Goal: Task Accomplishment & Management: Manage account settings

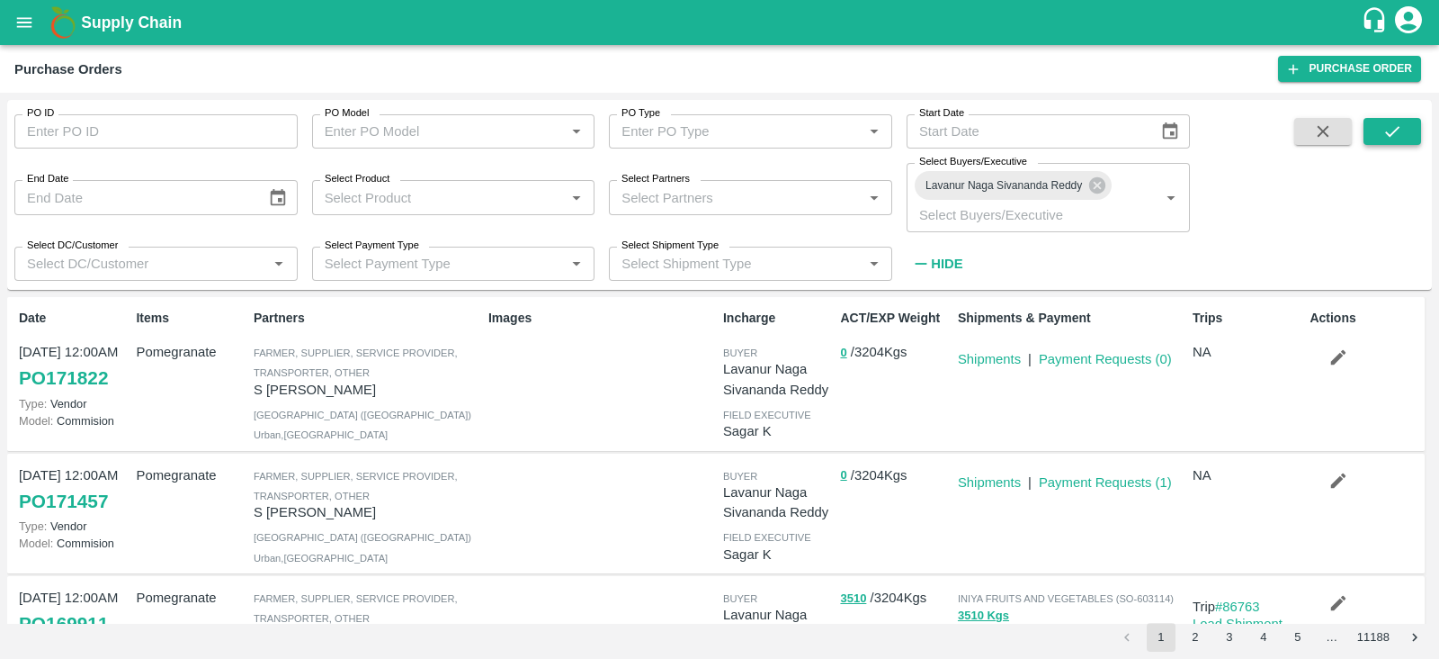
click at [1389, 128] on icon "submit" at bounding box center [1393, 131] width 20 height 20
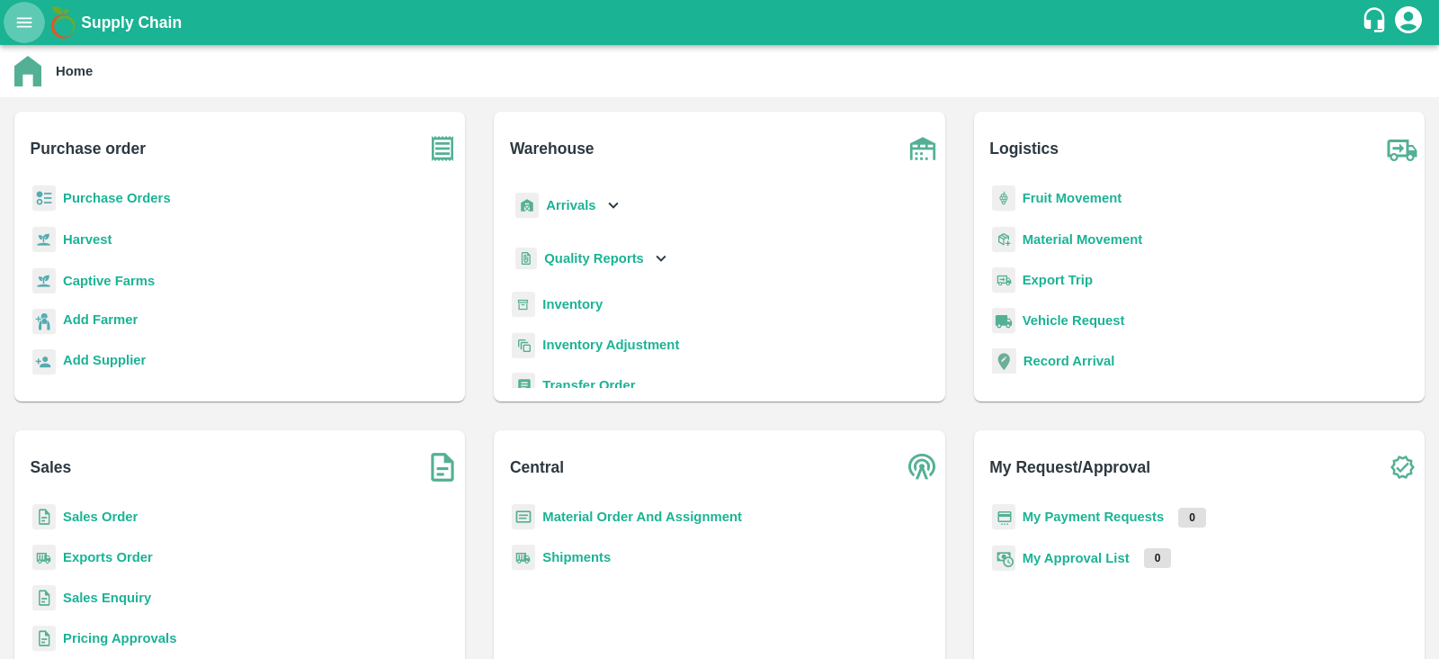
click at [34, 15] on button "open drawer" at bounding box center [24, 22] width 41 height 41
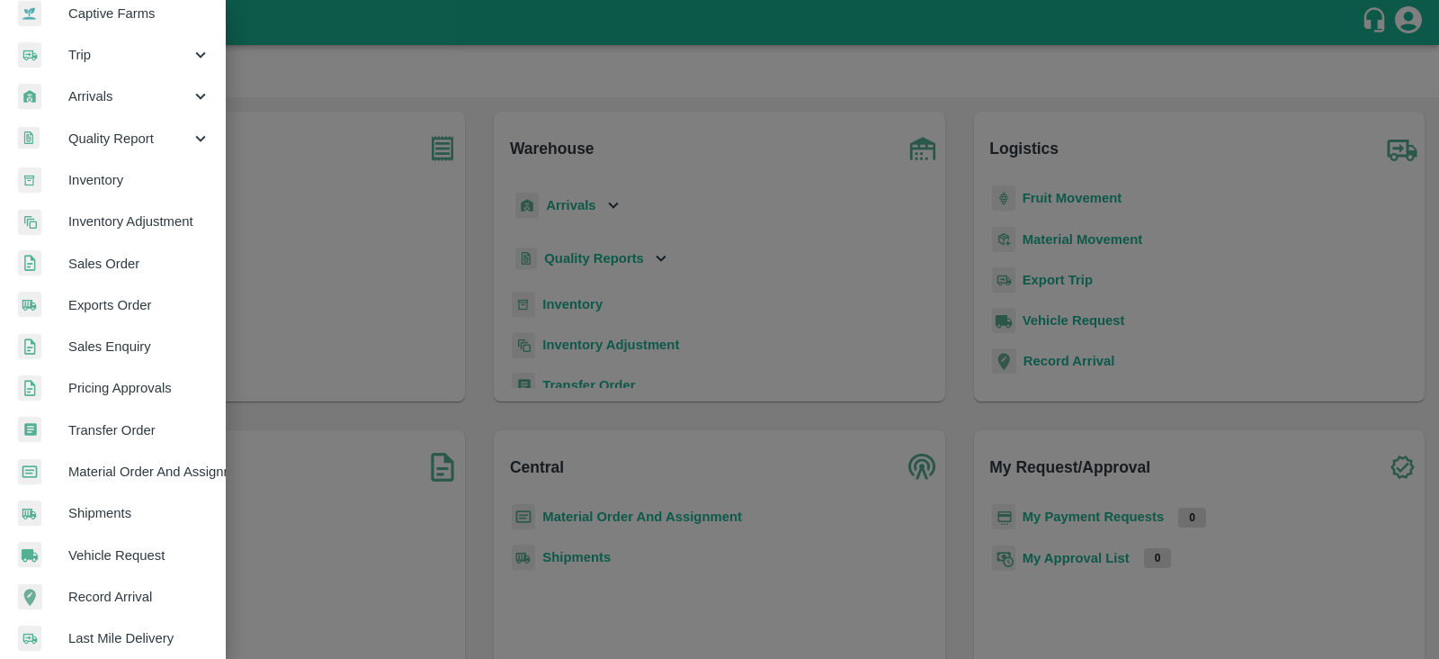
scroll to position [186, 0]
click at [163, 456] on link "Material Order And Assignment" at bounding box center [112, 470] width 225 height 41
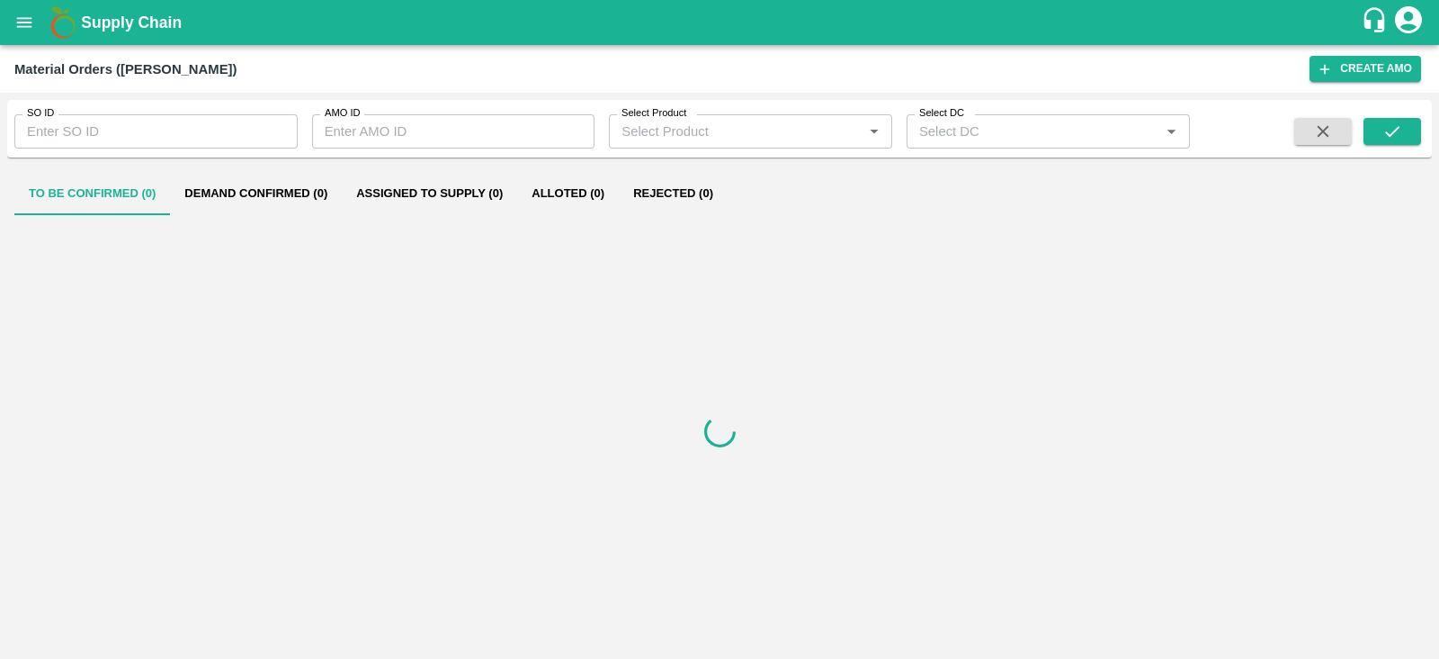
click at [137, 127] on input "SO ID" at bounding box center [155, 131] width 283 height 34
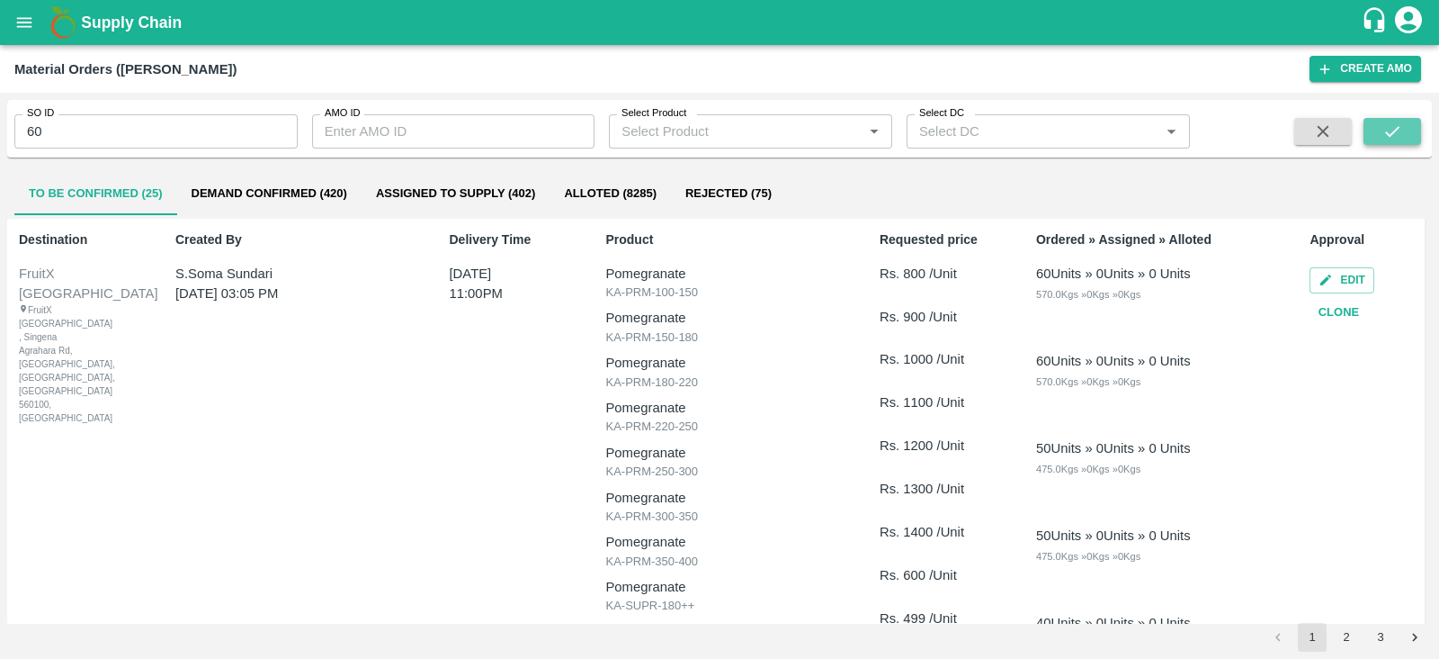
click at [1385, 132] on icon "submit" at bounding box center [1392, 131] width 14 height 11
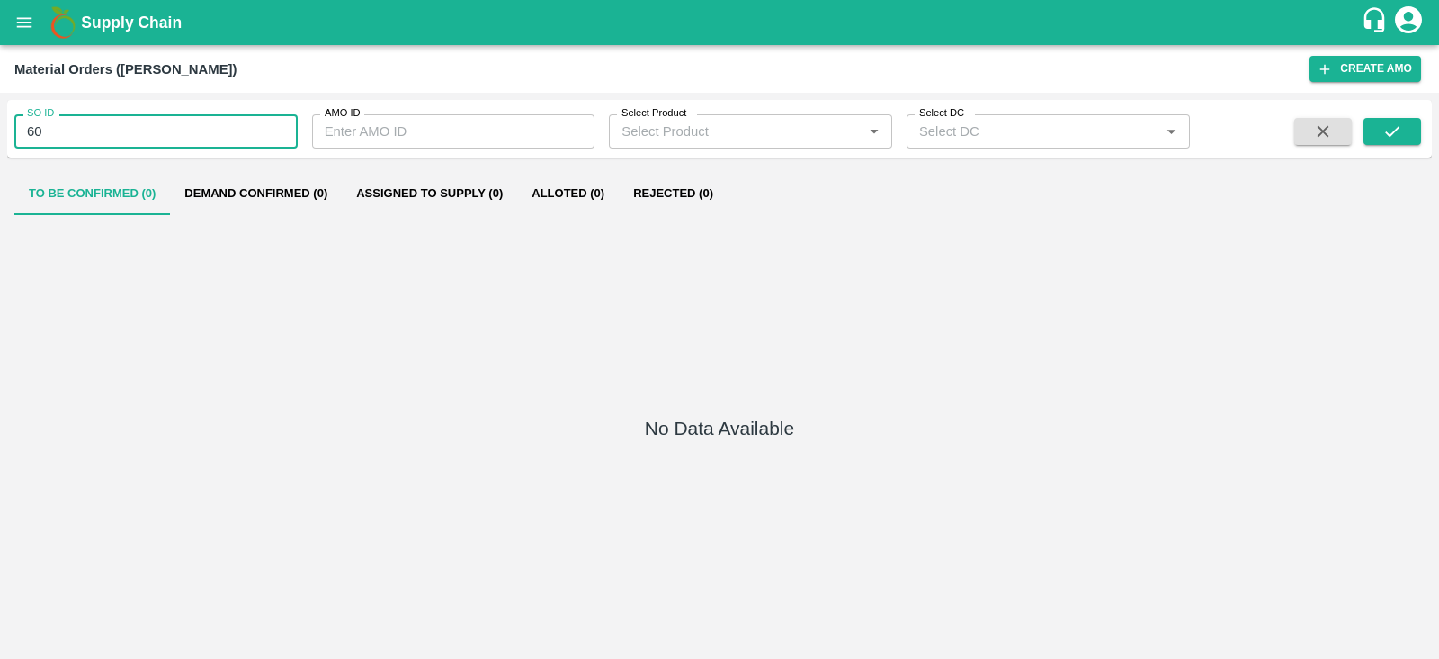
click at [208, 126] on input "60" at bounding box center [155, 131] width 283 height 34
type input "603236"
click at [1400, 138] on icon "submit" at bounding box center [1393, 131] width 20 height 20
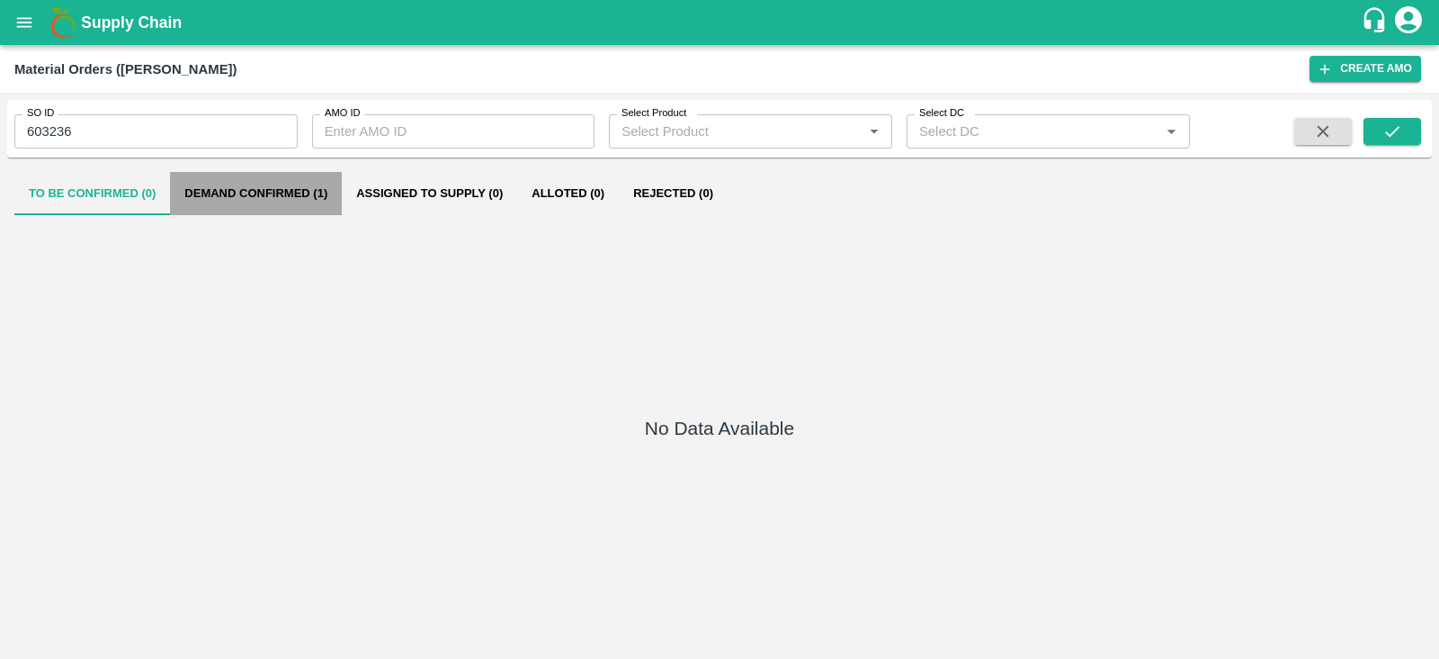
click at [338, 188] on button "Demand Confirmed (1)" at bounding box center [256, 193] width 172 height 43
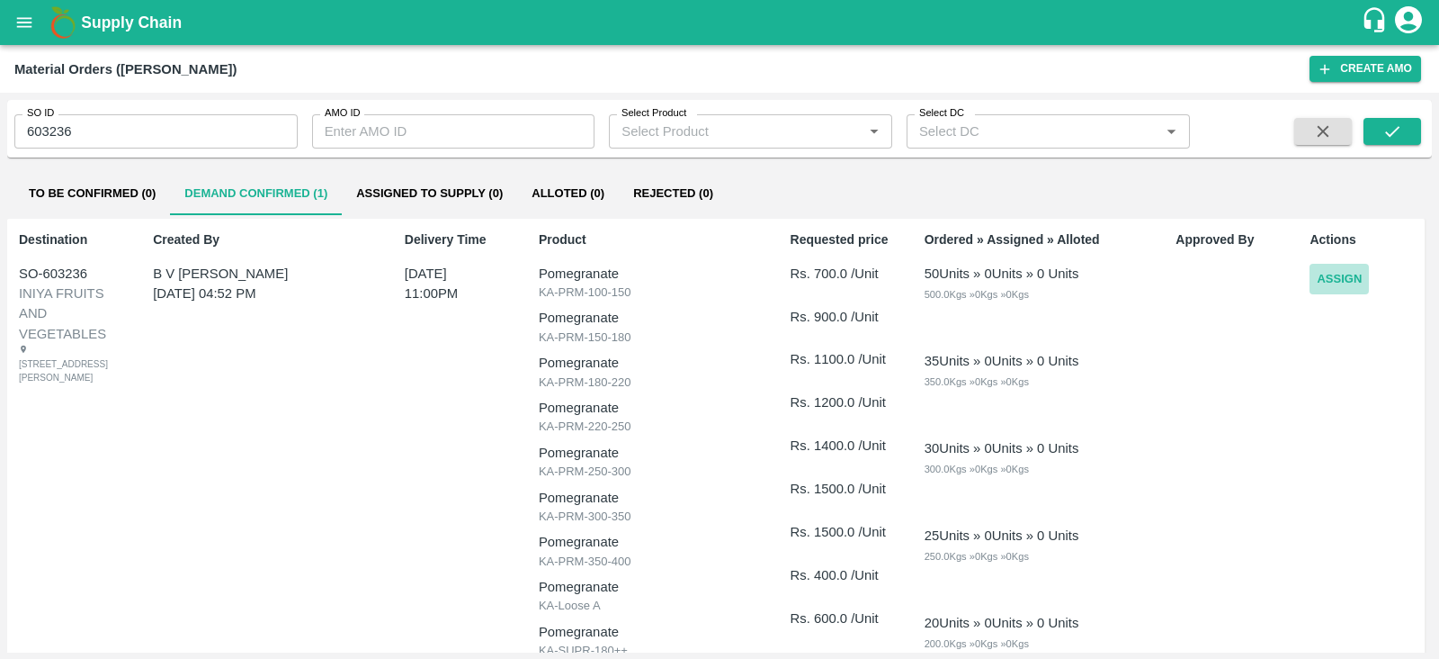
click at [1340, 270] on button "Assign" at bounding box center [1339, 279] width 59 height 31
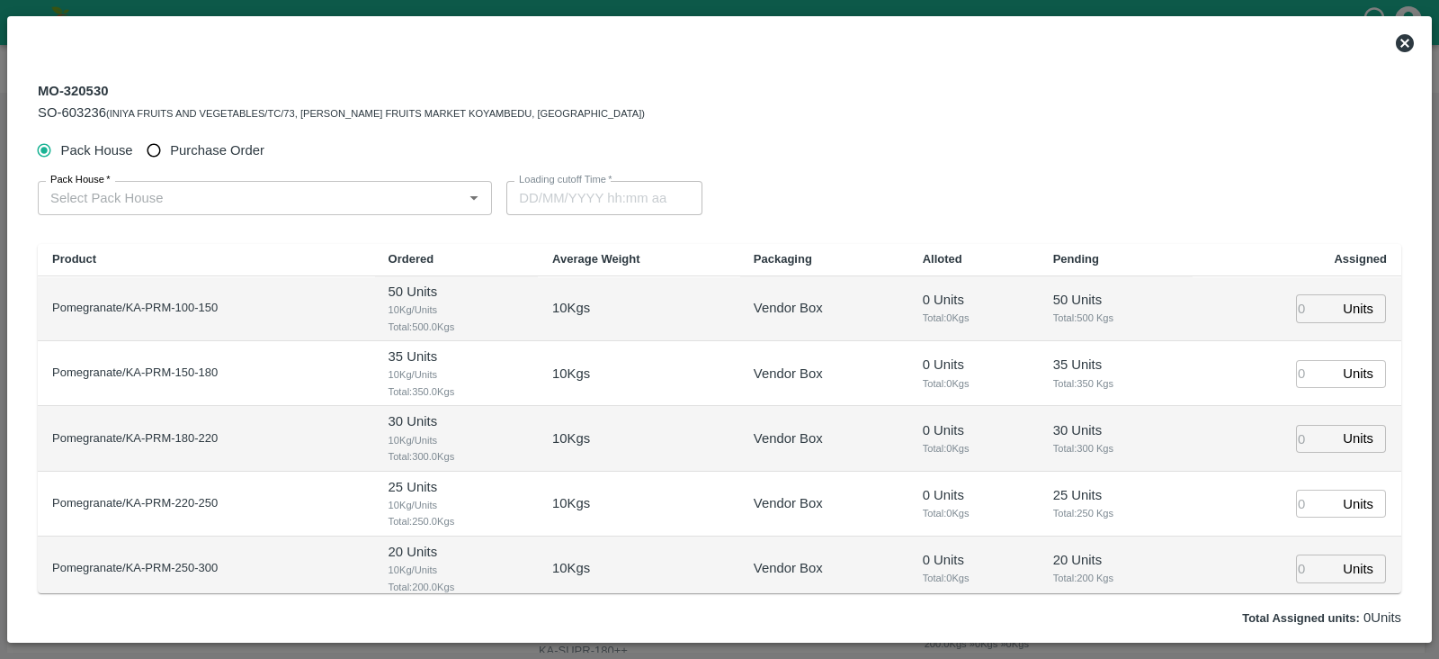
type input "27/08/2025 11:00 PM"
click at [227, 150] on span "Purchase Order" at bounding box center [217, 150] width 94 height 20
click at [171, 150] on input "Purchase Order" at bounding box center [154, 150] width 33 height 33
radio input "true"
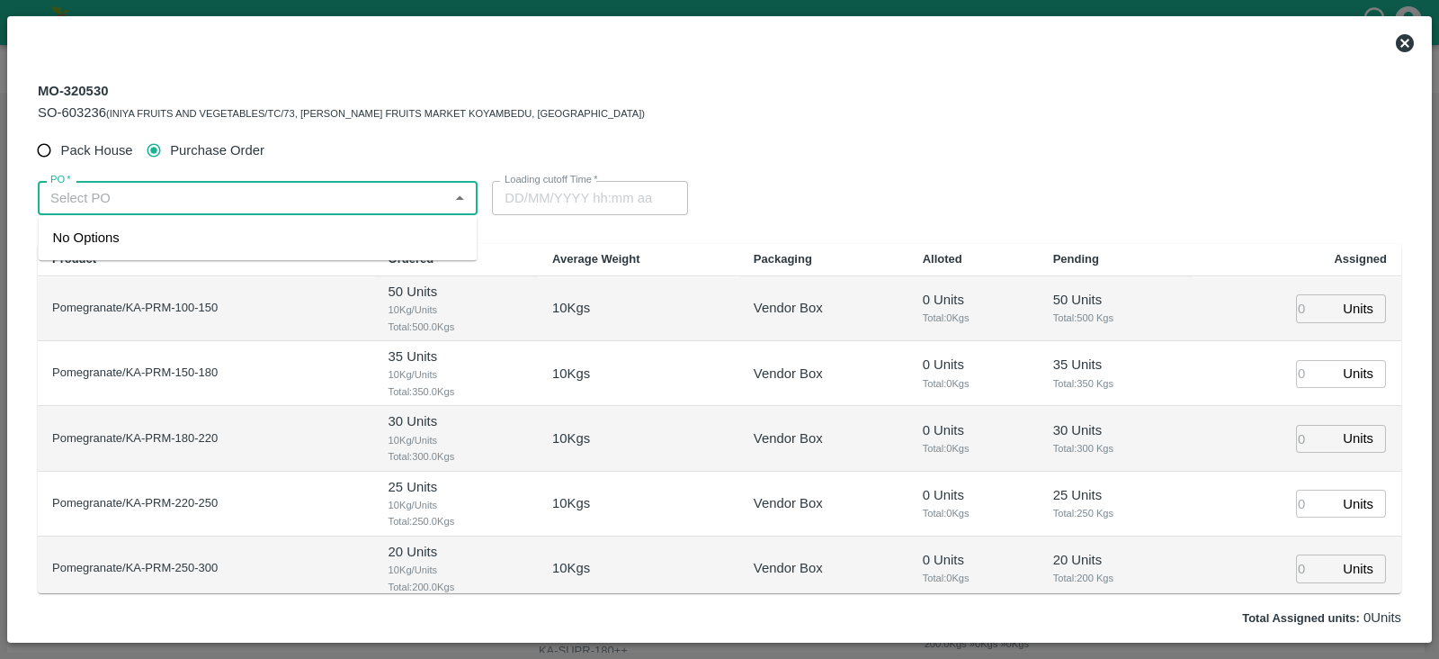
click at [233, 203] on input "PO   *" at bounding box center [242, 197] width 399 height 23
click at [278, 227] on div "PO-171457(S Narasimhamurthy-9945608836)" at bounding box center [258, 237] width 439 height 31
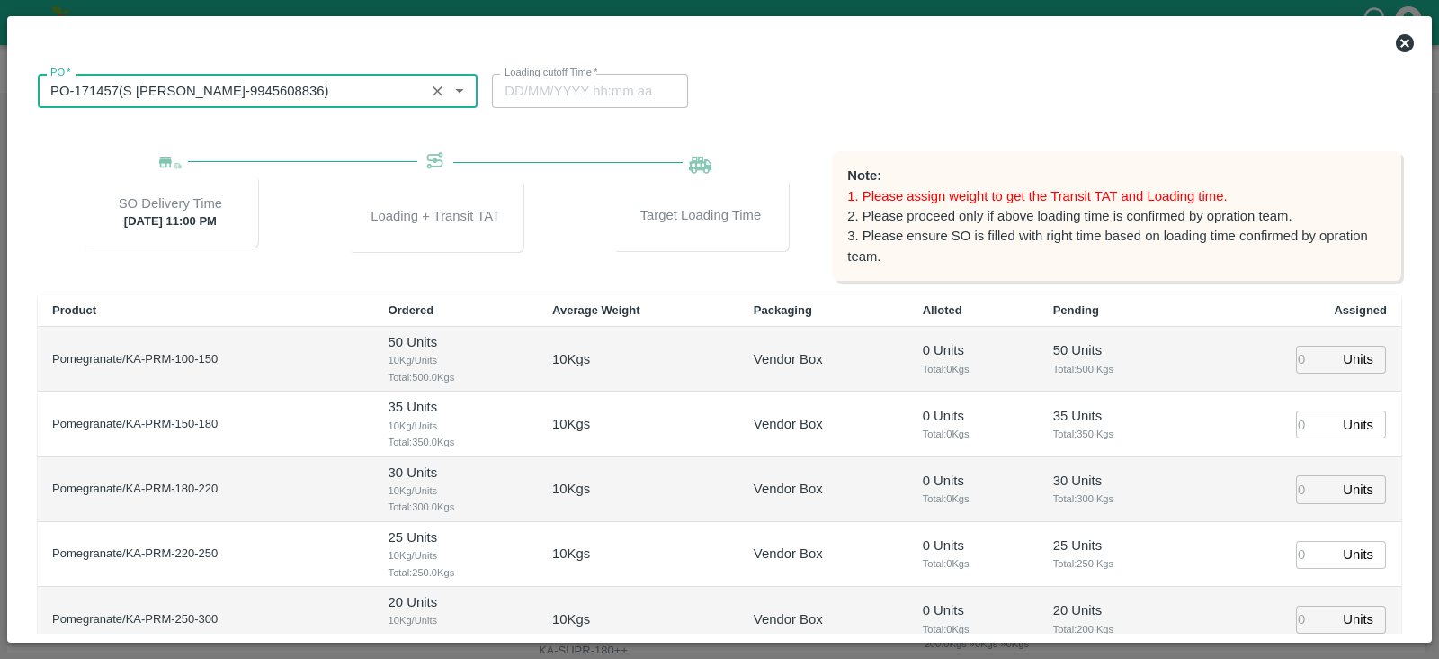
scroll to position [127, 0]
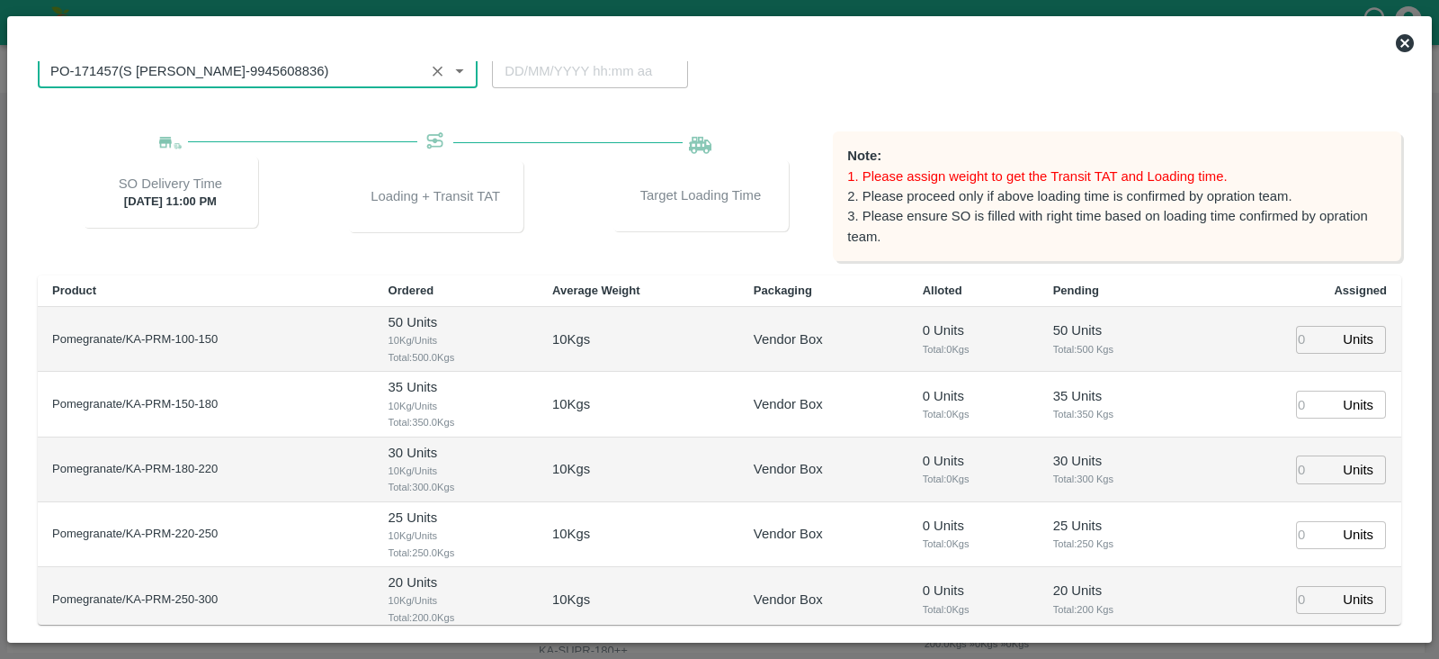
type input "PO-171457(S Narasimhamurthy-9945608836)"
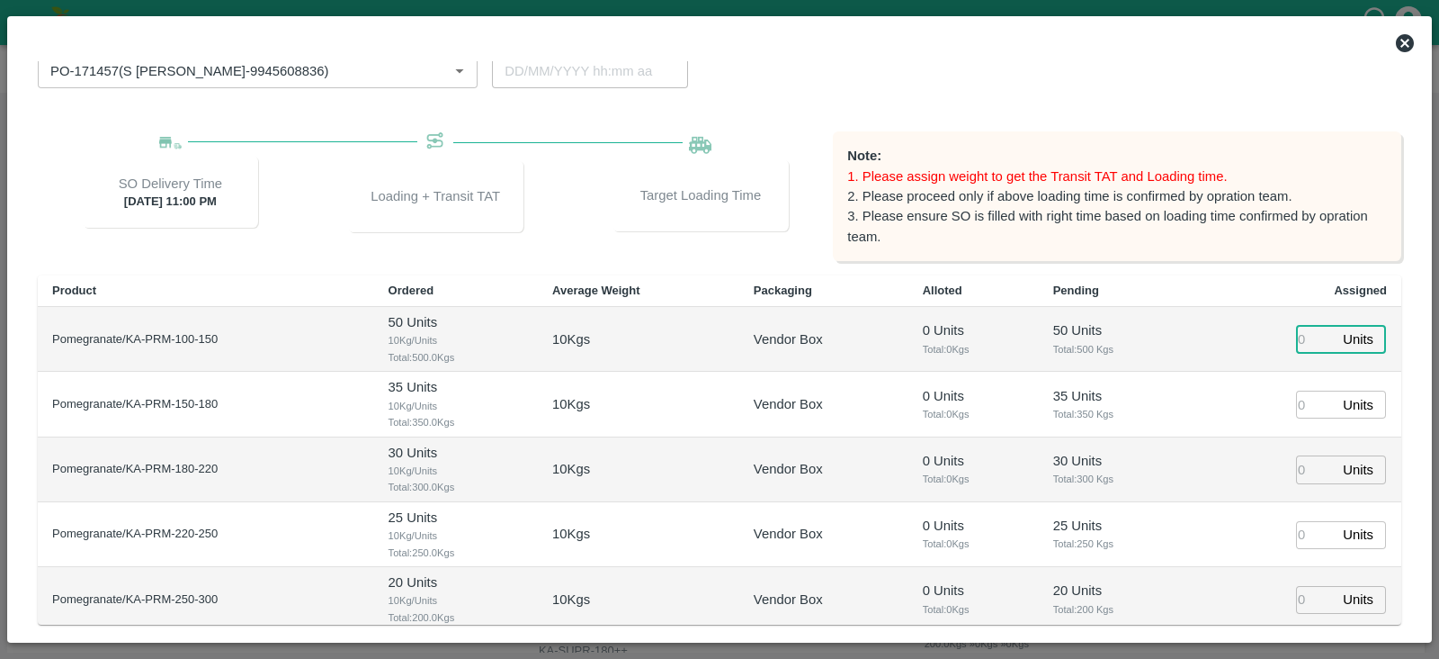
click at [1300, 336] on input "number" at bounding box center [1316, 340] width 40 height 28
type input "111"
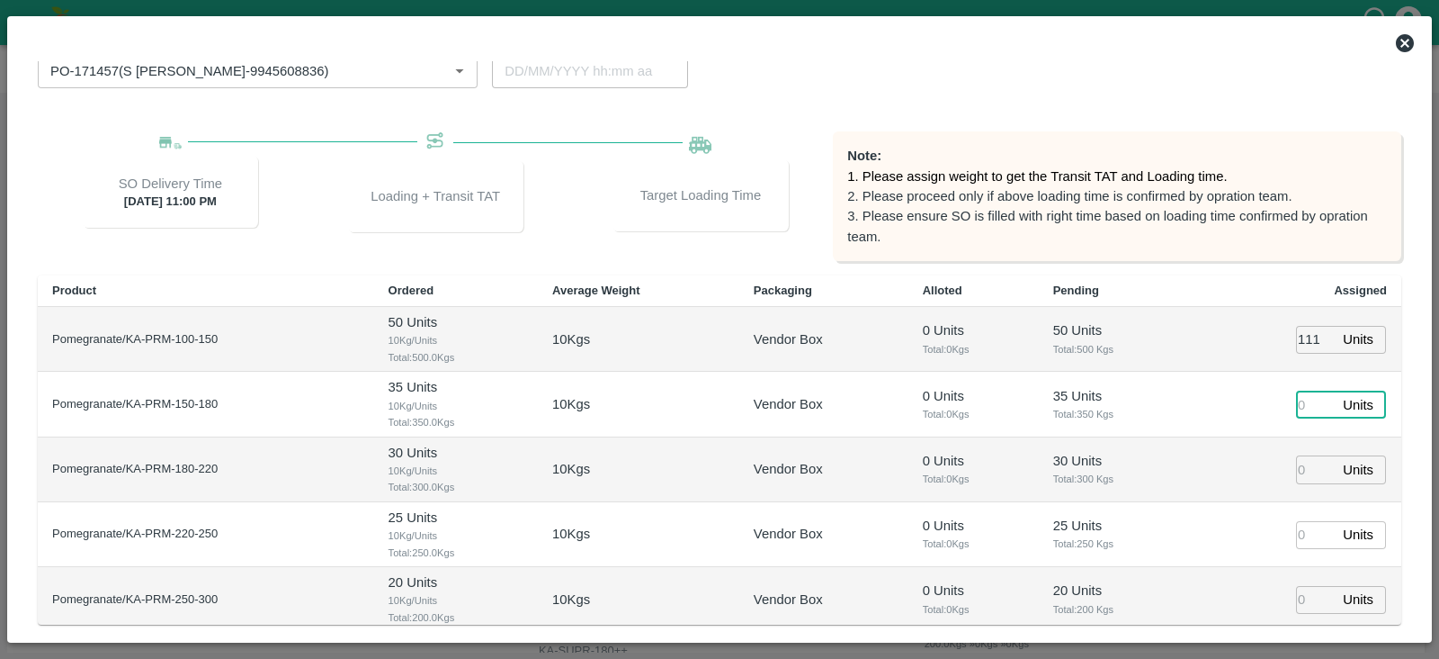
type input "27/08/2025 10:06 AM"
type input "128"
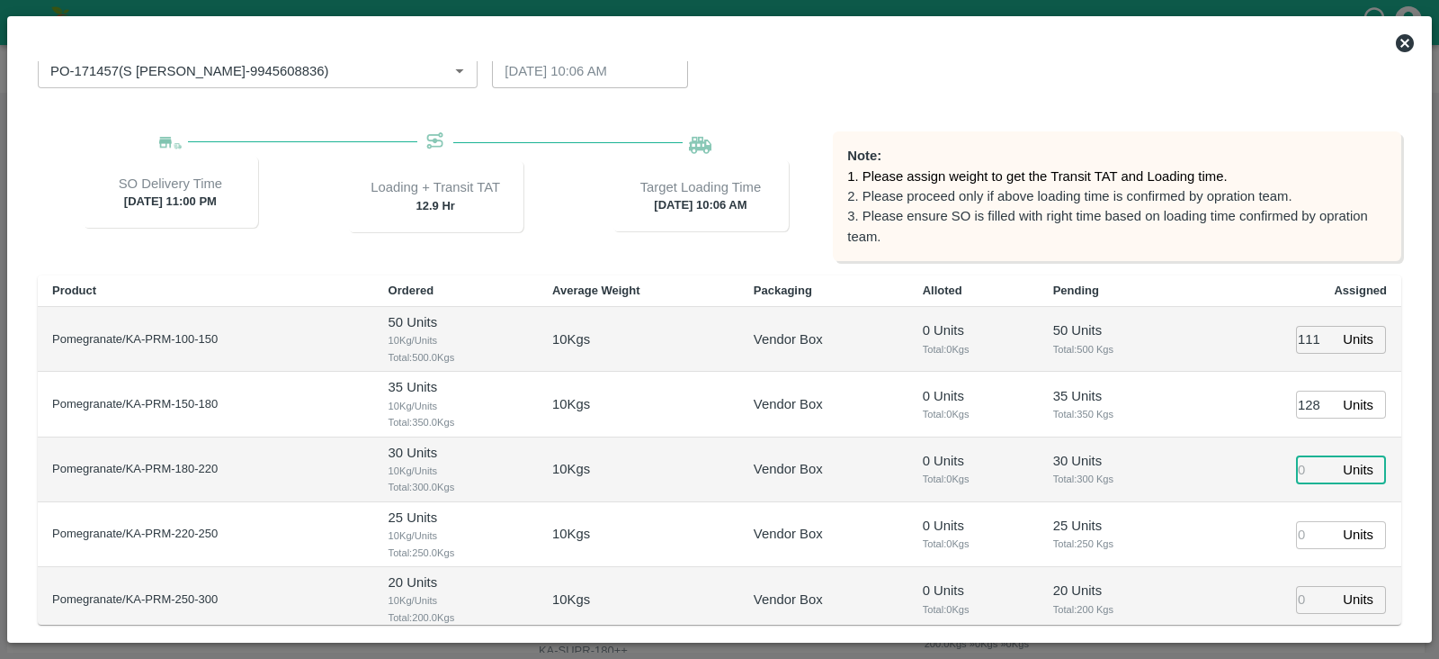
type input "[DATE] 08:06 AM"
type input "89"
type input "27/08/2025 09:06 AM"
type input "44"
type input "26"
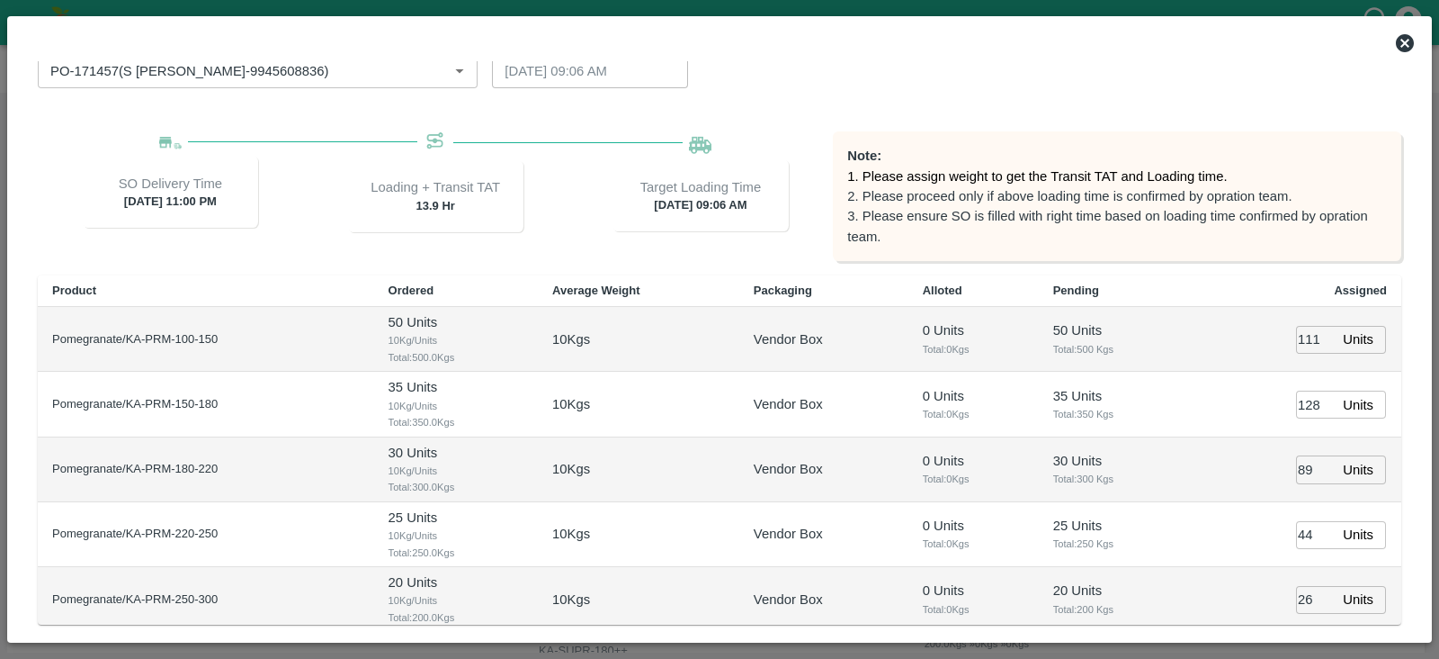
scroll to position [213, 0]
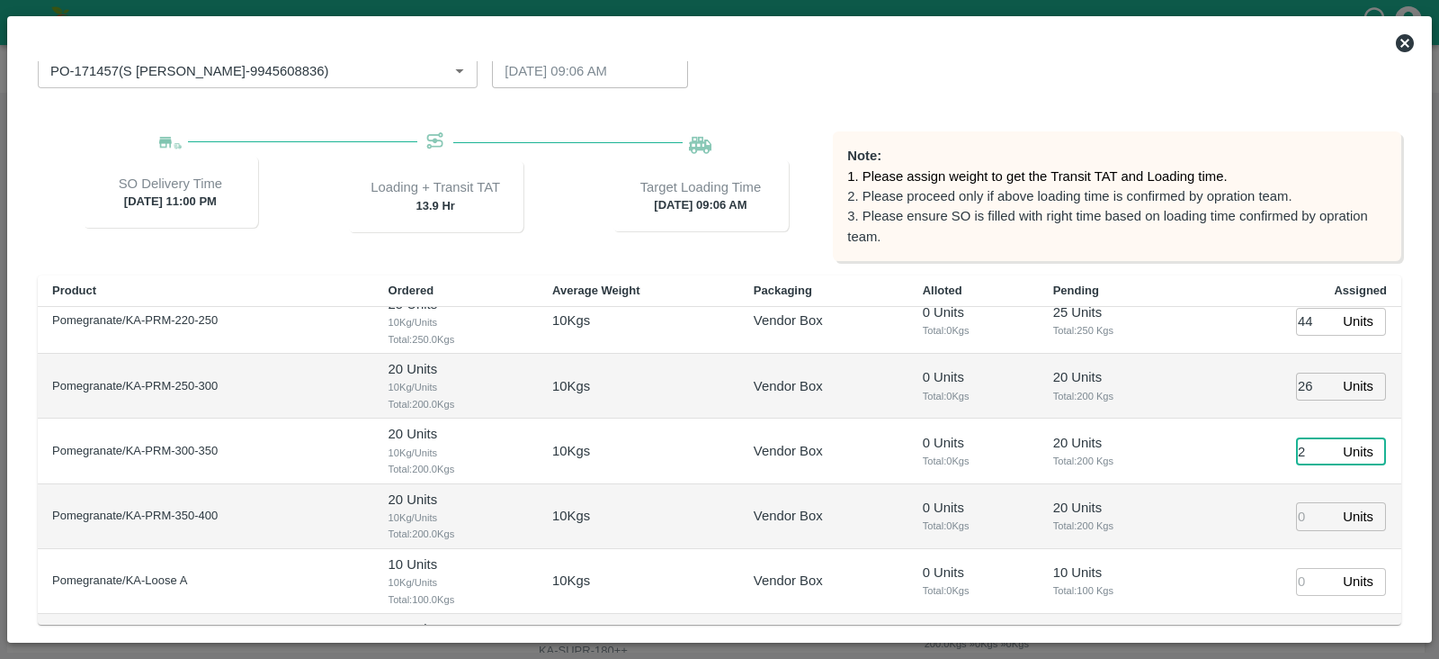
type input "21"
type input "[DATE] 08:06 AM"
type input "21"
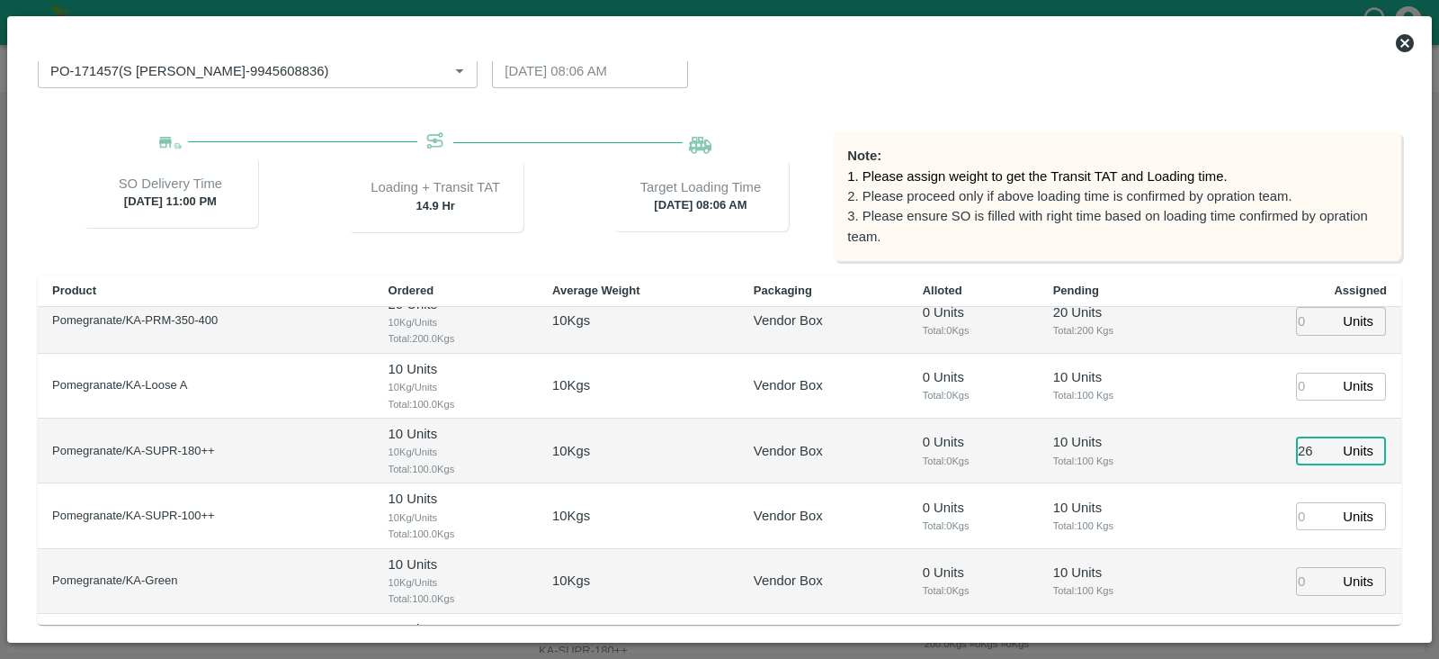
type input "26"
type input "6"
click at [1138, 452] on span "Total: 100 Kgs" at bounding box center [1116, 460] width 126 height 16
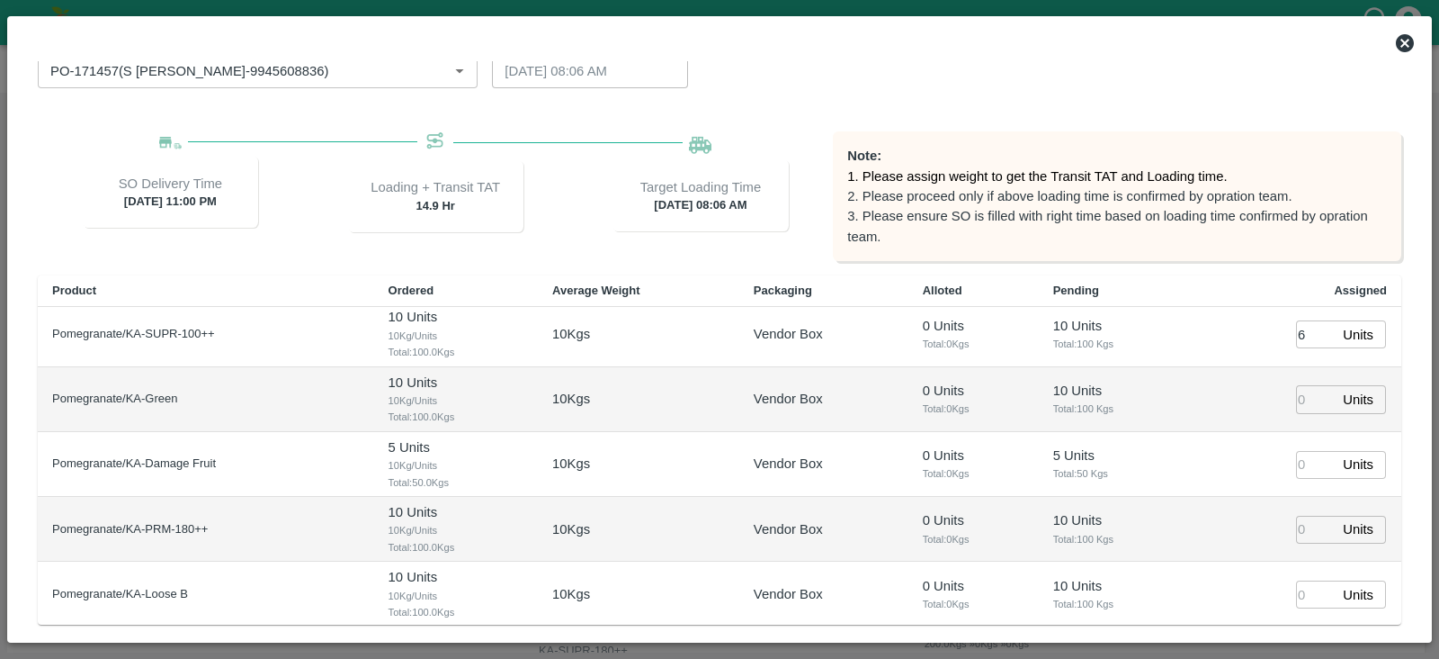
scroll to position [232, 0]
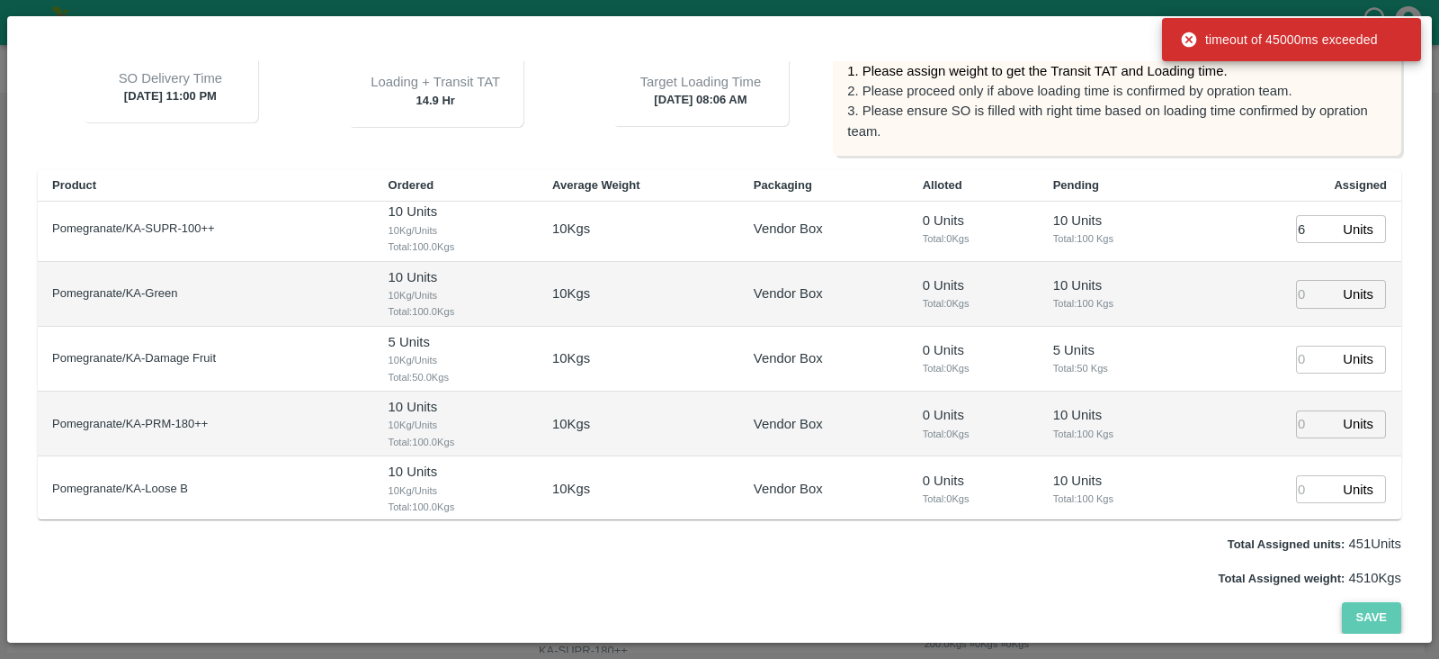
click at [1384, 617] on button "Save" at bounding box center [1371, 617] width 59 height 31
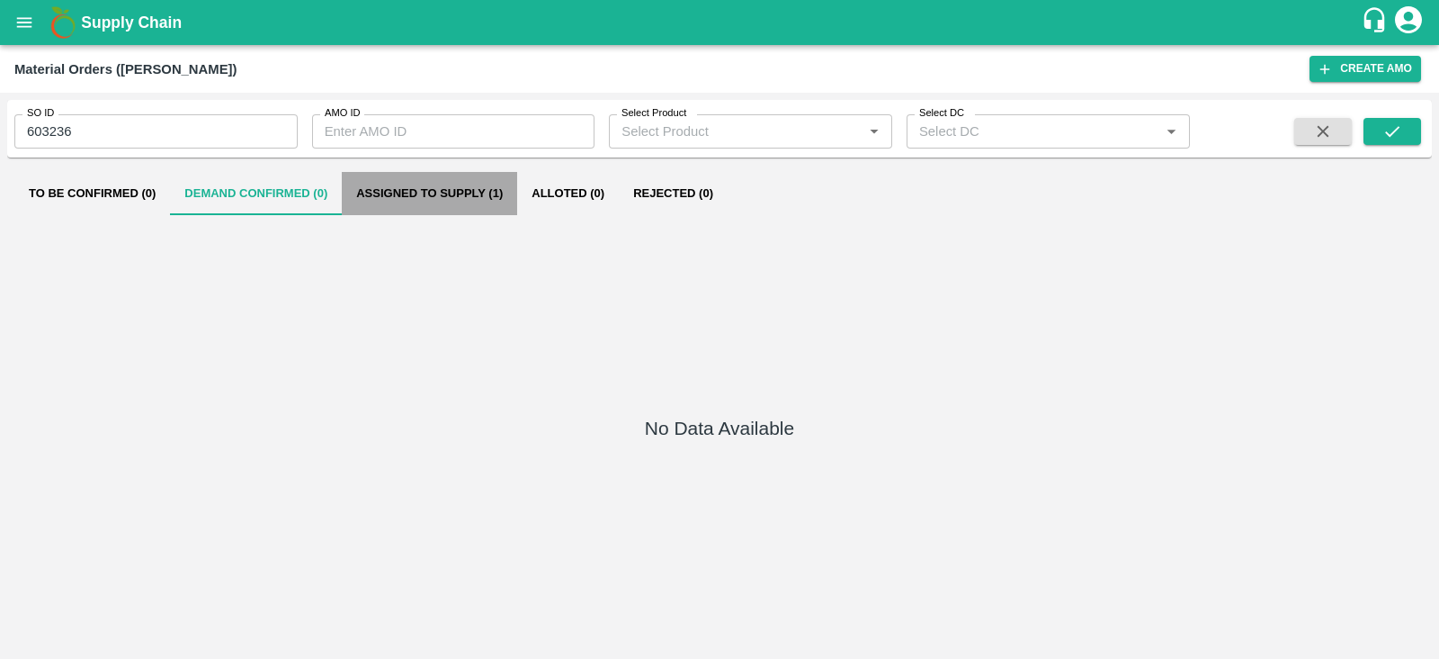
click at [412, 181] on button "Assigned to Supply (1)" at bounding box center [429, 193] width 175 height 43
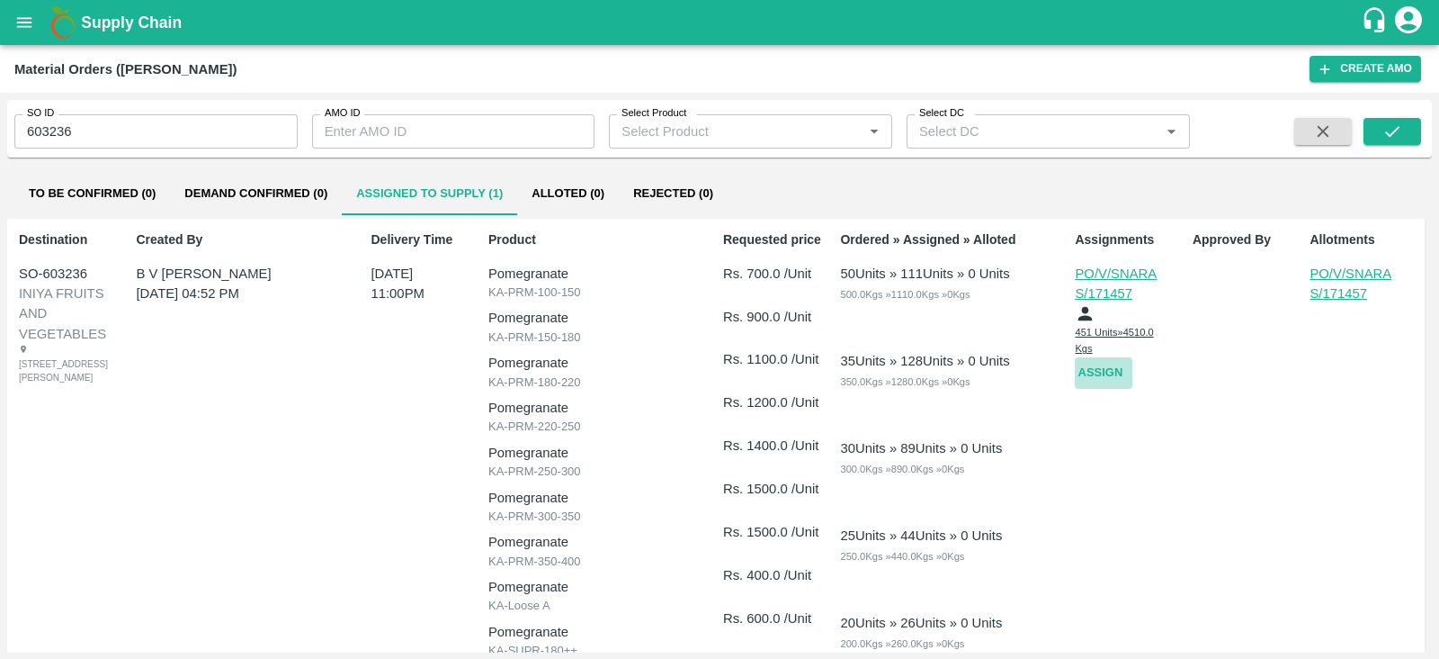
click at [1090, 379] on button "Assign" at bounding box center [1104, 372] width 58 height 31
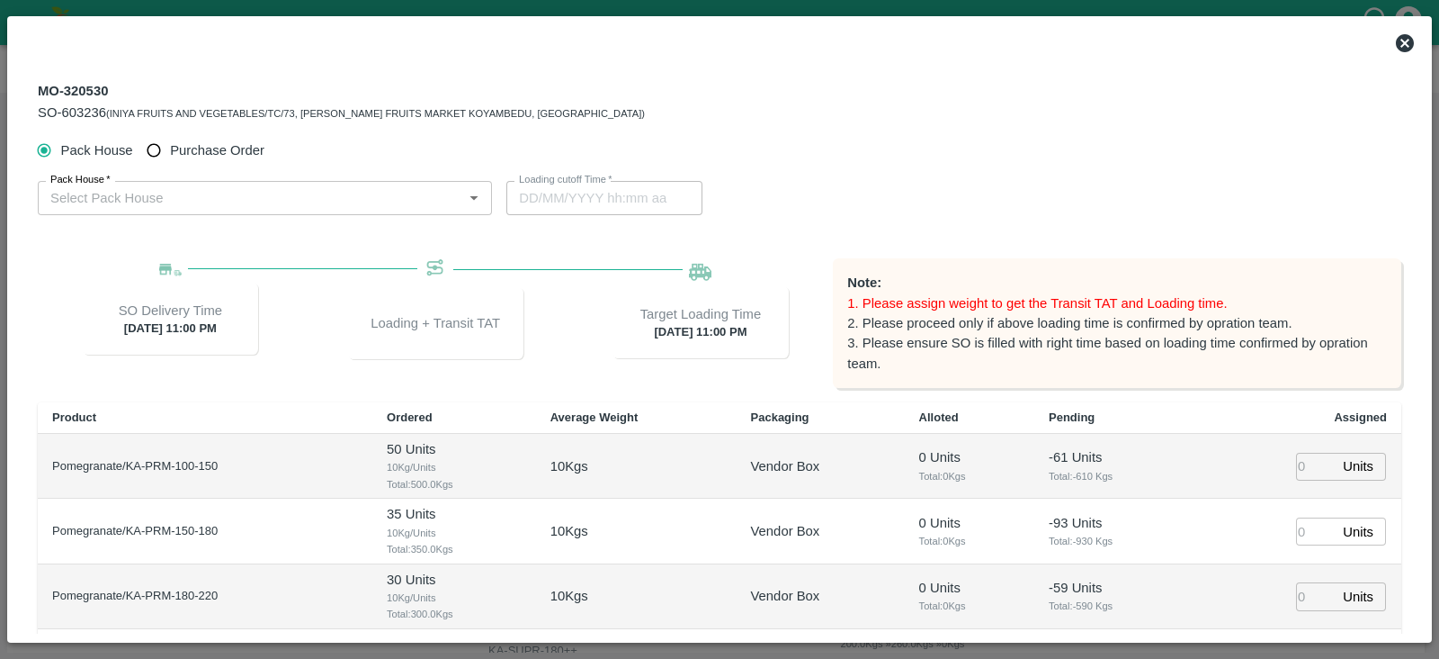
type input "27/08/2025 11:00 PM"
click at [171, 141] on span "Purchase Order" at bounding box center [217, 150] width 94 height 20
click at [171, 141] on input "Purchase Order" at bounding box center [154, 150] width 33 height 33
radio input "true"
click at [187, 190] on input "PO   *" at bounding box center [242, 197] width 399 height 23
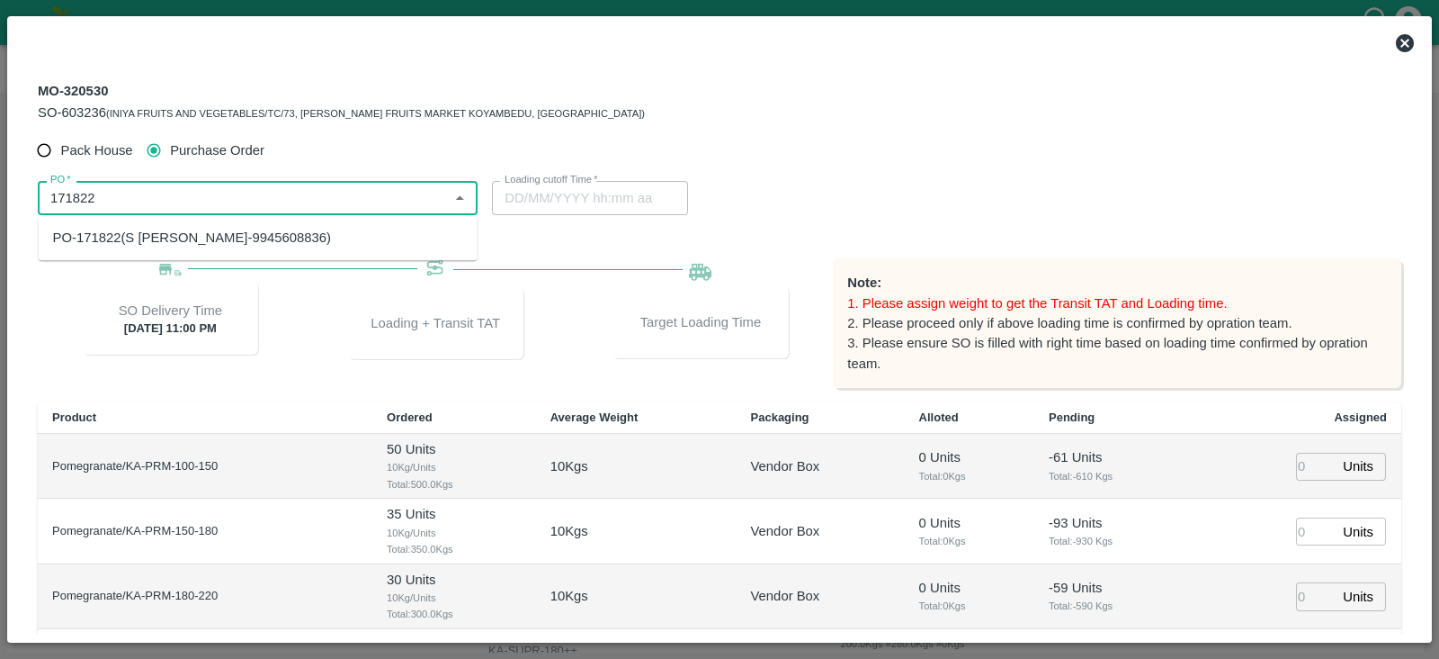
click at [220, 228] on div "PO-171822(S Narasimhamurthy-9945608836)" at bounding box center [192, 238] width 278 height 20
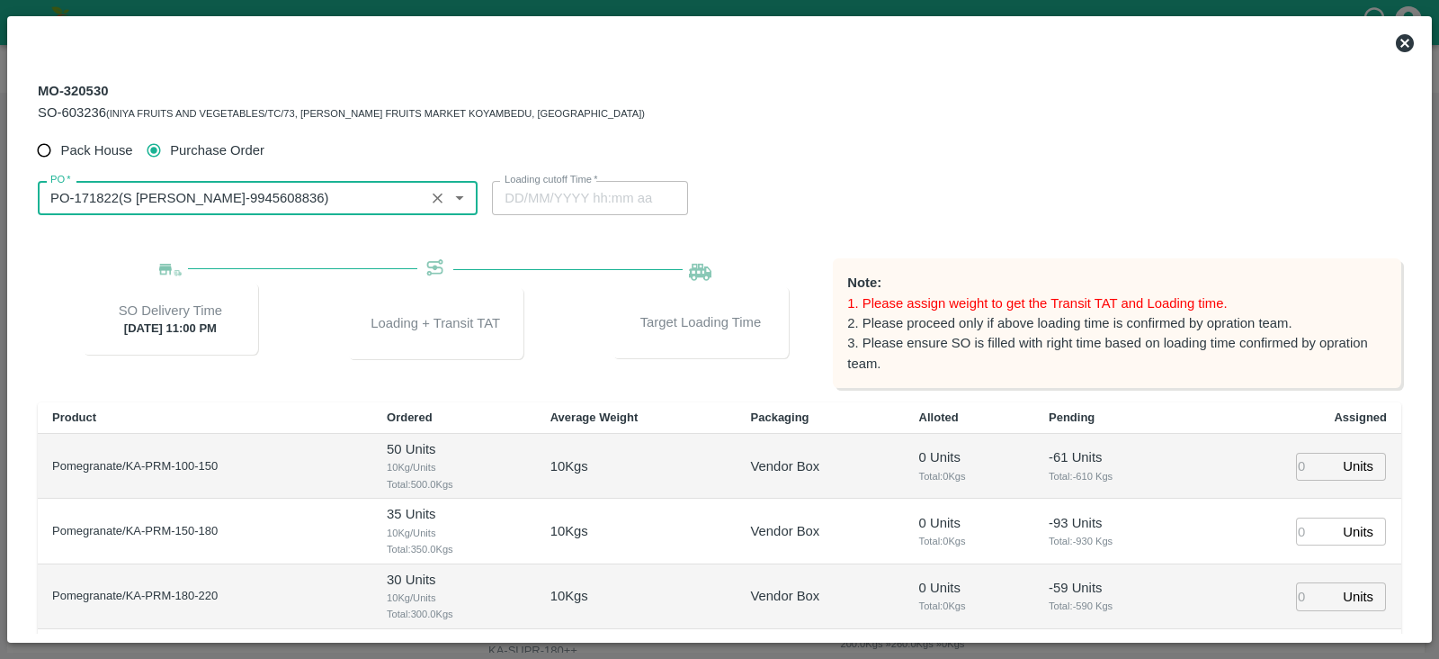
type input "PO-171822(S Narasimhamurthy-9945608836)"
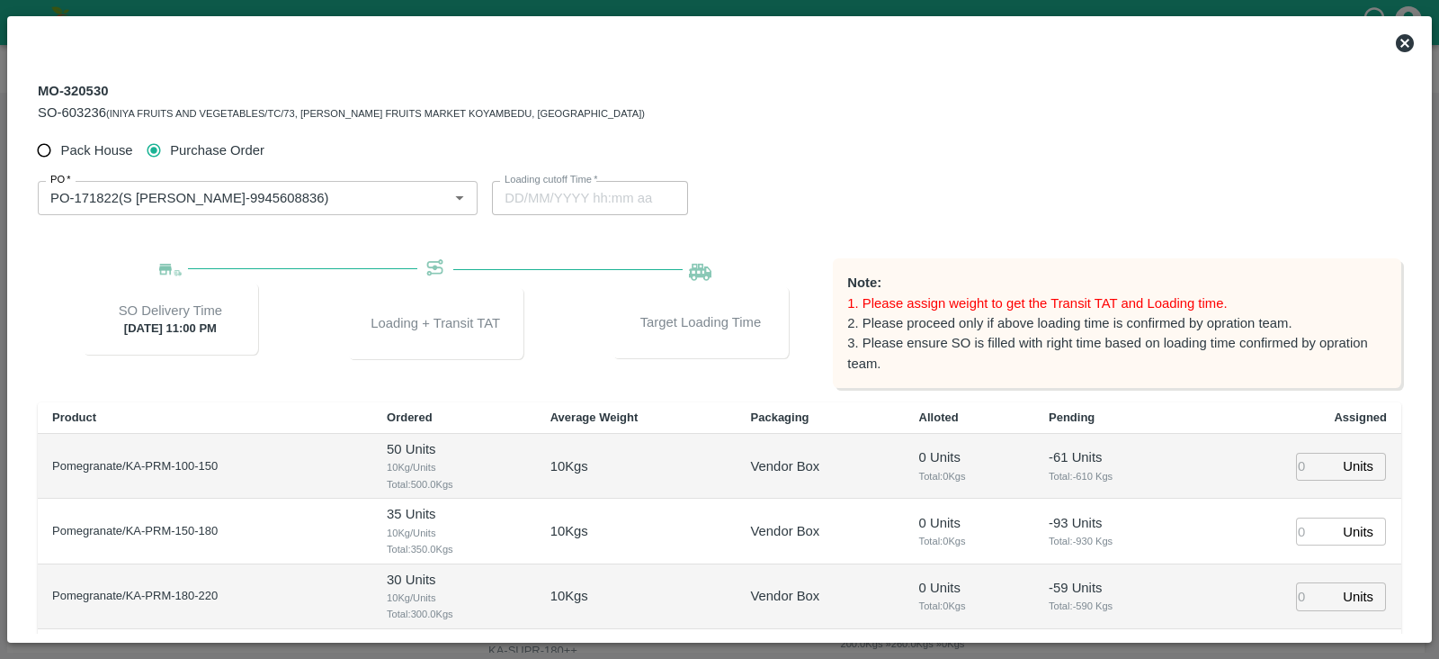
click at [727, 255] on div "Pack House Purchase Order PO   * PO   * Loading cutoff Time   * Loading cutoff …" at bounding box center [720, 500] width 1364 height 732
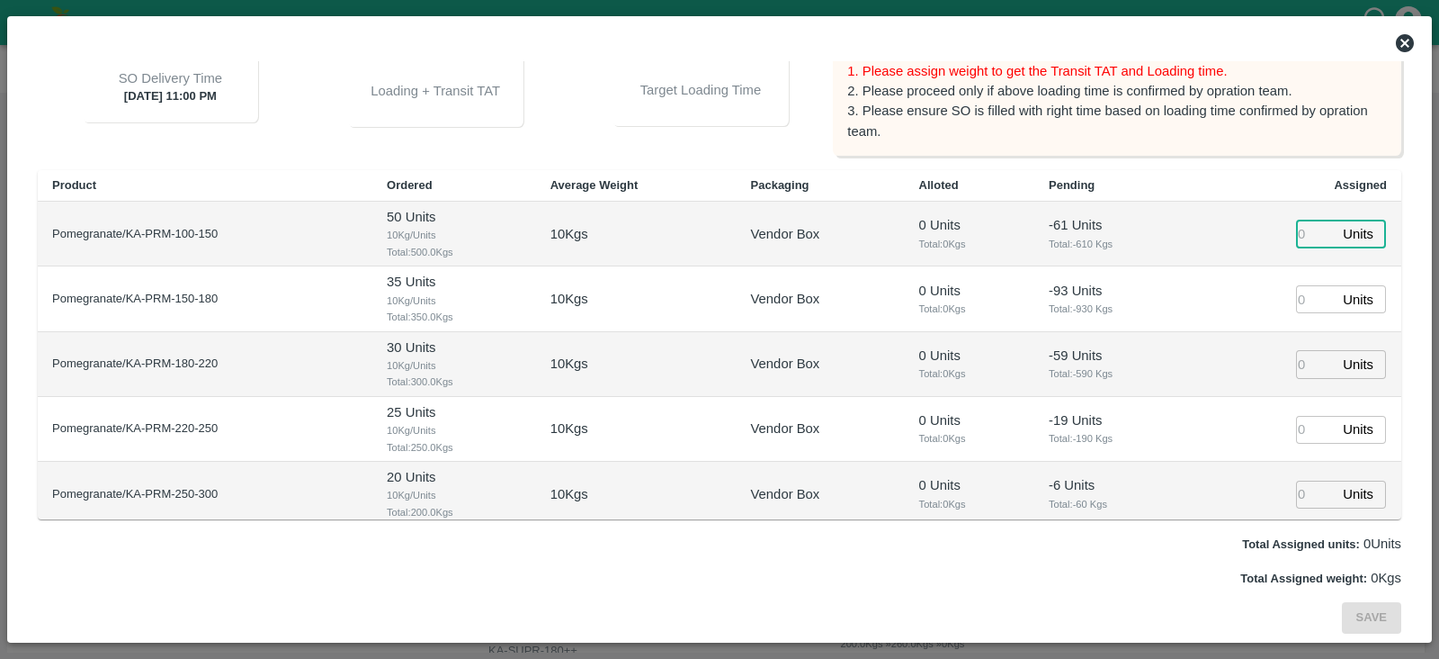
click at [1296, 234] on input "number" at bounding box center [1316, 234] width 40 height 28
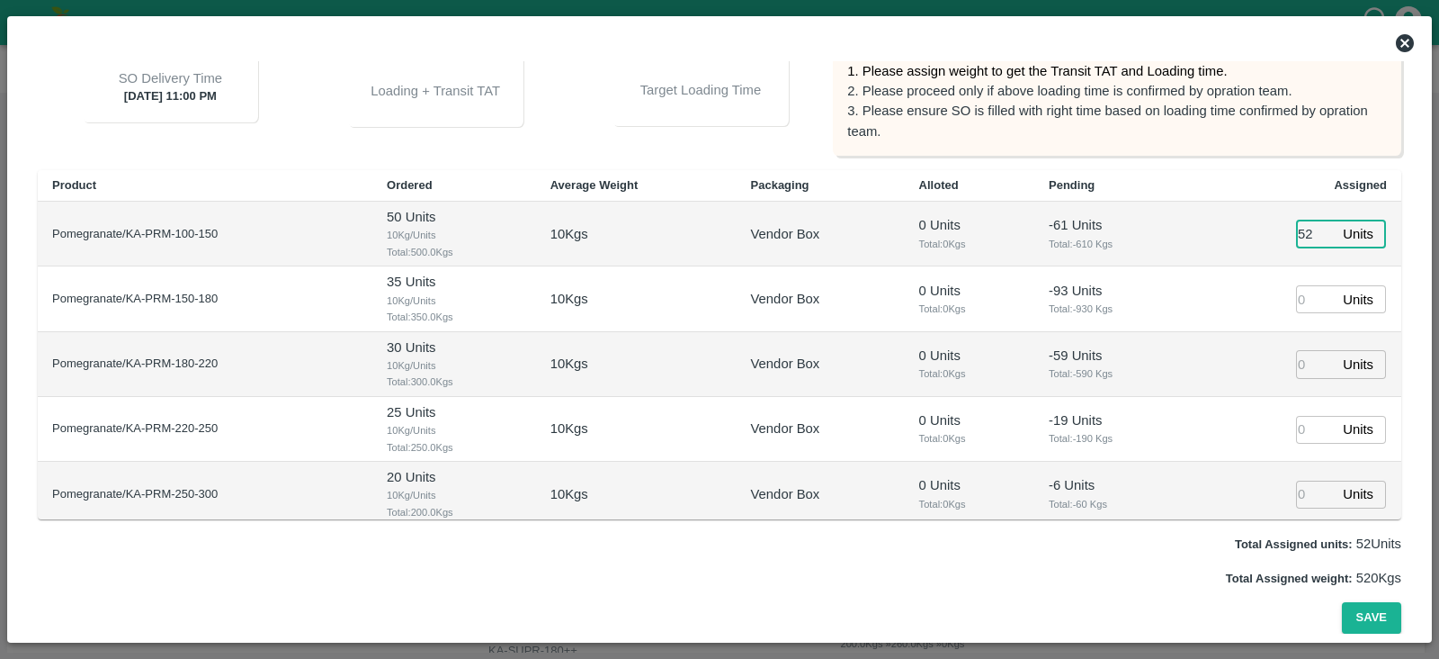
type input "52"
type input "27/08/2025 10:06 AM"
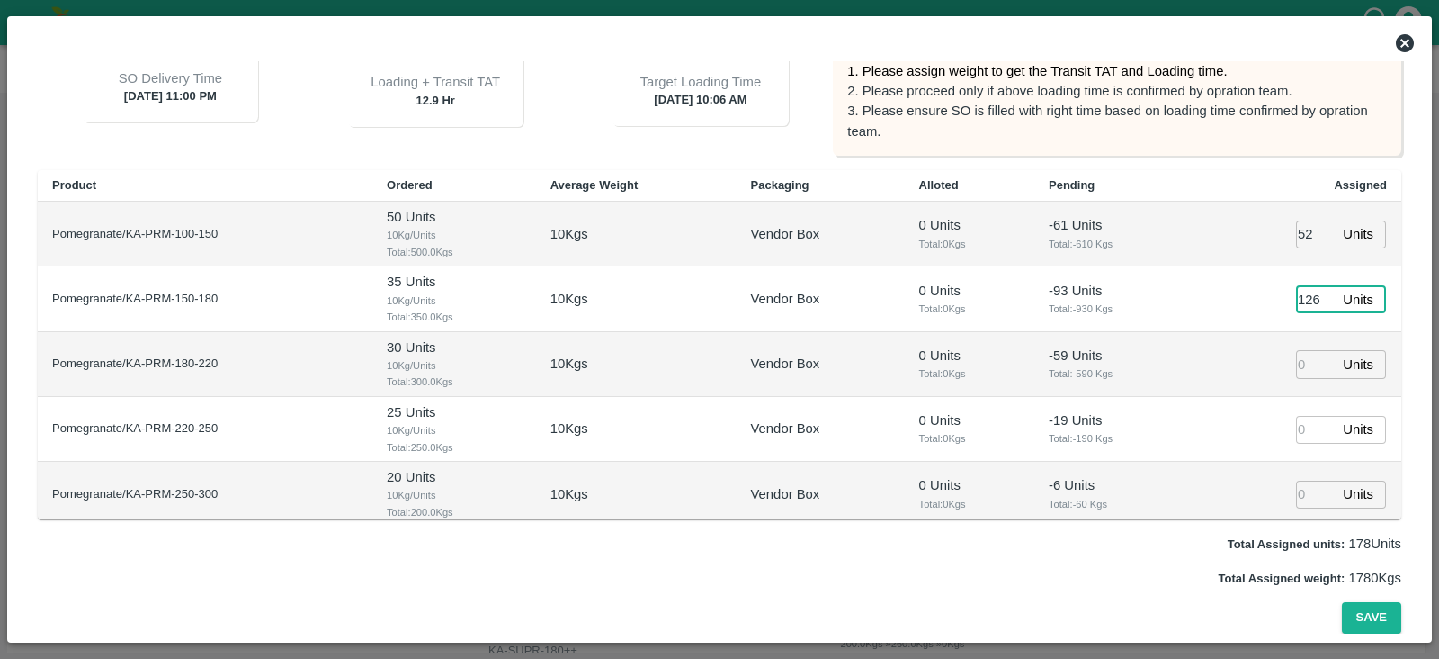
type input "126"
type input "149"
type input "27/08/2025 09:06 AM"
type input "108"
type input "[DATE] 08:06 AM"
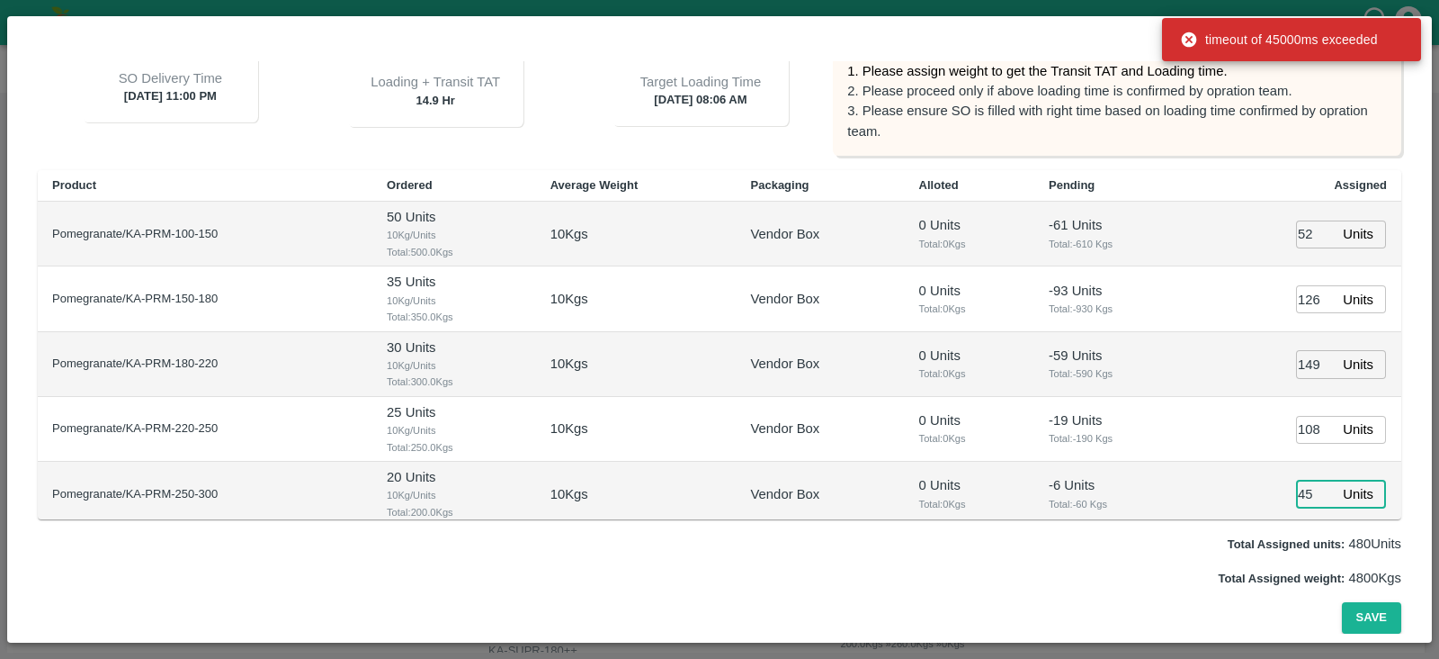
type input "45"
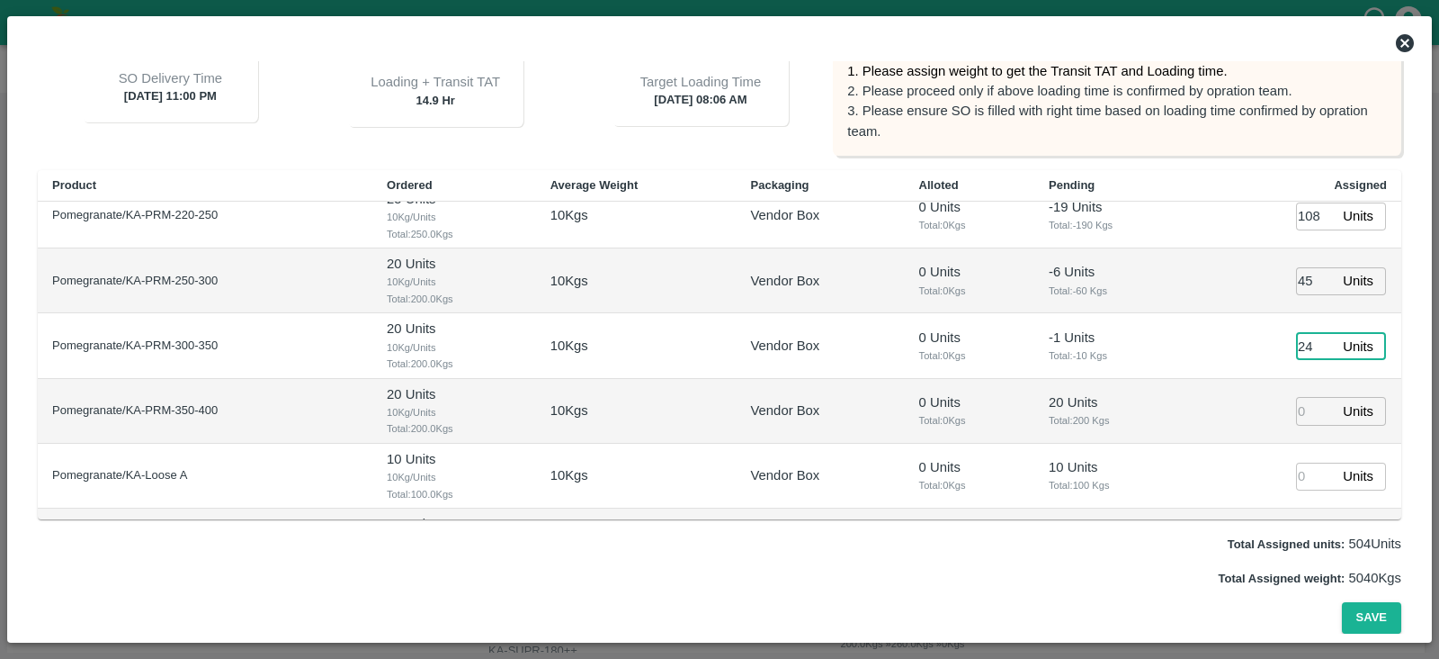
type input "24"
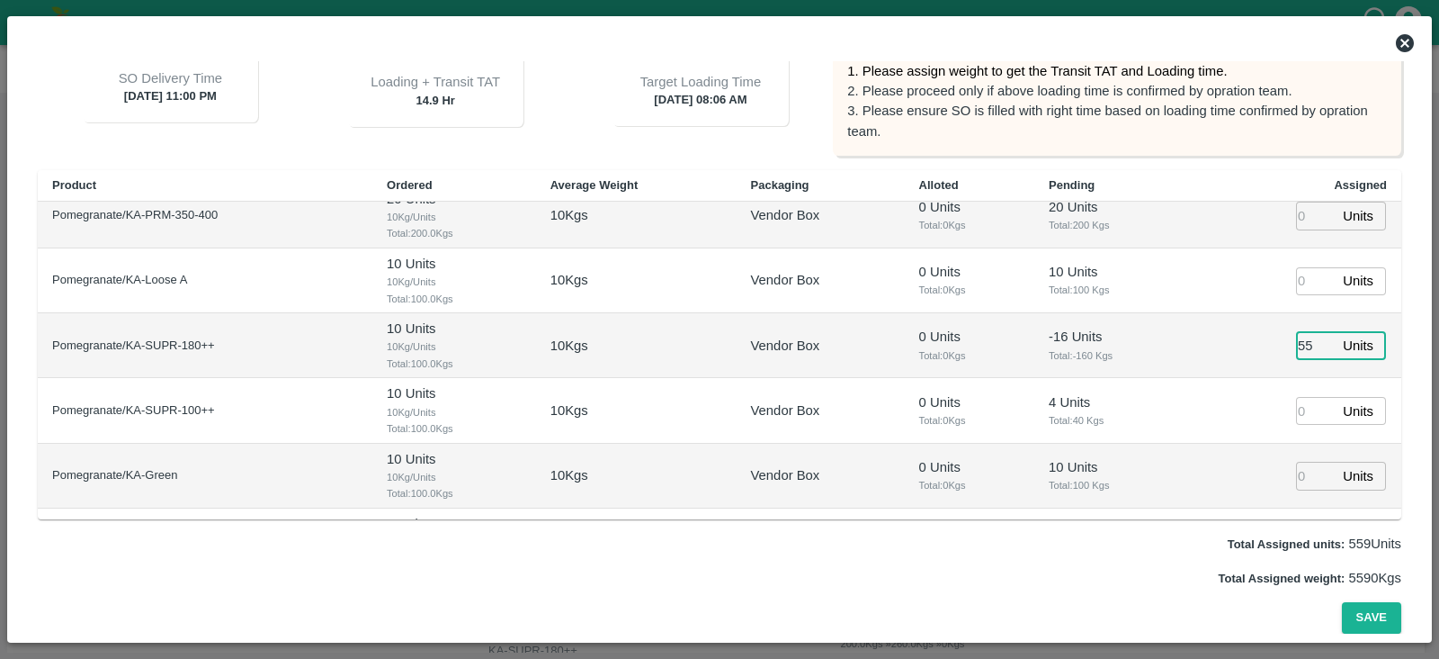
type input "55"
type input "14"
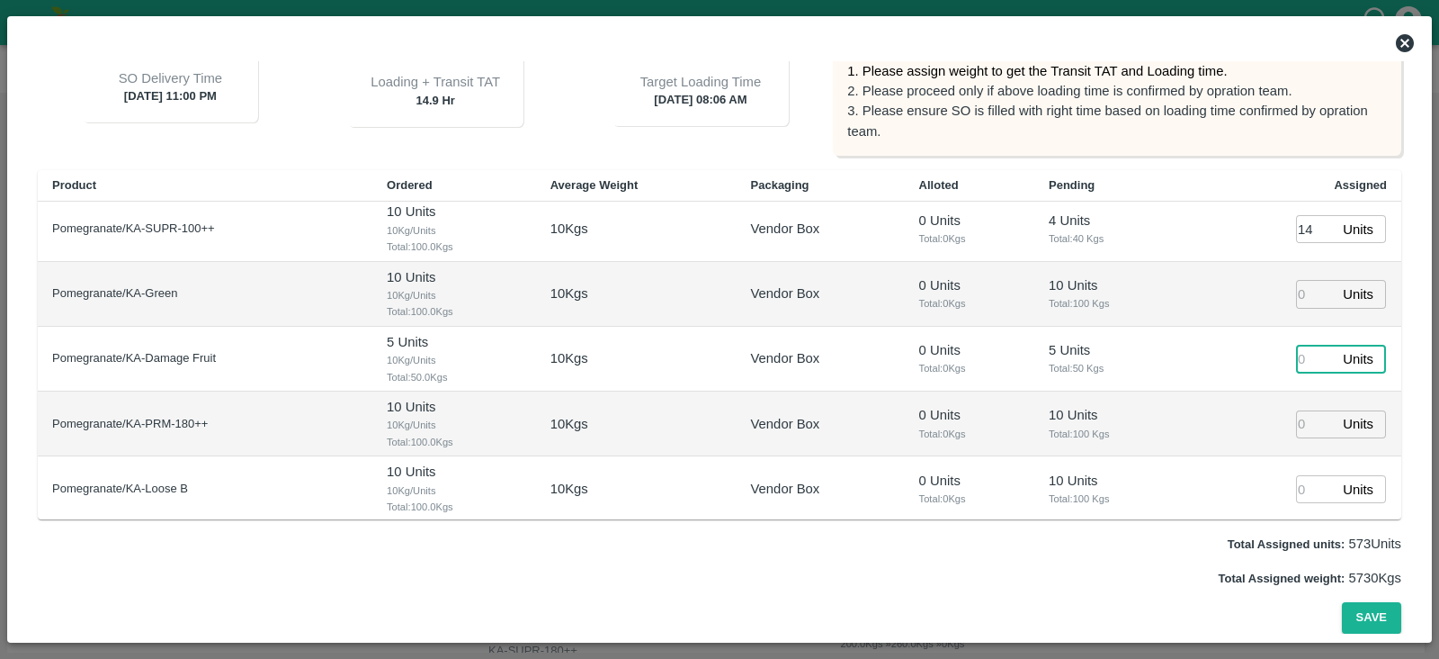
click at [1029, 602] on div "Save" at bounding box center [720, 617] width 1364 height 31
click at [1375, 614] on button "Save" at bounding box center [1371, 617] width 59 height 31
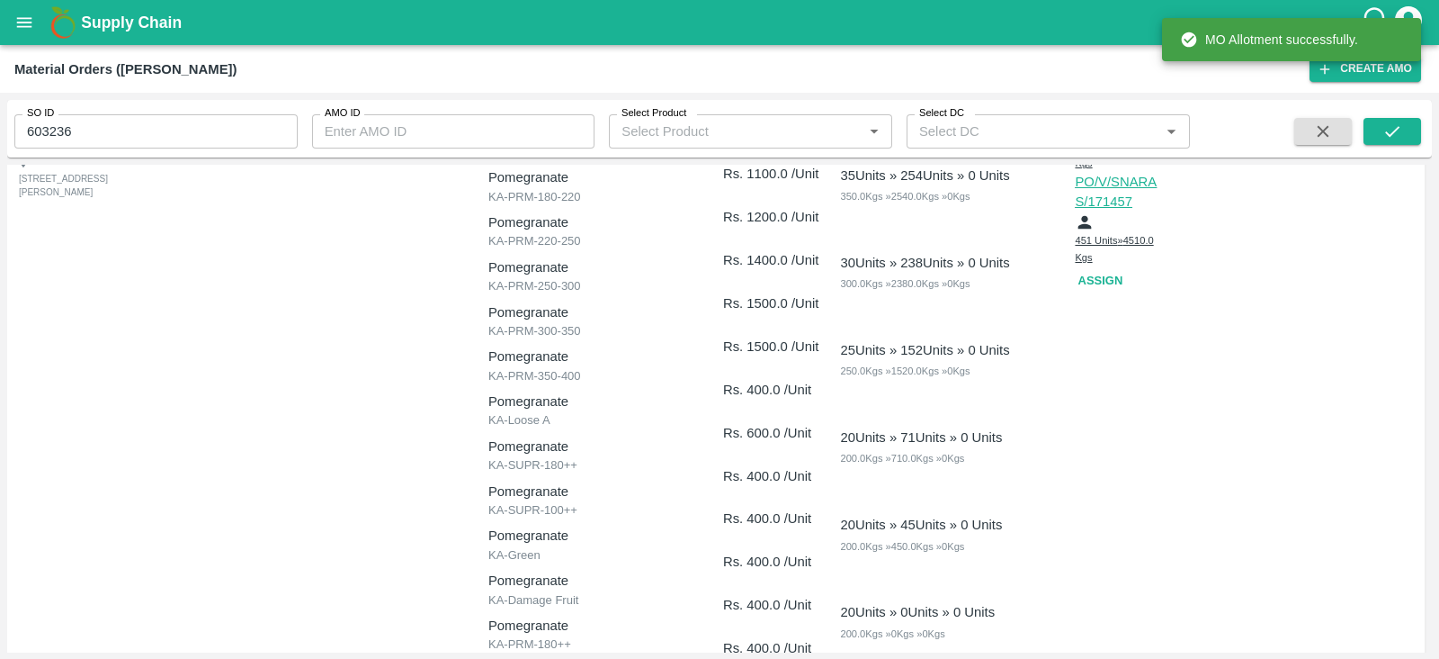
scroll to position [0, 0]
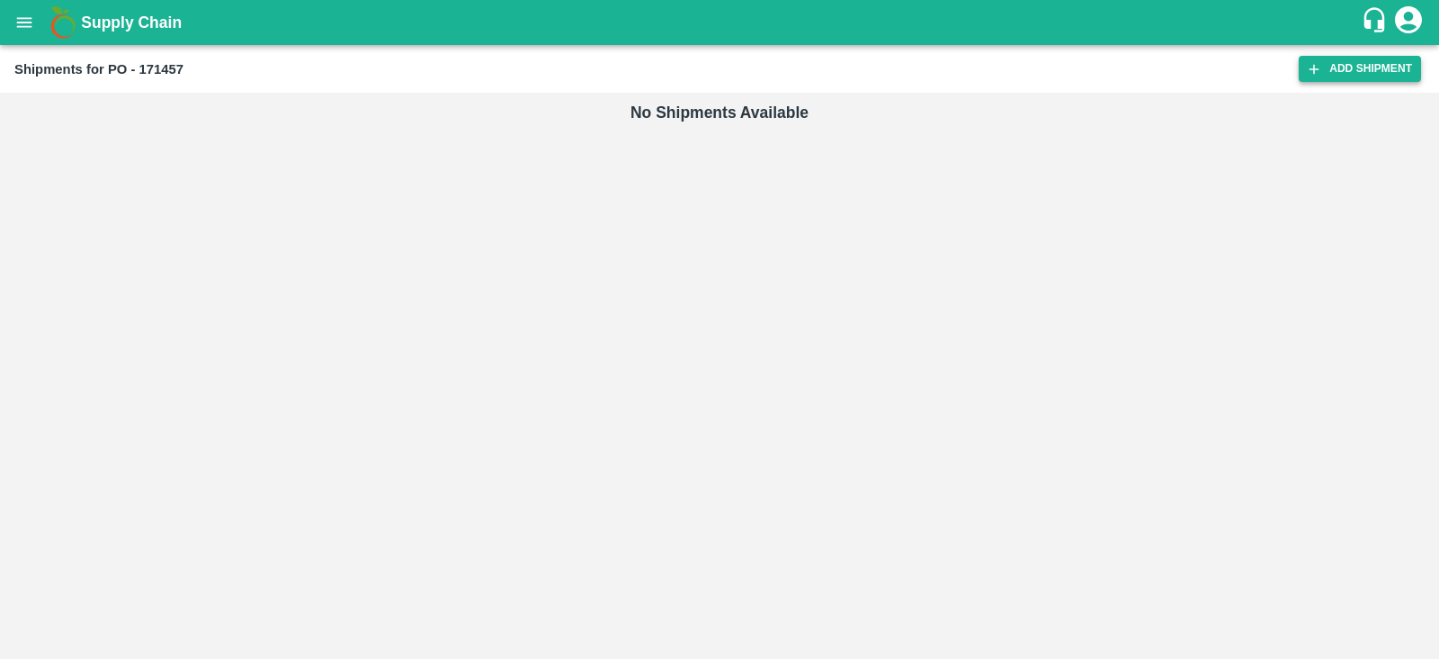
click at [1372, 66] on link "Add Shipment" at bounding box center [1360, 69] width 122 height 26
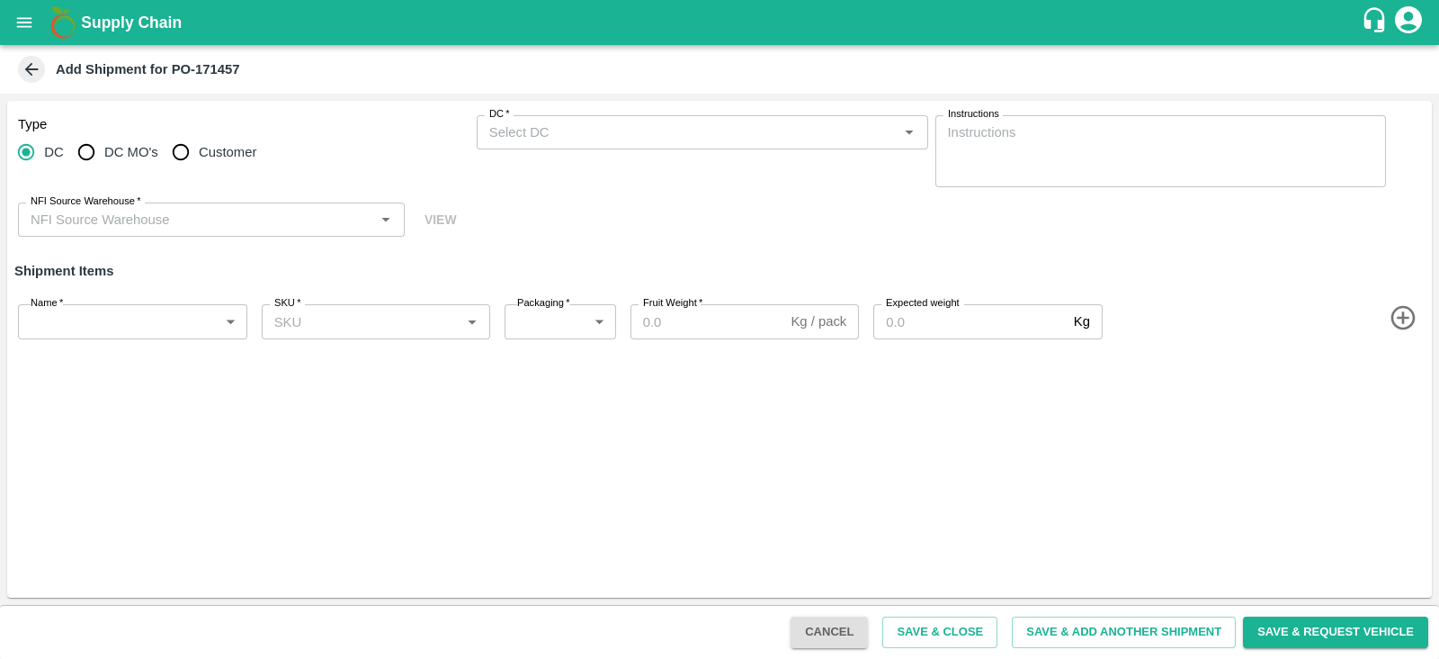
click at [189, 146] on input "Customer" at bounding box center [181, 152] width 36 height 36
radio input "true"
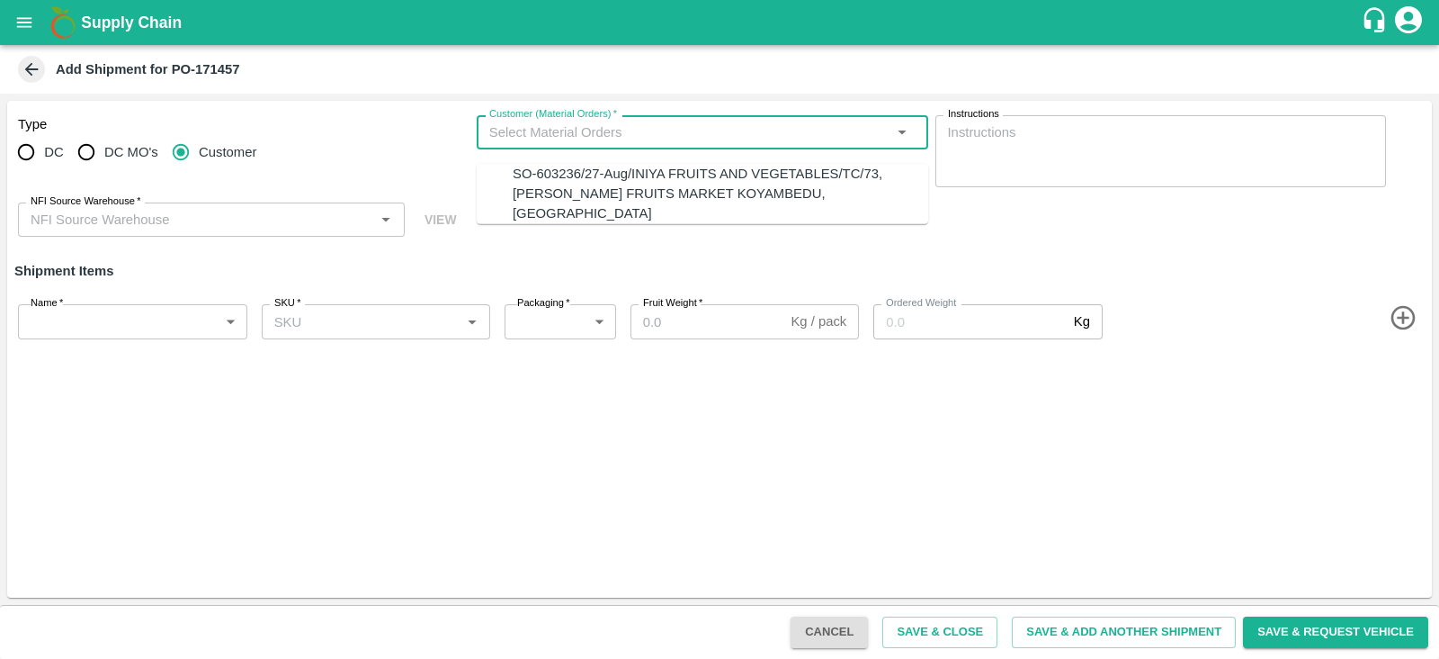
click at [619, 132] on input "Customer (Material Orders)   *" at bounding box center [687, 132] width 411 height 23
radio input "true"
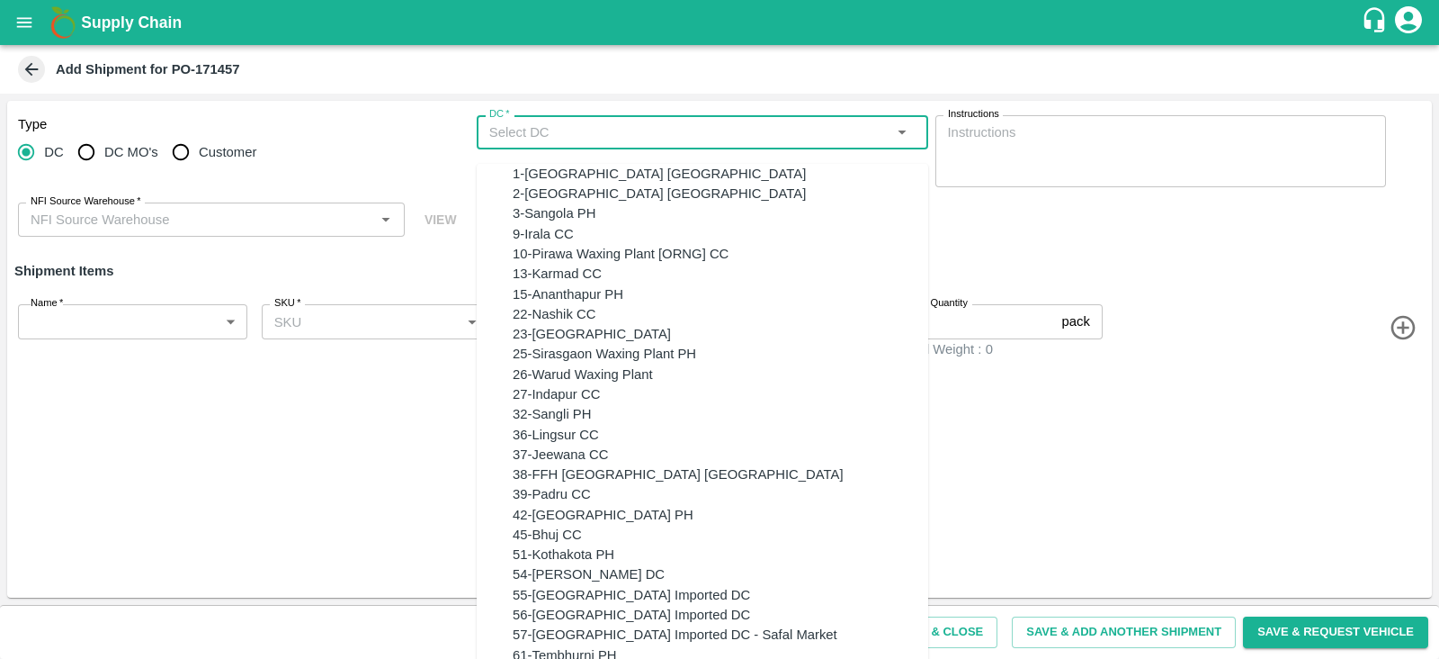
click at [616, 128] on input "DC   *" at bounding box center [687, 132] width 411 height 23
click at [242, 158] on span "Customer" at bounding box center [228, 152] width 58 height 20
click at [199, 158] on input "Customer" at bounding box center [181, 152] width 36 height 36
radio input "true"
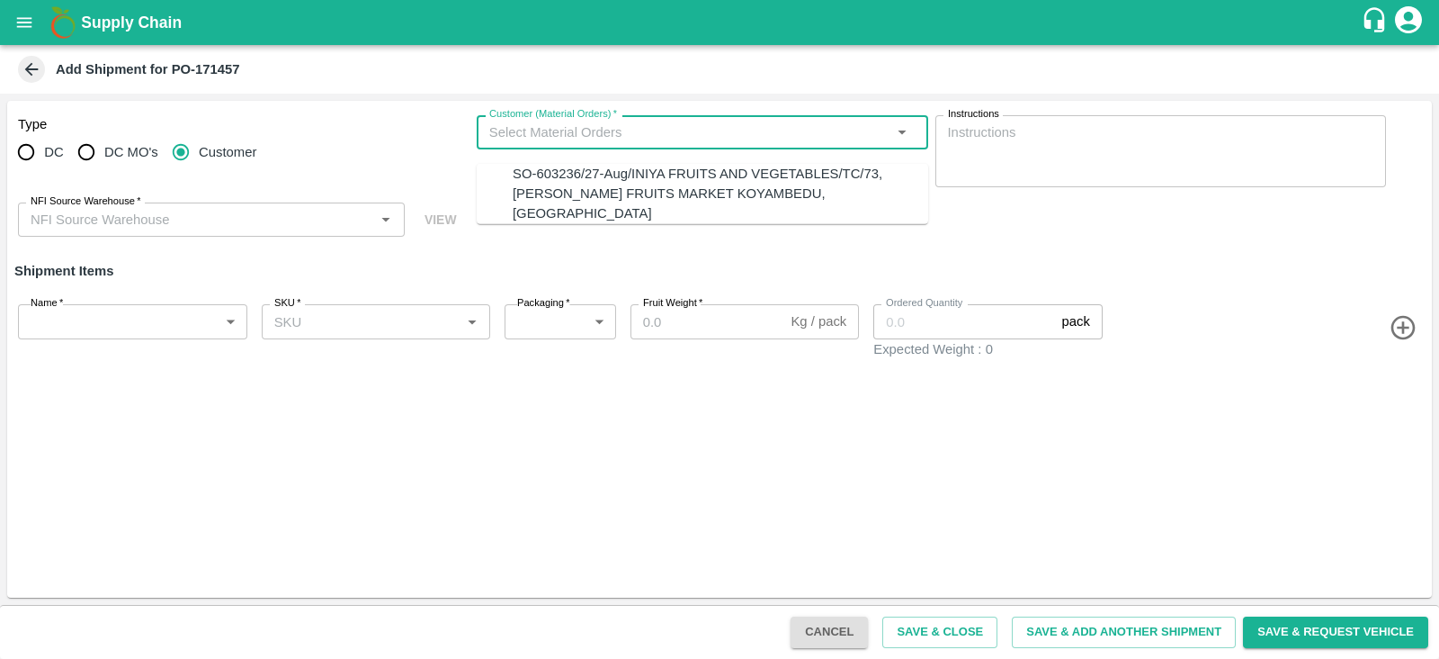
click at [574, 137] on input "Customer (Material Orders)   *" at bounding box center [687, 132] width 411 height 23
click at [585, 164] on div "SO-603236/27-Aug/INIYA FRUITS AND VEGETABLES/TC/73, [PERSON_NAME] FRUITS MARKET…" at bounding box center [721, 194] width 416 height 60
type input "SO-603236/27-Aug/INIYA FRUITS AND VEGETABLES/TC/73, [PERSON_NAME] FRUITS MARKET…"
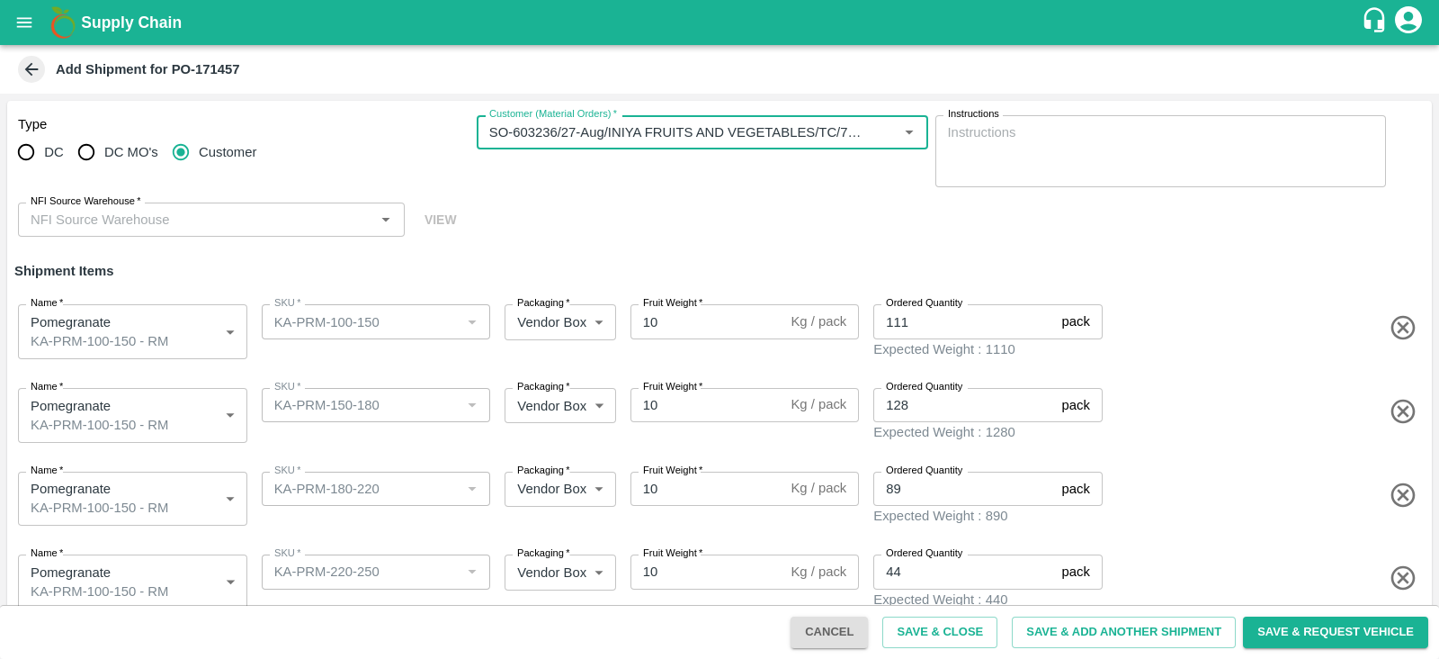
click at [212, 220] on input "NFI Source Warehouse   *" at bounding box center [196, 219] width 346 height 23
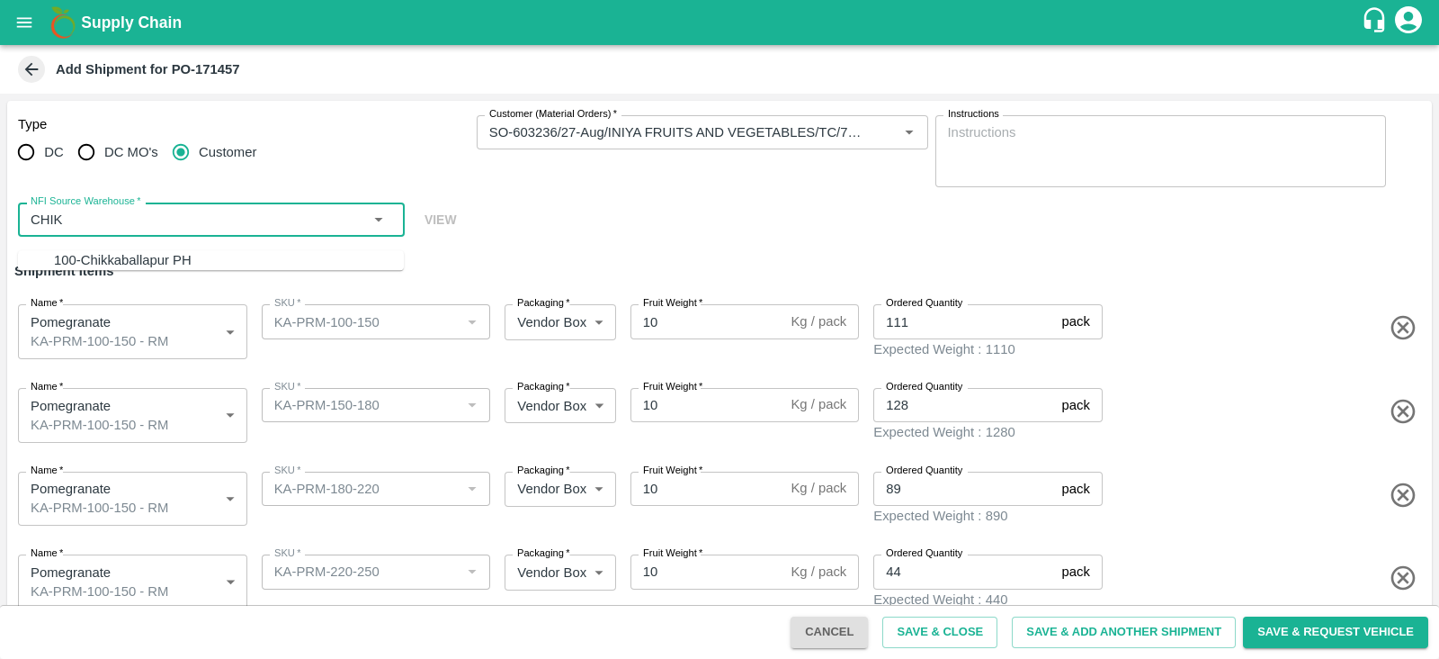
click at [202, 250] on div "100-Chikkaballapur PH" at bounding box center [229, 260] width 350 height 20
type input "100-Chikkaballapur PH"
click at [178, 414] on body "Supply Chain Add Shipment for PO-171457 Type DC DC MO's Customer Customer (Mate…" at bounding box center [719, 329] width 1439 height 659
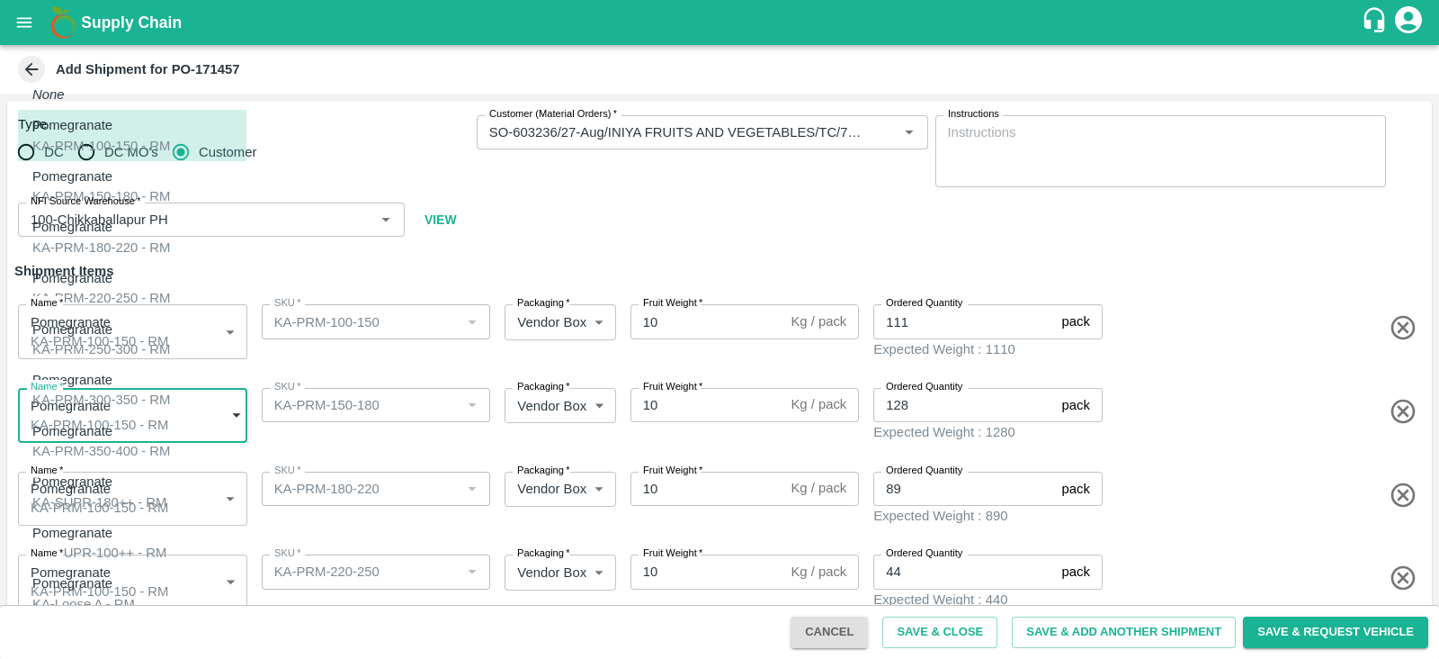
click at [140, 182] on div "Pomegranate KA-PRM-150-180 - RM" at bounding box center [101, 186] width 138 height 40
type input "1945095"
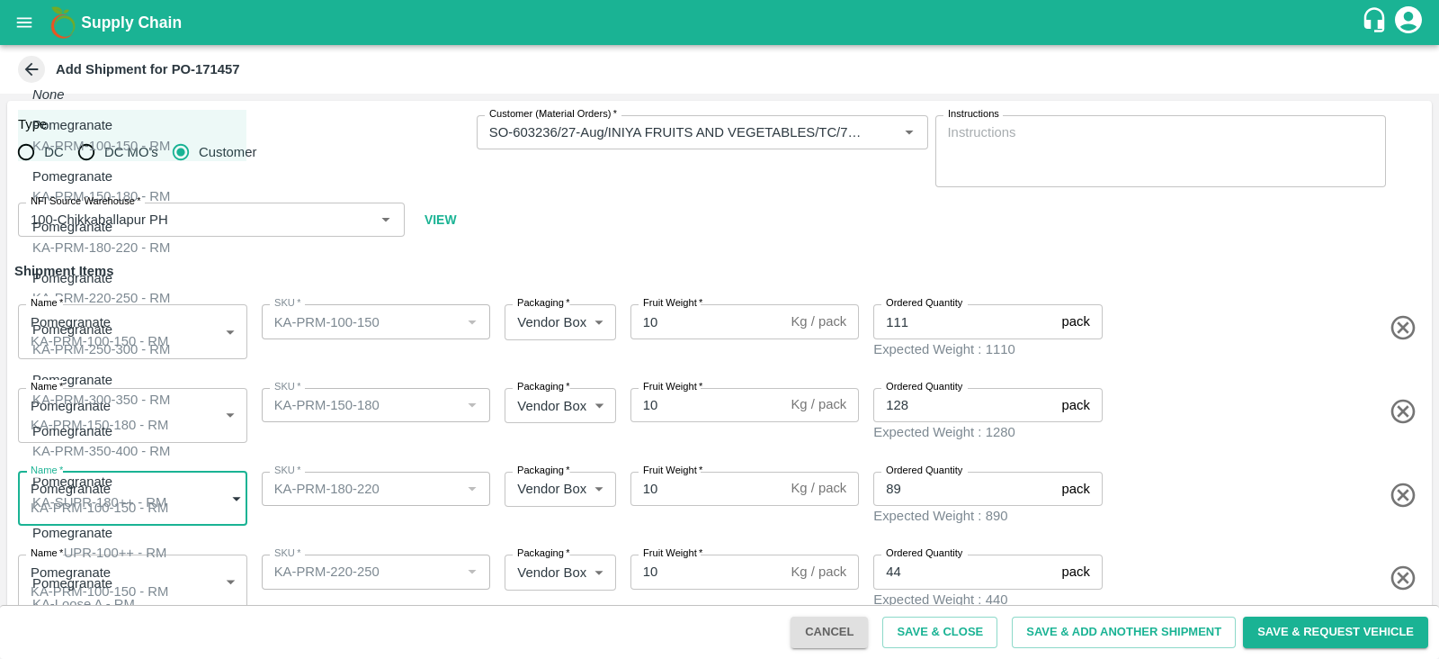
click at [189, 496] on body "Supply Chain Add Shipment for PO-171457 Type DC DC MO's Customer Customer (Mate…" at bounding box center [719, 329] width 1439 height 659
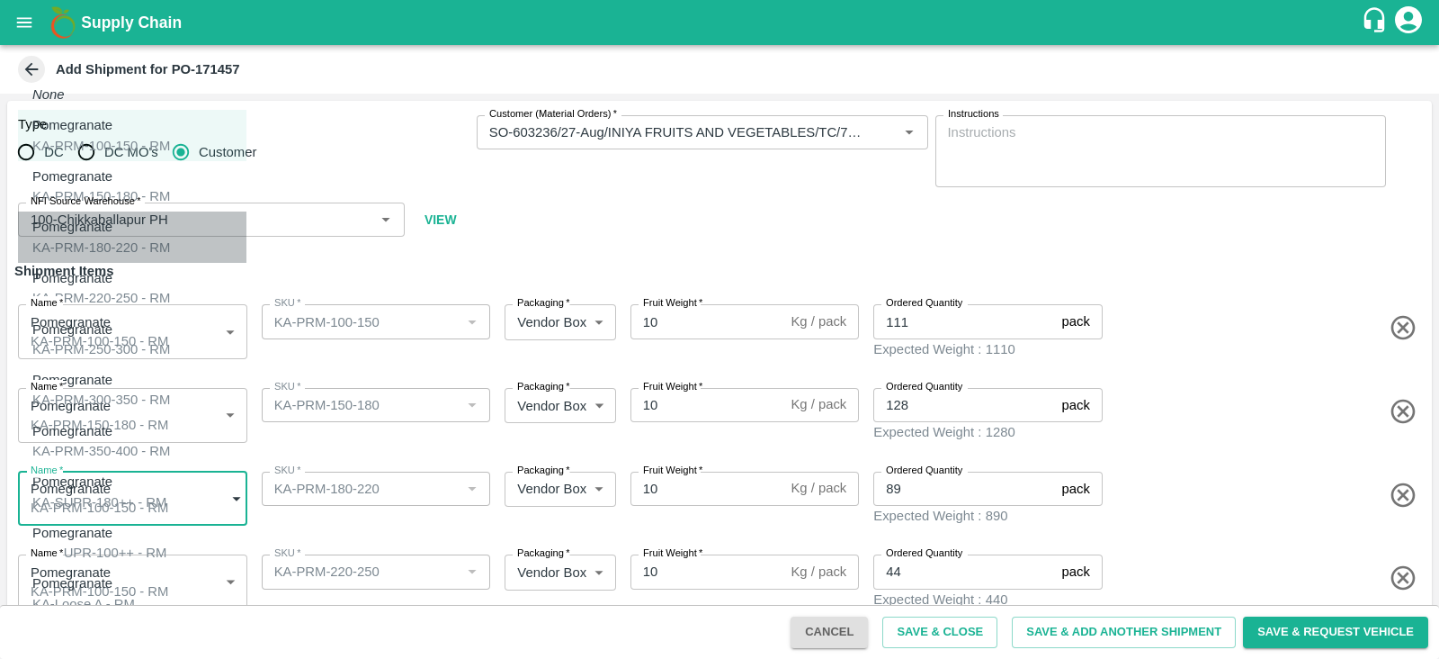
click at [145, 217] on div "Pomegranate KA-PRM-180-220 - RM" at bounding box center [101, 237] width 138 height 40
type input "1945096"
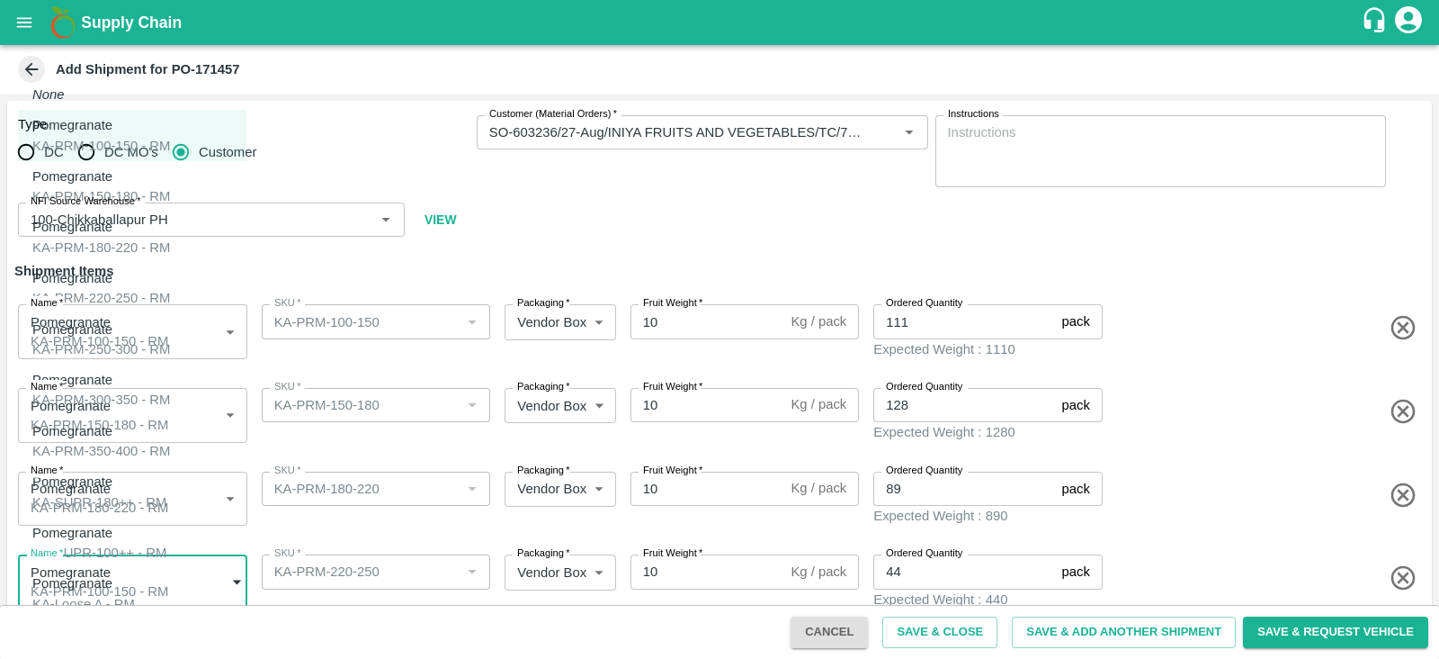
click at [175, 580] on body "Supply Chain Add Shipment for PO-171457 Type DC DC MO's Customer Customer (Mate…" at bounding box center [719, 329] width 1439 height 659
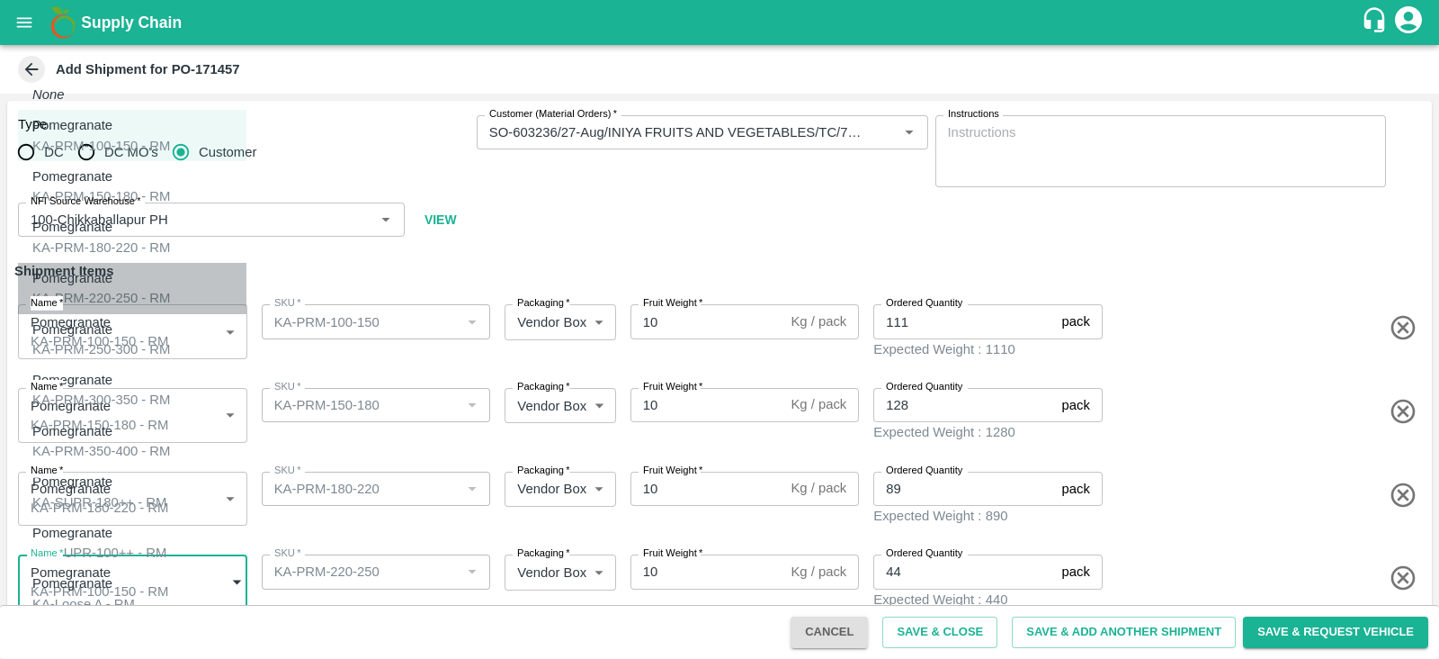
click at [135, 293] on div "KA-PRM-220-250 - RM" at bounding box center [101, 298] width 138 height 20
type input "1945097"
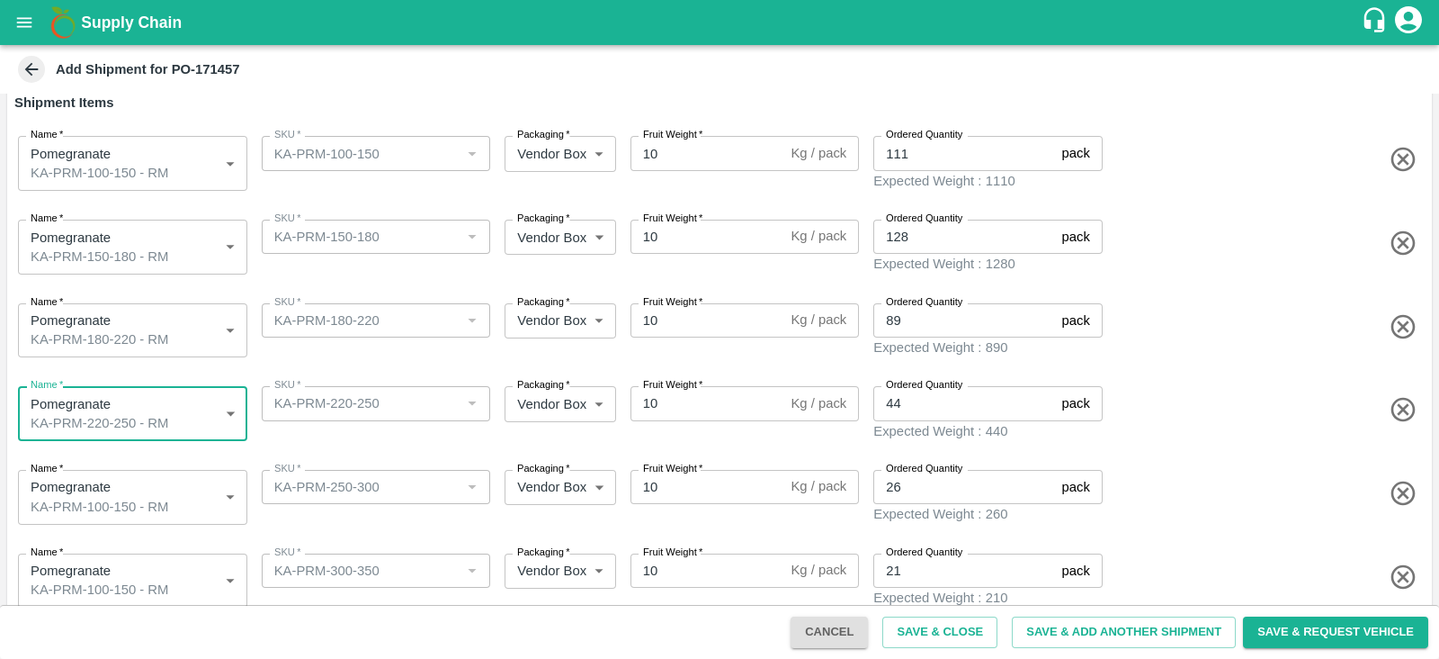
scroll to position [292, 0]
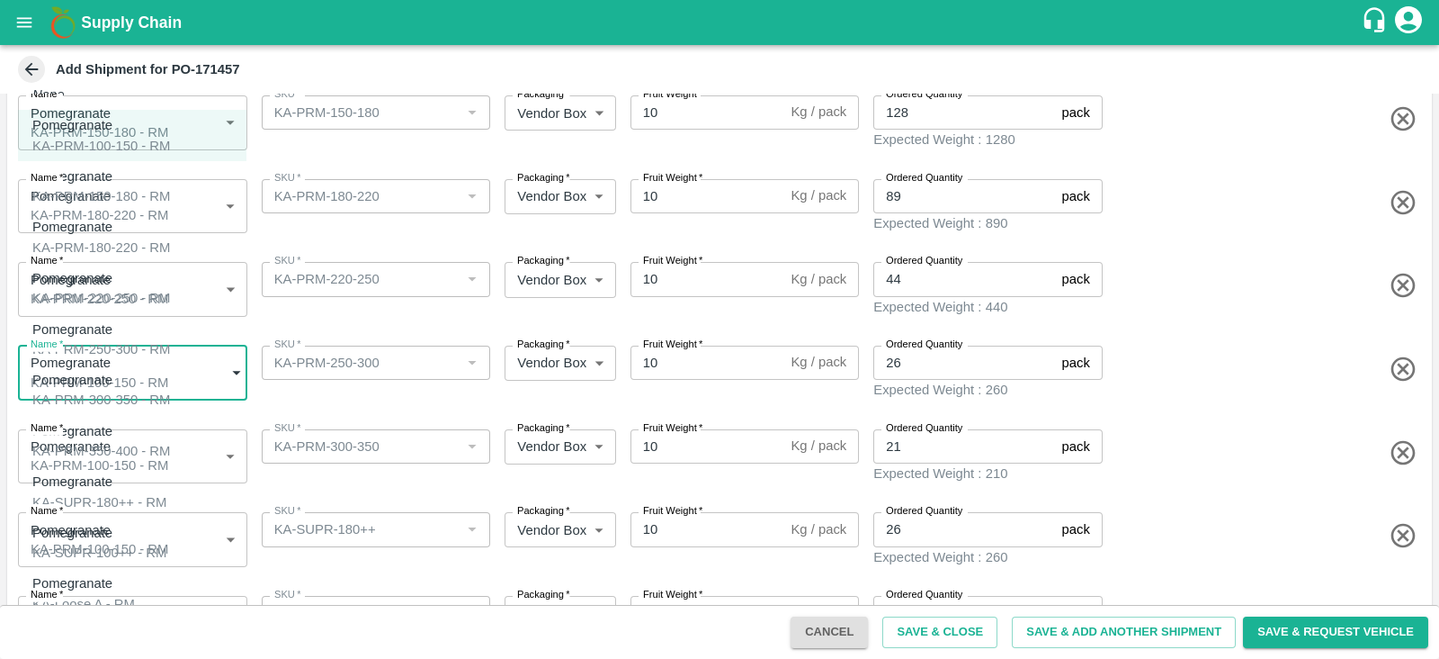
click at [146, 355] on body "Supply Chain Add Shipment for PO-171457 Type DC DC MO's Customer Customer (Mate…" at bounding box center [719, 329] width 1439 height 659
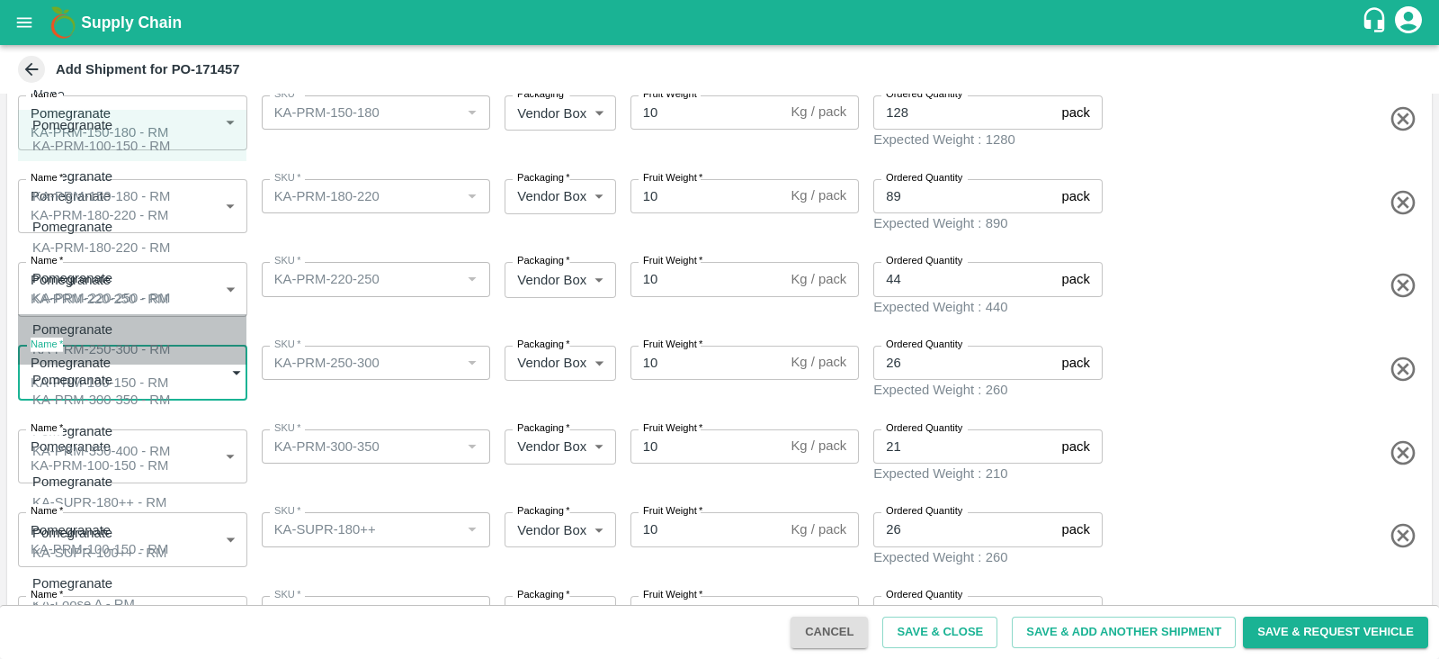
click at [141, 319] on div "Pomegranate KA-PRM-250-300 - RM" at bounding box center [101, 339] width 138 height 40
type input "1945098"
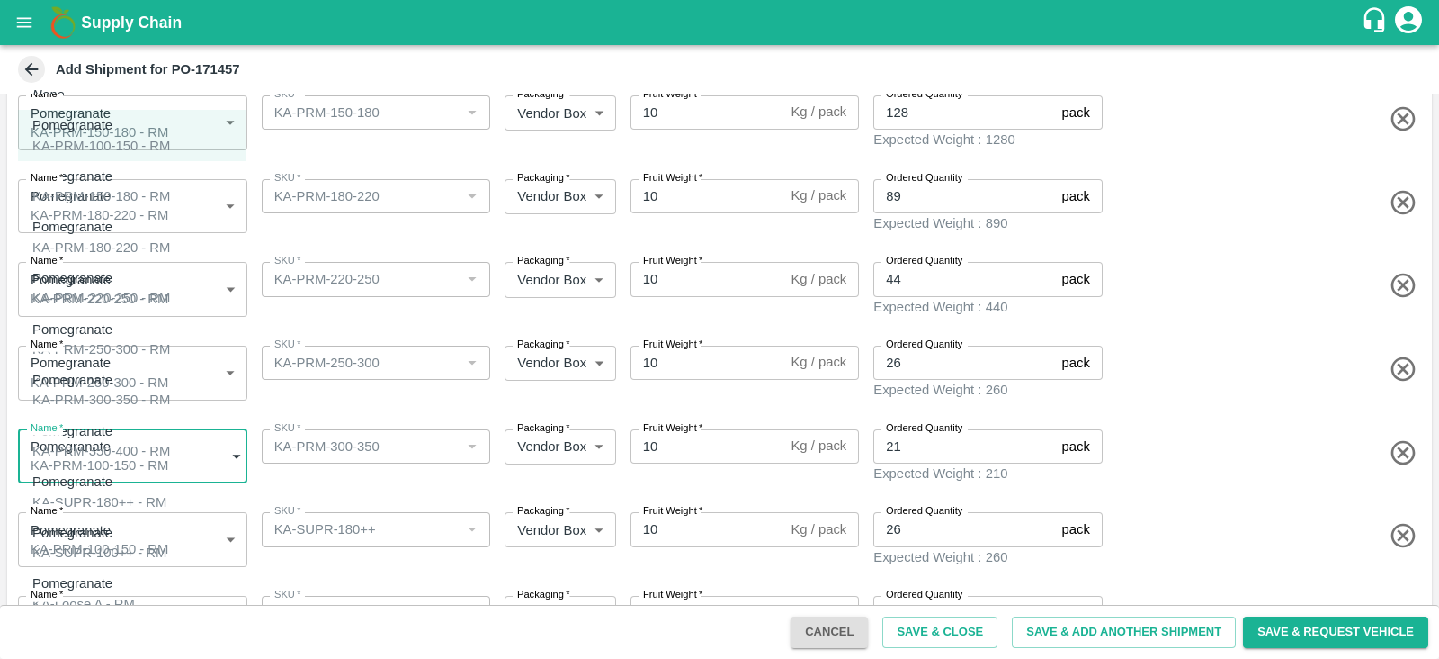
click at [175, 443] on body "Supply Chain Add Shipment for PO-171457 Type DC DC MO's Customer Customer (Mate…" at bounding box center [719, 329] width 1439 height 659
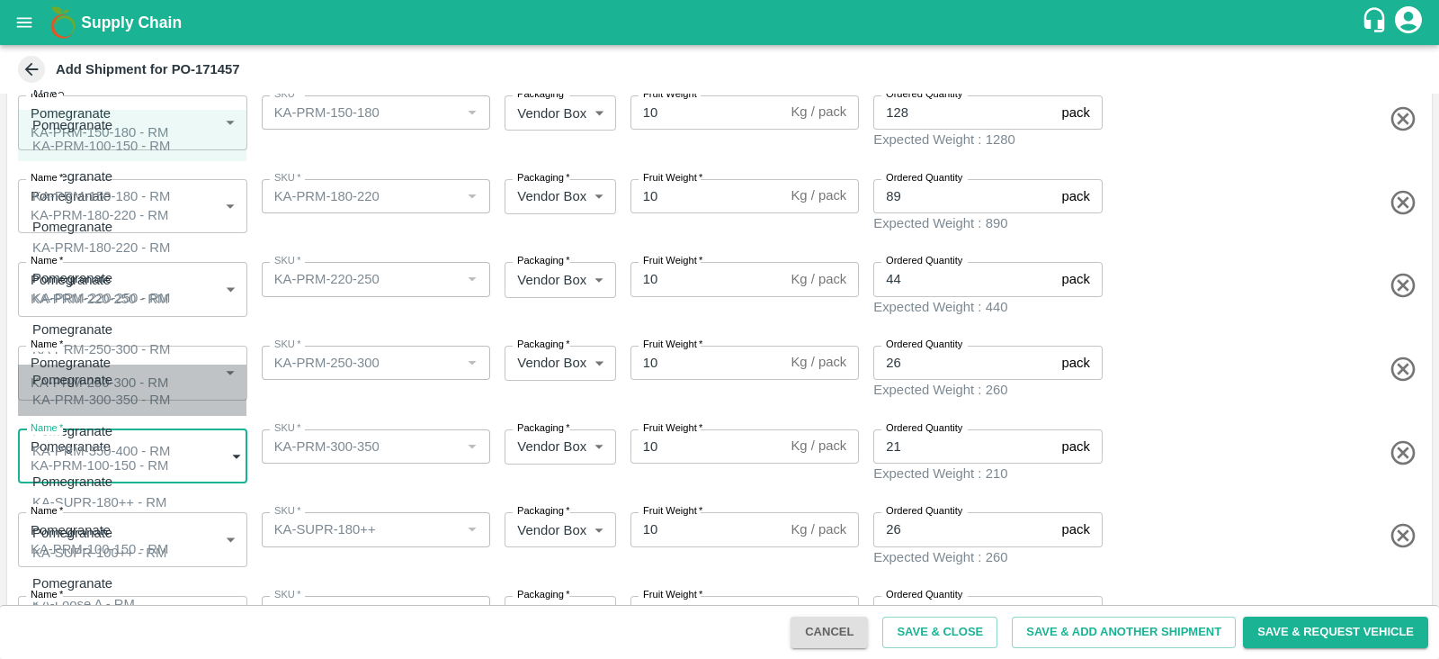
click at [158, 372] on div "Pomegranate KA-PRM-300-350 - RM" at bounding box center [101, 390] width 138 height 40
type input "1945099"
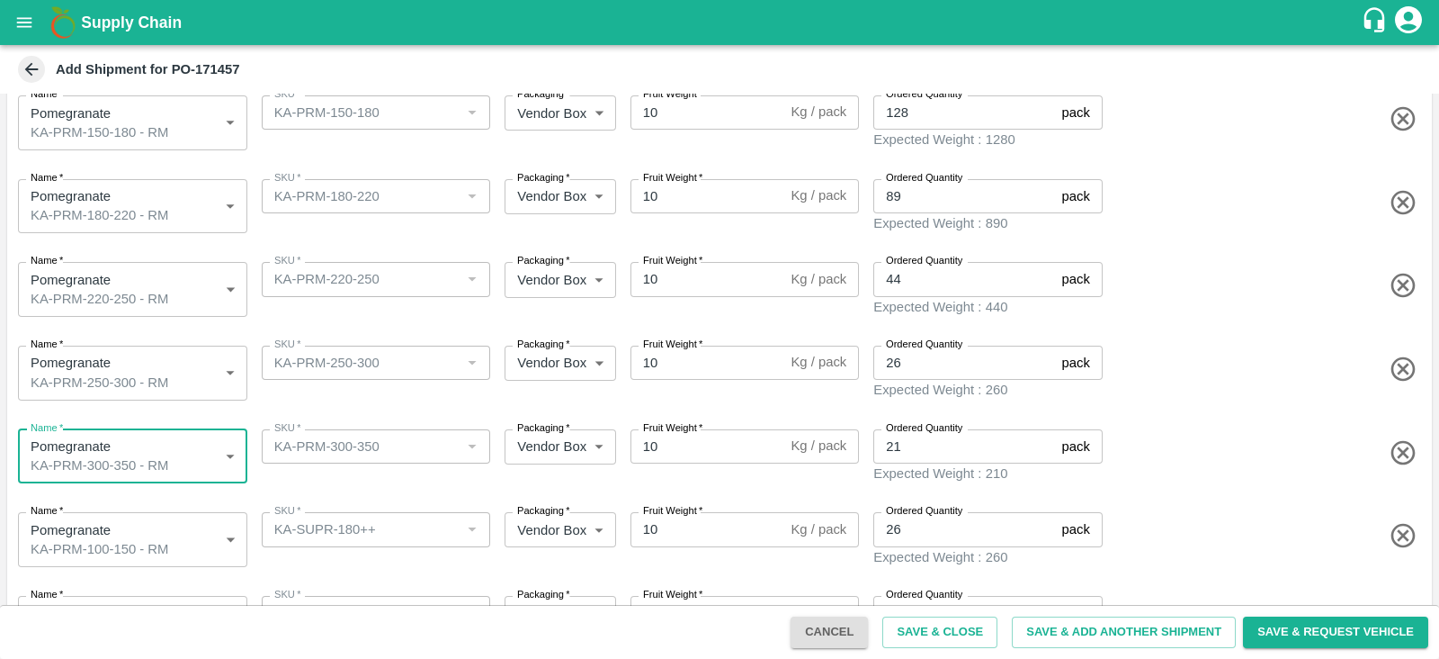
scroll to position [337, 0]
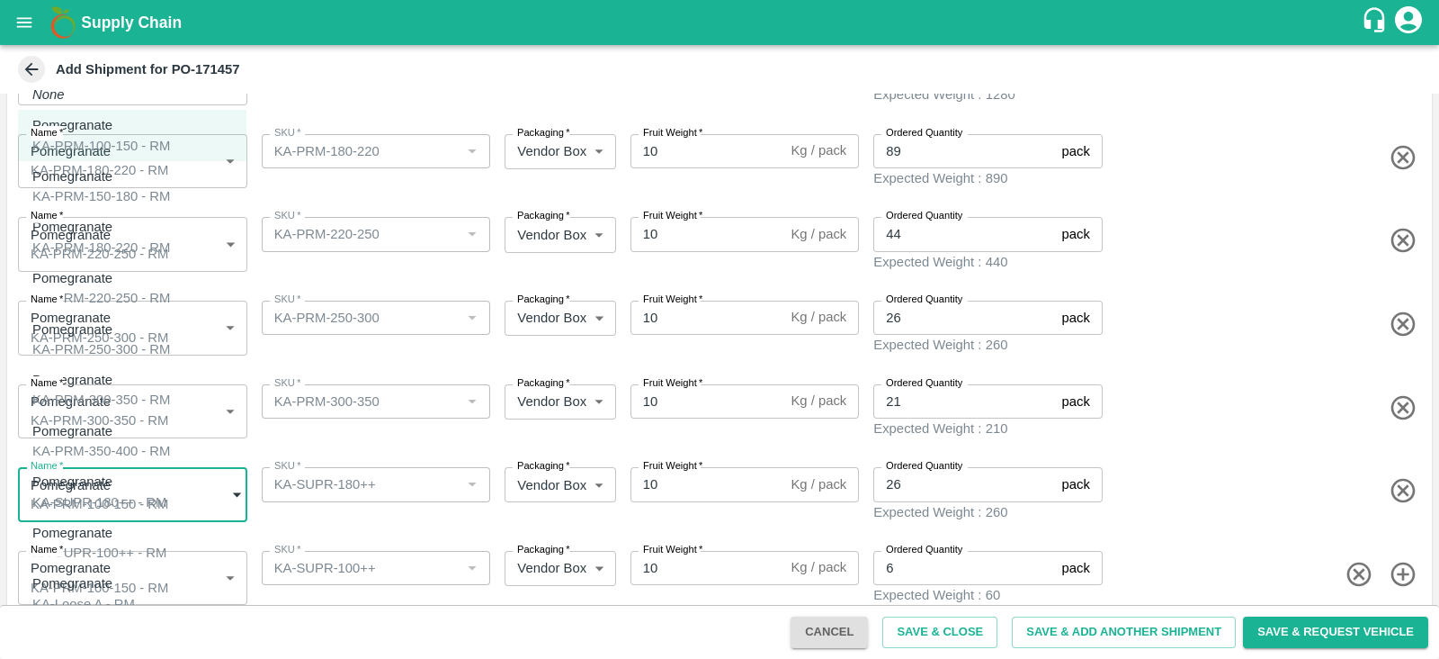
click at [181, 457] on body "Supply Chain Add Shipment for PO-171457 Type DC DC MO's Customer Customer (Mate…" at bounding box center [719, 329] width 1439 height 659
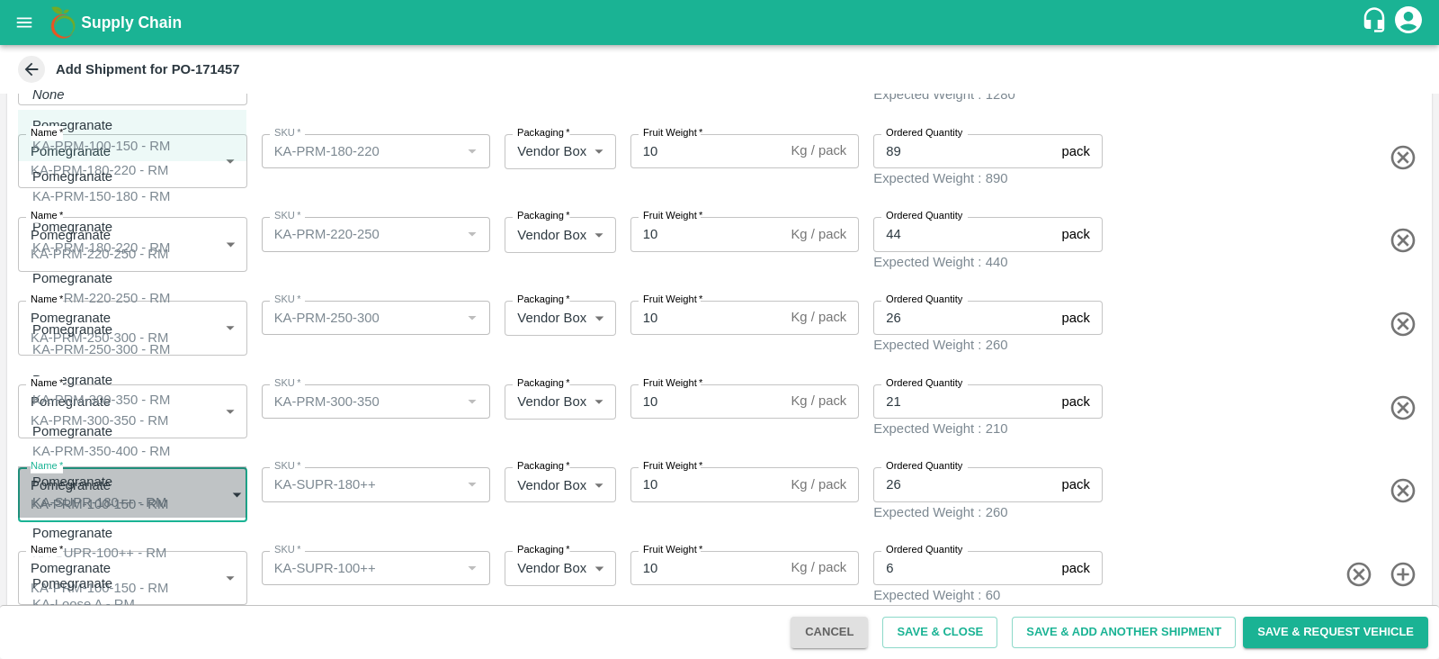
click at [152, 471] on div "Pomegranate KA-SUPR-180++ - RM" at bounding box center [99, 491] width 134 height 40
type input "1945101"
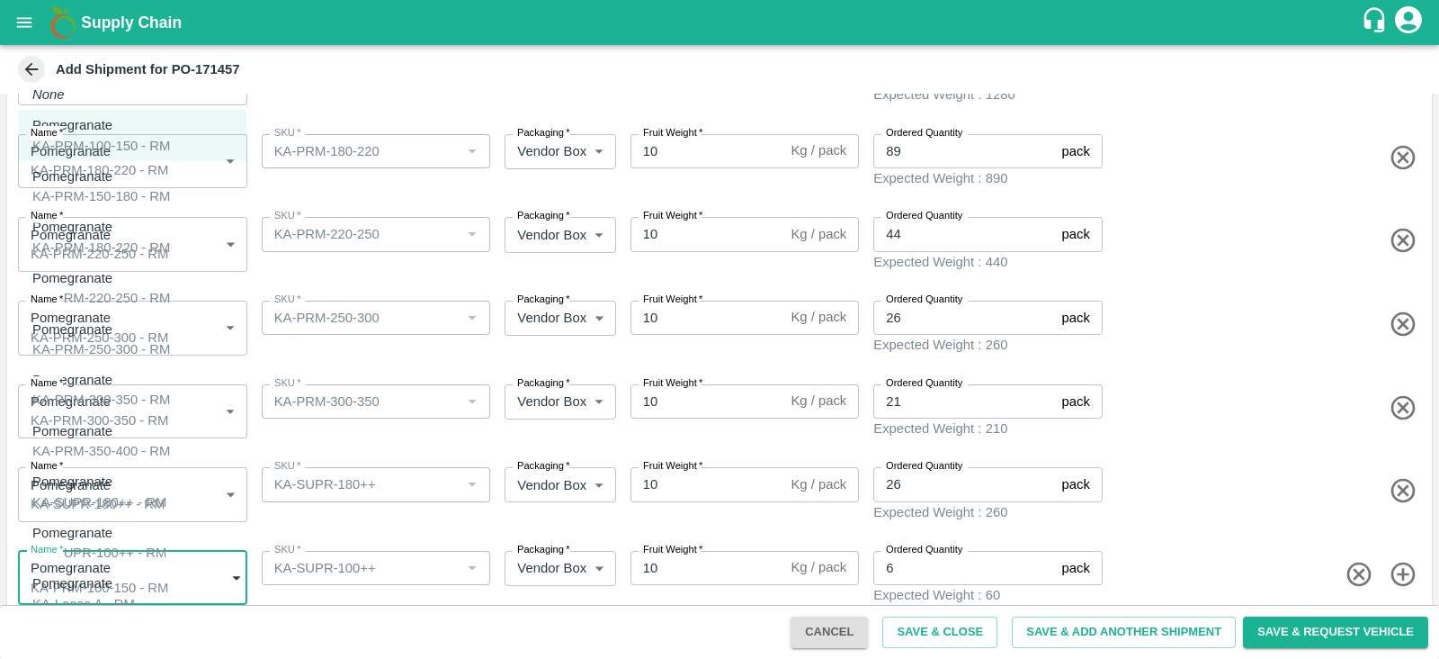
click at [153, 542] on body "Supply Chain Add Shipment for PO-171457 Type DC DC MO's Customer Customer (Mate…" at bounding box center [719, 329] width 1439 height 659
click at [149, 517] on li "Pomegranate KA-SUPR-100++ - RM" at bounding box center [132, 542] width 228 height 51
type input "1945102"
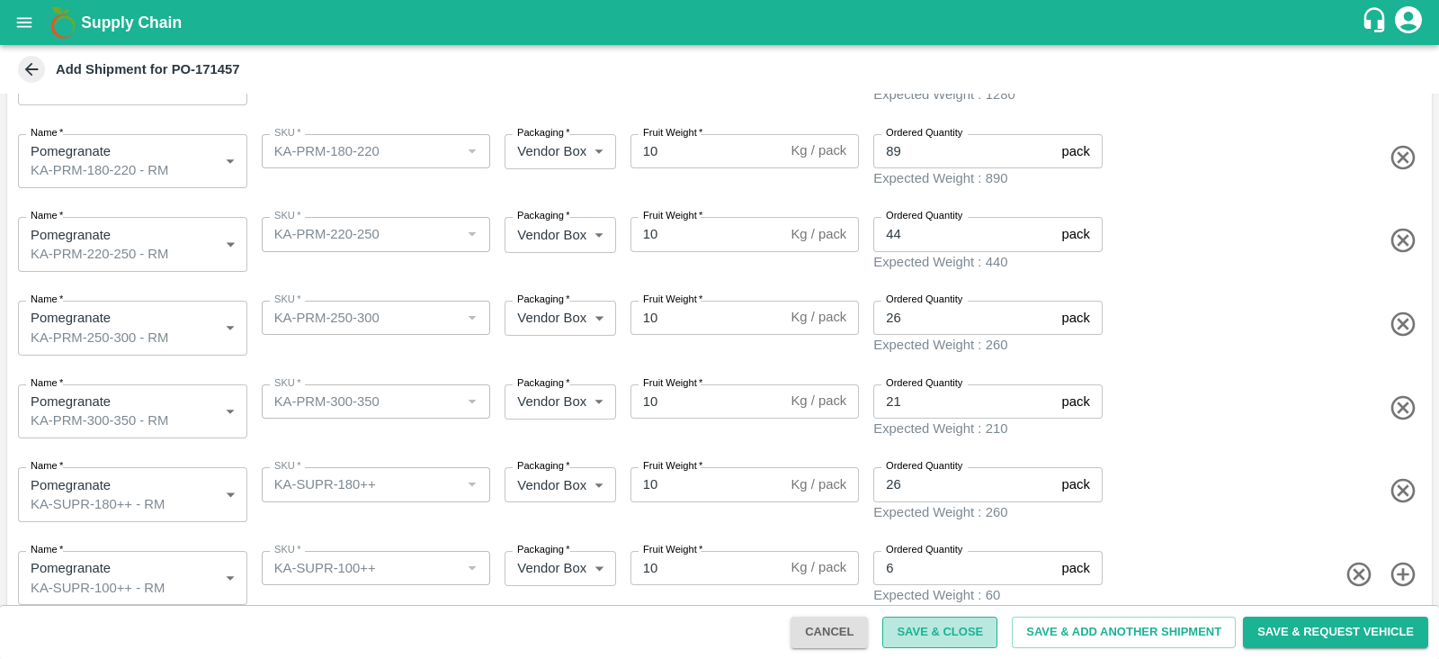
click at [931, 633] on button "Save & Close" at bounding box center [939, 631] width 115 height 31
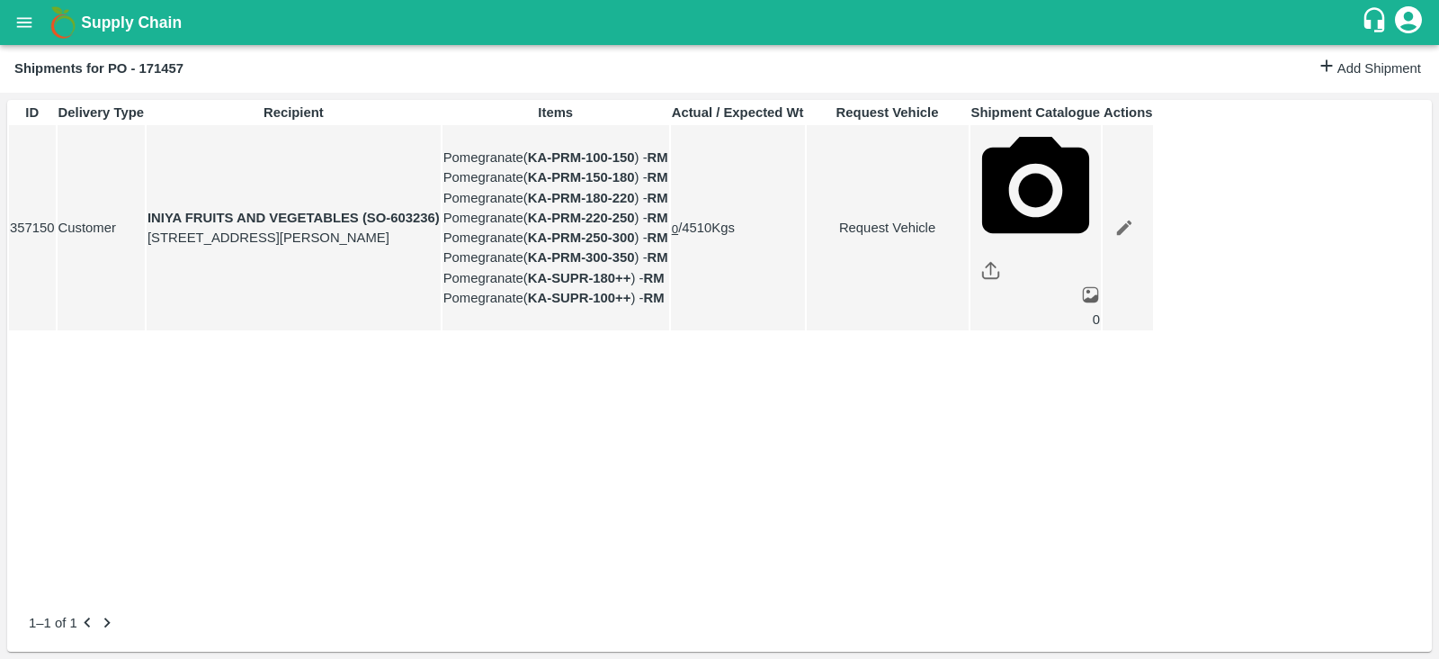
click at [968, 237] on link "Request Vehicle" at bounding box center [888, 228] width 160 height 20
type input "DD/MM/YYYY hh:mm aa"
type input "[DATE] 08:06 AM"
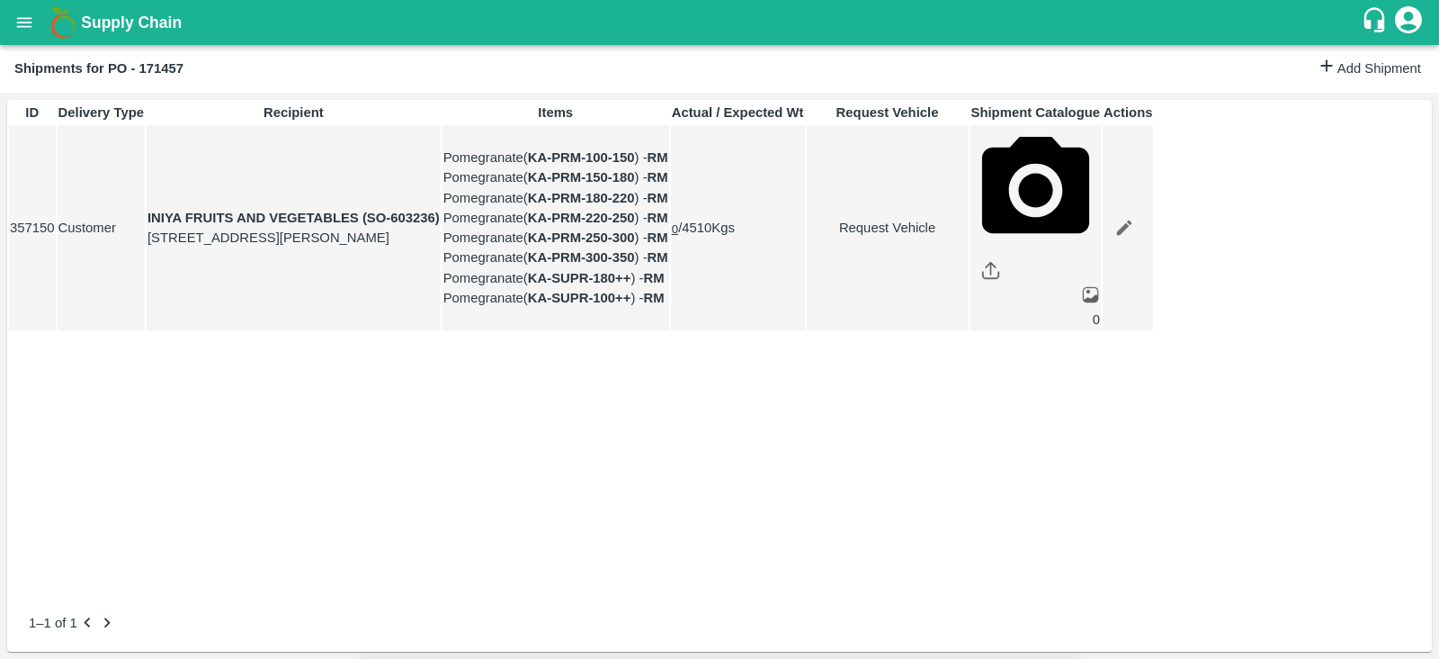
type input "25/08/2025 01:00 PM"
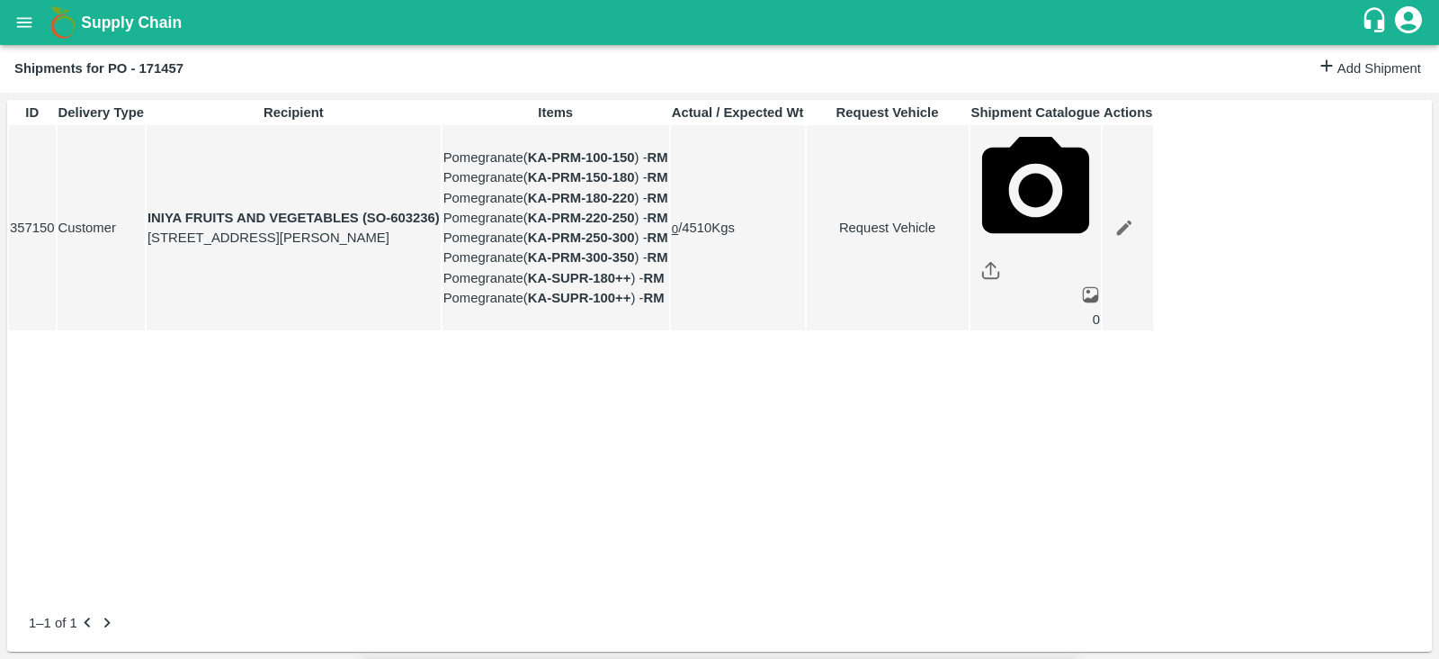
type input "27/08/2025 01:05 AM"
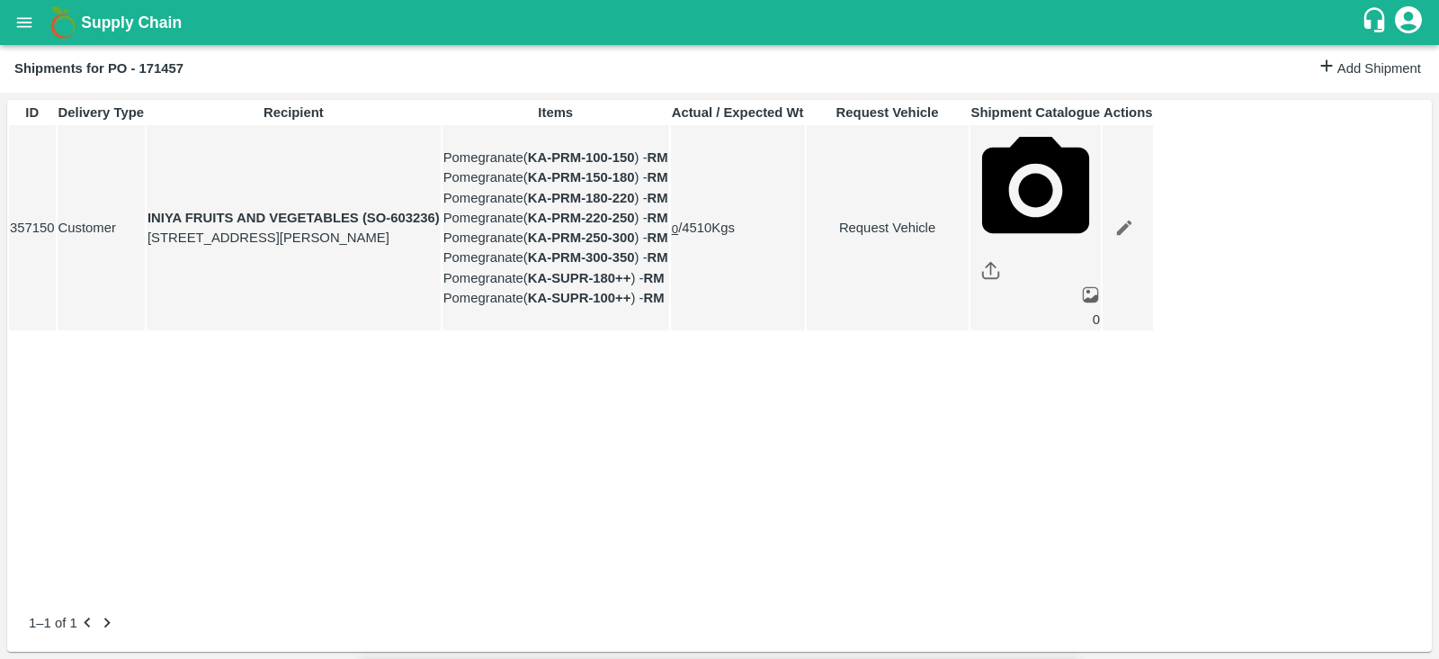
click at [951, 93] on body "Supply Chain Shipments for PO - 171457 Add Shipment ID Delivery Type Recipient …" at bounding box center [719, 329] width 1439 height 659
click at [909, 184] on div "Normal" at bounding box center [882, 176] width 52 height 20
type input "1"
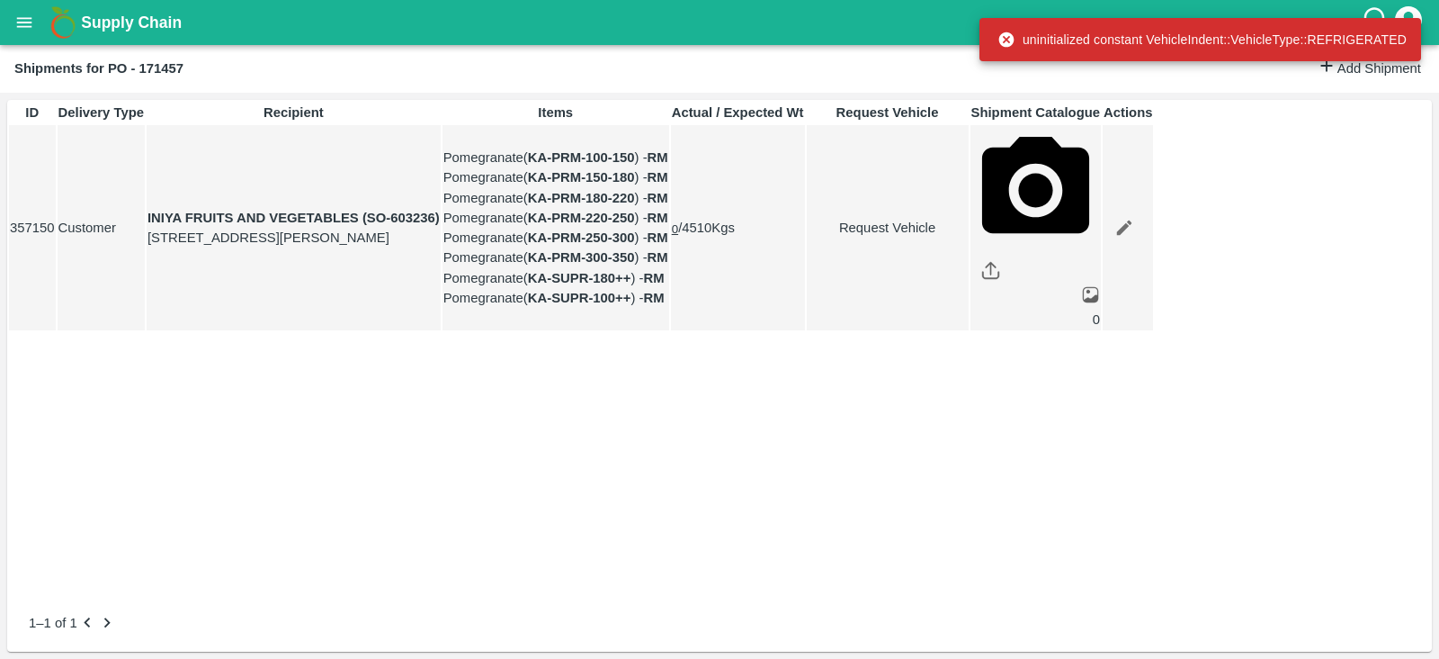
click at [968, 237] on link "Request Vehicle" at bounding box center [888, 228] width 160 height 20
type input "1"
type input "25/08/2025 01:00 PM"
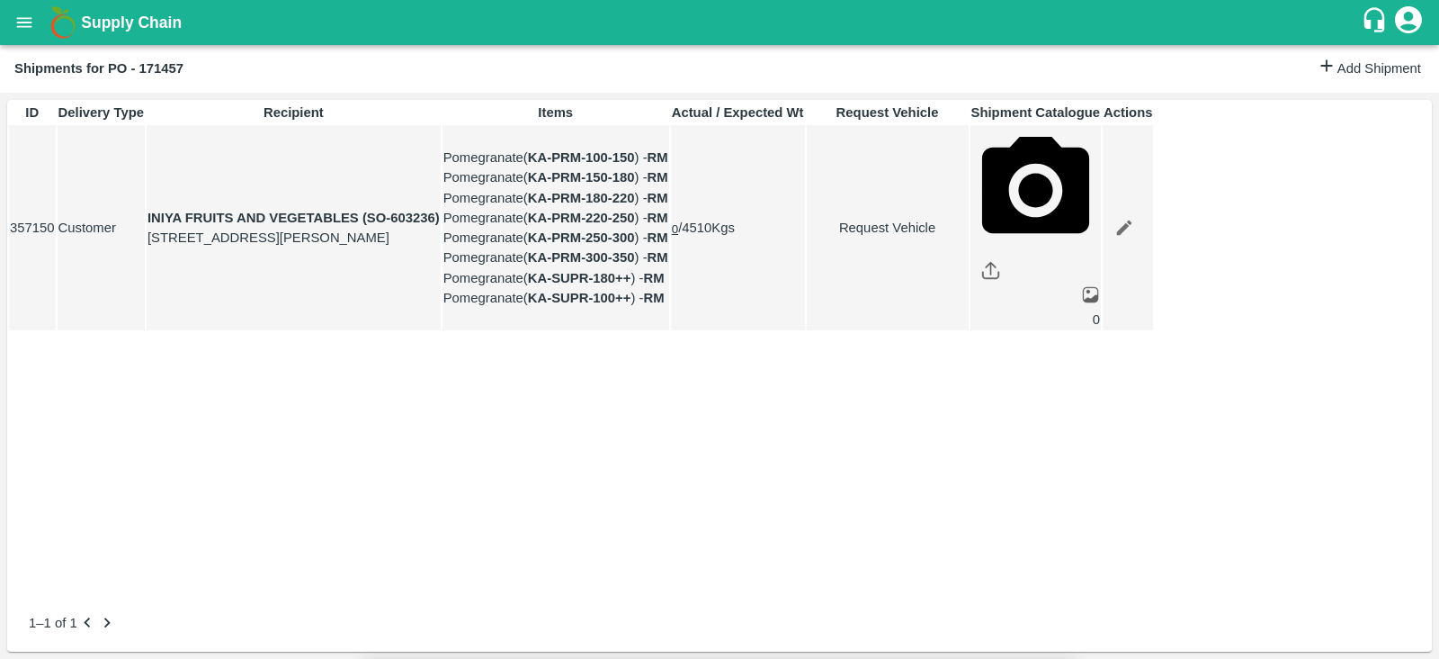
type input "26/08/2025 01:06 AM"
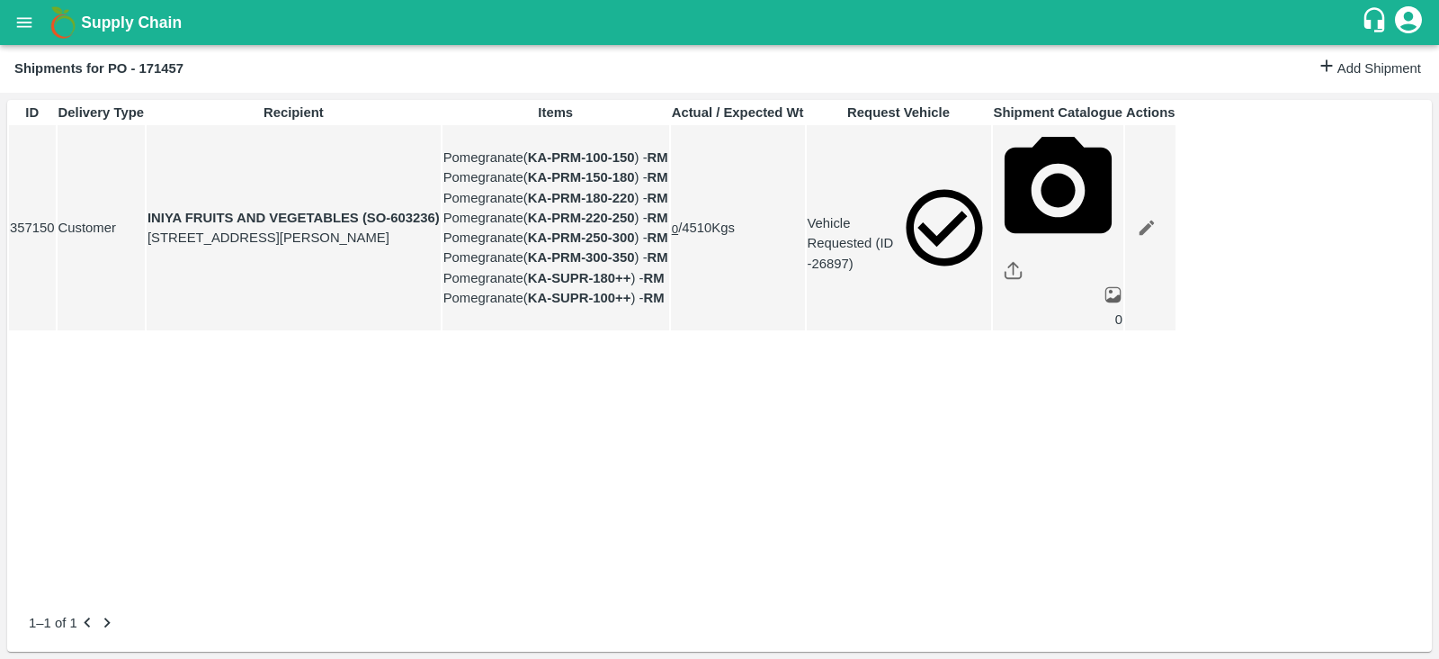
click at [991, 331] on td "Vehicle Requested (ID -26897)" at bounding box center [899, 228] width 184 height 206
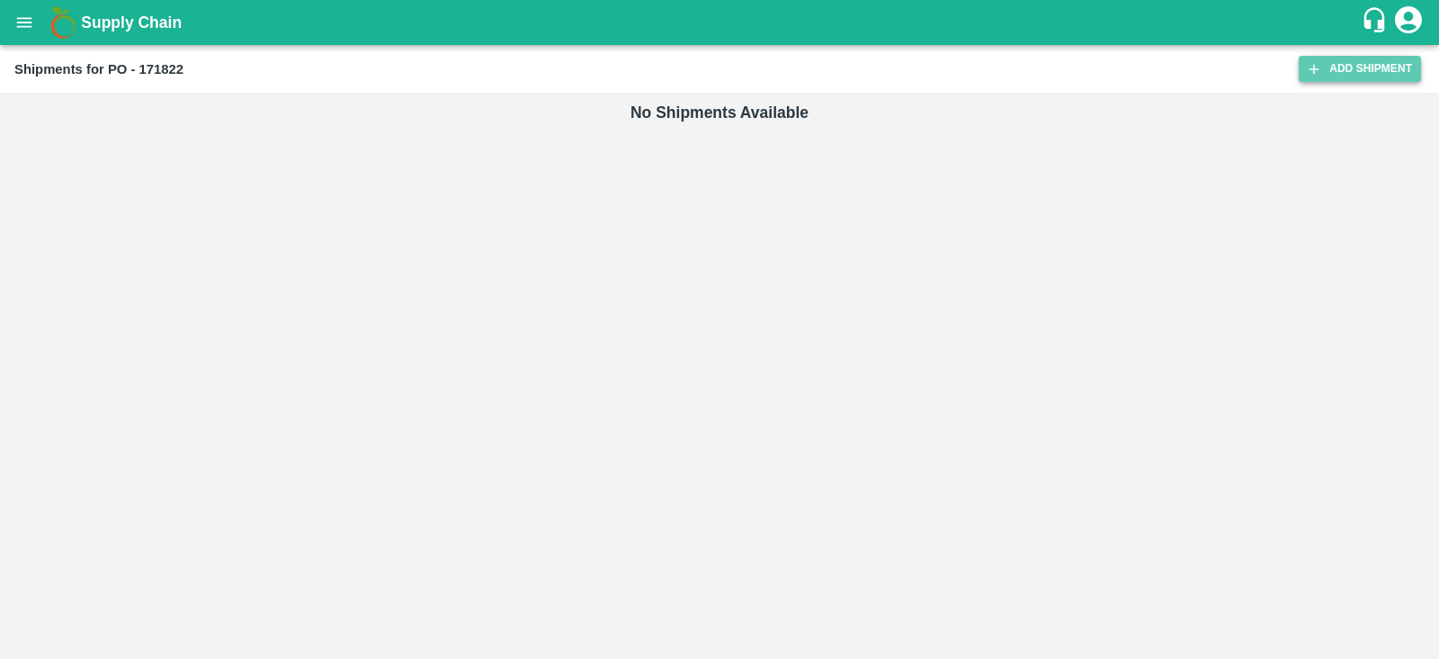
click at [1334, 78] on link "Add Shipment" at bounding box center [1360, 69] width 122 height 26
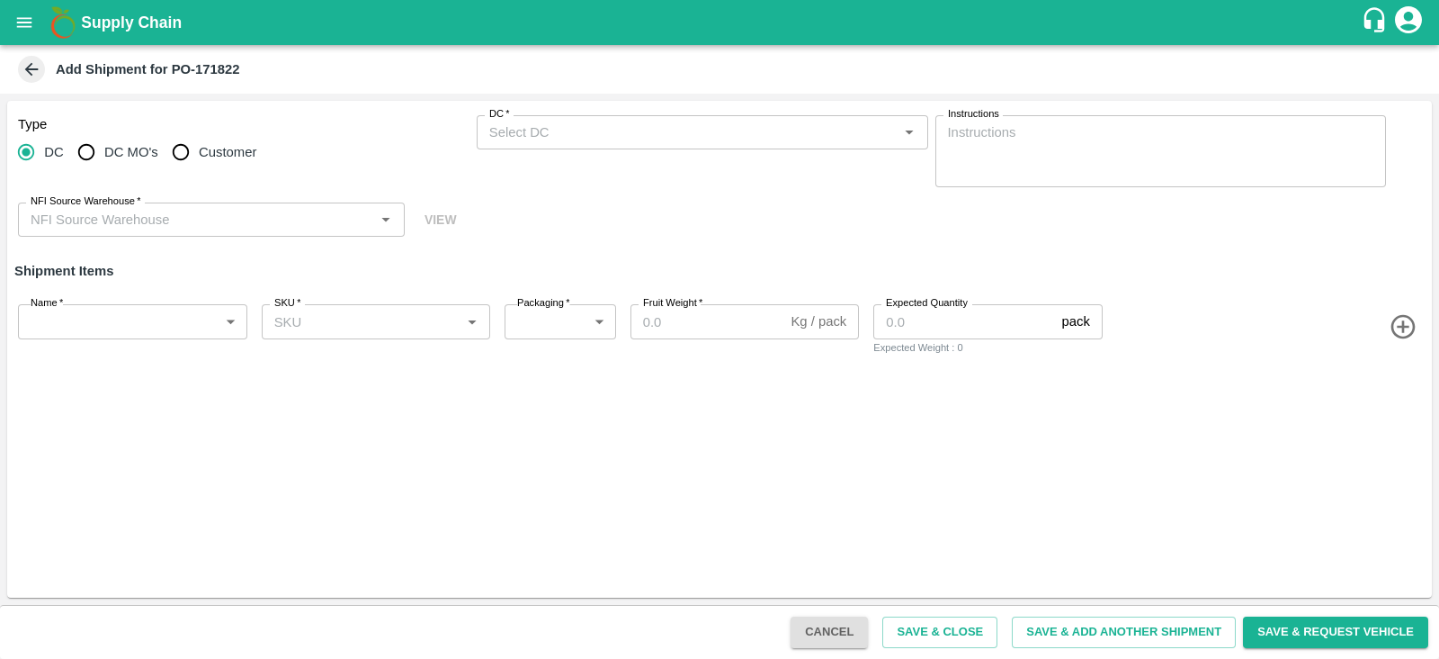
click at [225, 146] on span "Customer" at bounding box center [228, 152] width 58 height 20
click at [199, 146] on input "Customer" at bounding box center [181, 152] width 36 height 36
radio input "true"
click at [511, 139] on input "Customer (Material Orders)   *" at bounding box center [687, 132] width 411 height 23
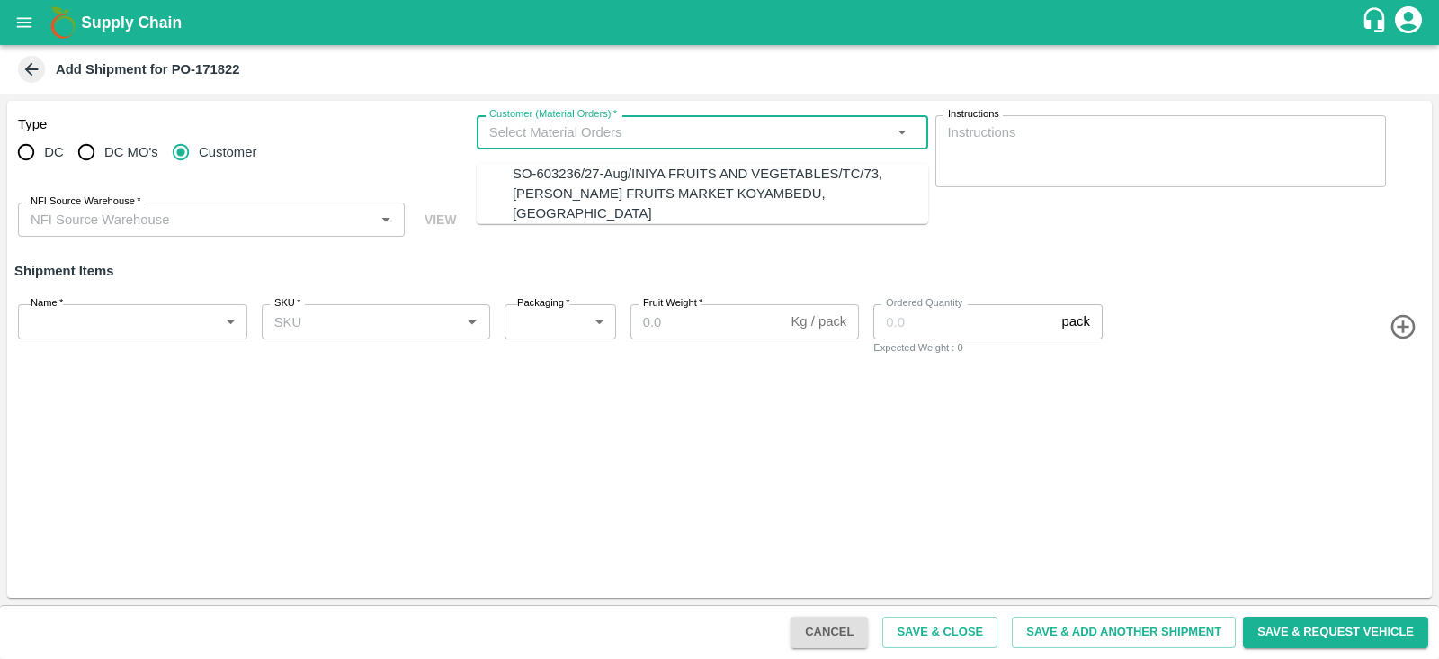
click at [552, 195] on div "SO-603236/27-Aug/INIYA FRUITS AND VEGETABLES/TC/73, [PERSON_NAME] FRUITS MARKET…" at bounding box center [721, 194] width 416 height 60
type input "SO-603236/27-Aug/INIYA FRUITS AND VEGETABLES/TC/73, [PERSON_NAME] FRUITS MARKET…"
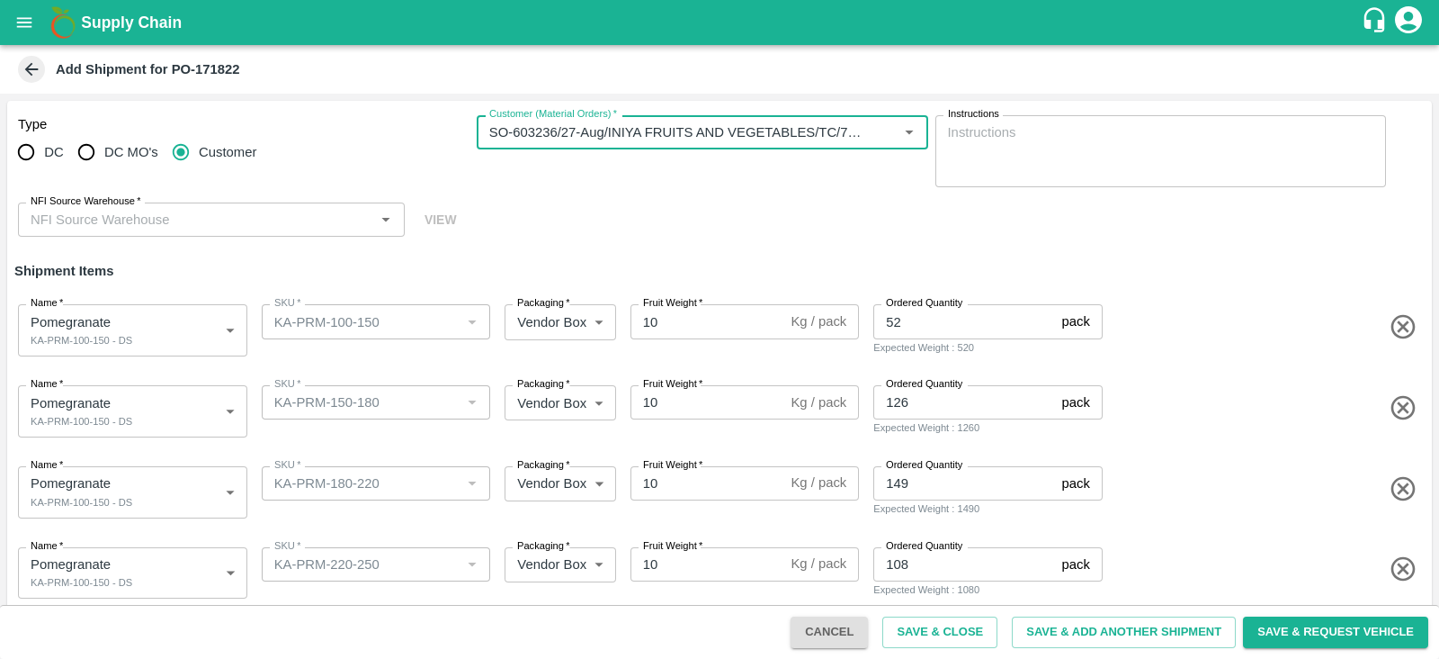
click at [278, 225] on input "NFI Source Warehouse   *" at bounding box center [196, 219] width 346 height 23
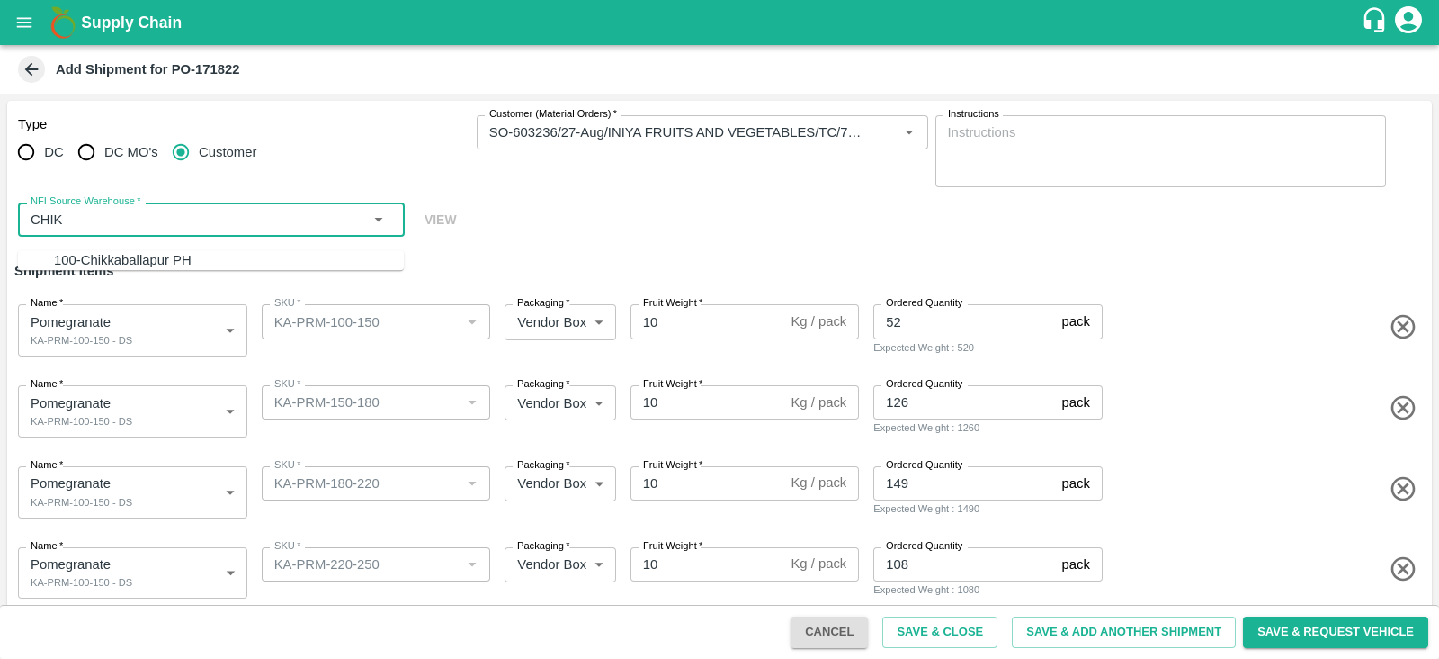
click at [261, 258] on div "100-Chikkaballapur PH" at bounding box center [229, 260] width 350 height 20
type input "100-Chikkaballapur PH"
click at [189, 387] on body "Supply Chain Add Shipment for PO-171822 Type DC DC MO's Customer Customer (Mate…" at bounding box center [719, 329] width 1439 height 659
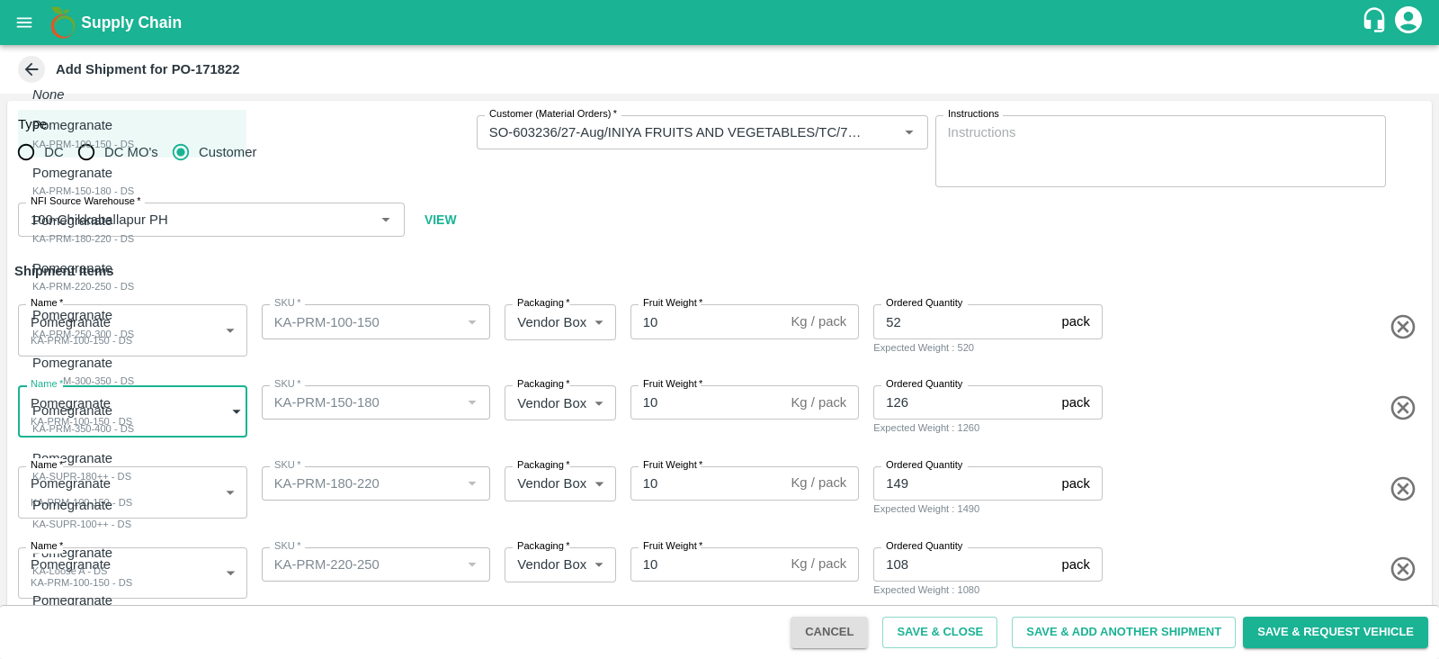
click at [166, 199] on ul "None Pomegranate KA-PRM-100-150 - DS Pomegranate KA-PRM-150-180 - DS Pomegranat…" at bounding box center [132, 403] width 228 height 662
click at [134, 199] on div "Pomegranate KA-PRM-150-180 - DS" at bounding box center [83, 181] width 102 height 37
type input "1949787"
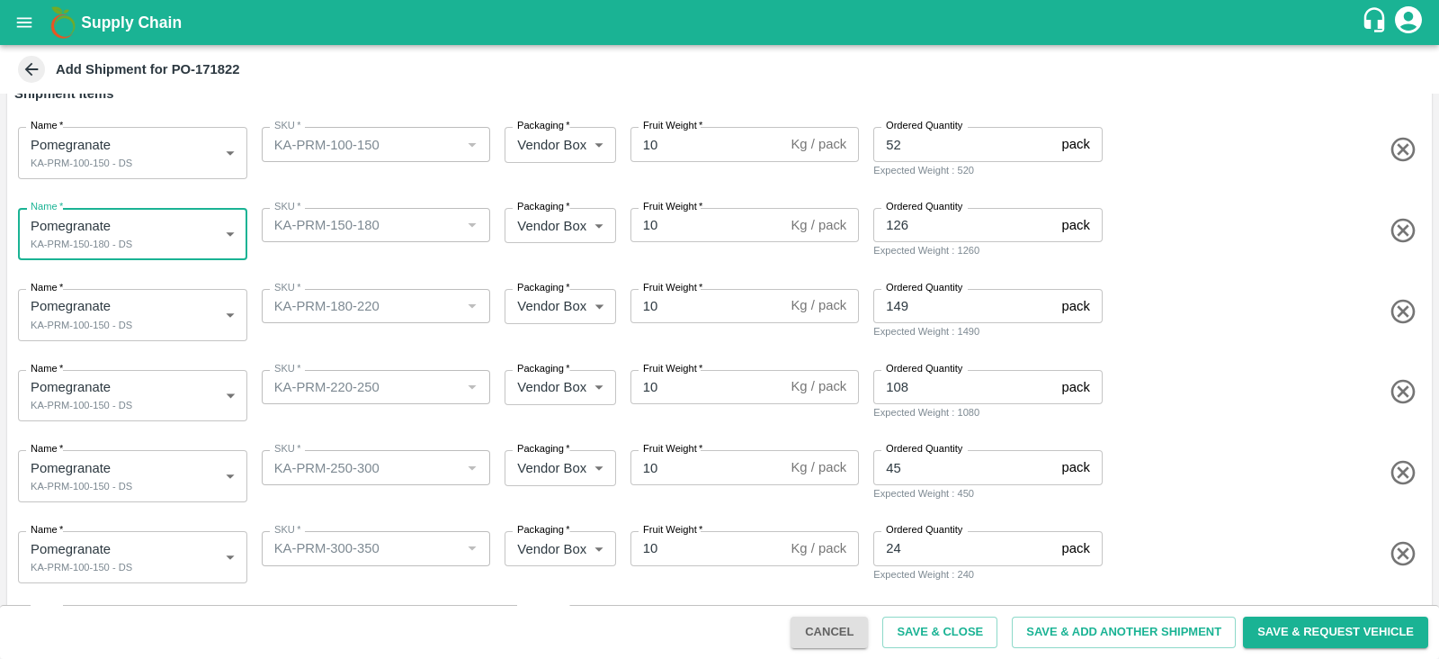
scroll to position [179, 0]
click at [195, 324] on body "Supply Chain Add Shipment for PO-171822 Type DC DC MO's Customer Customer (Mate…" at bounding box center [719, 329] width 1439 height 659
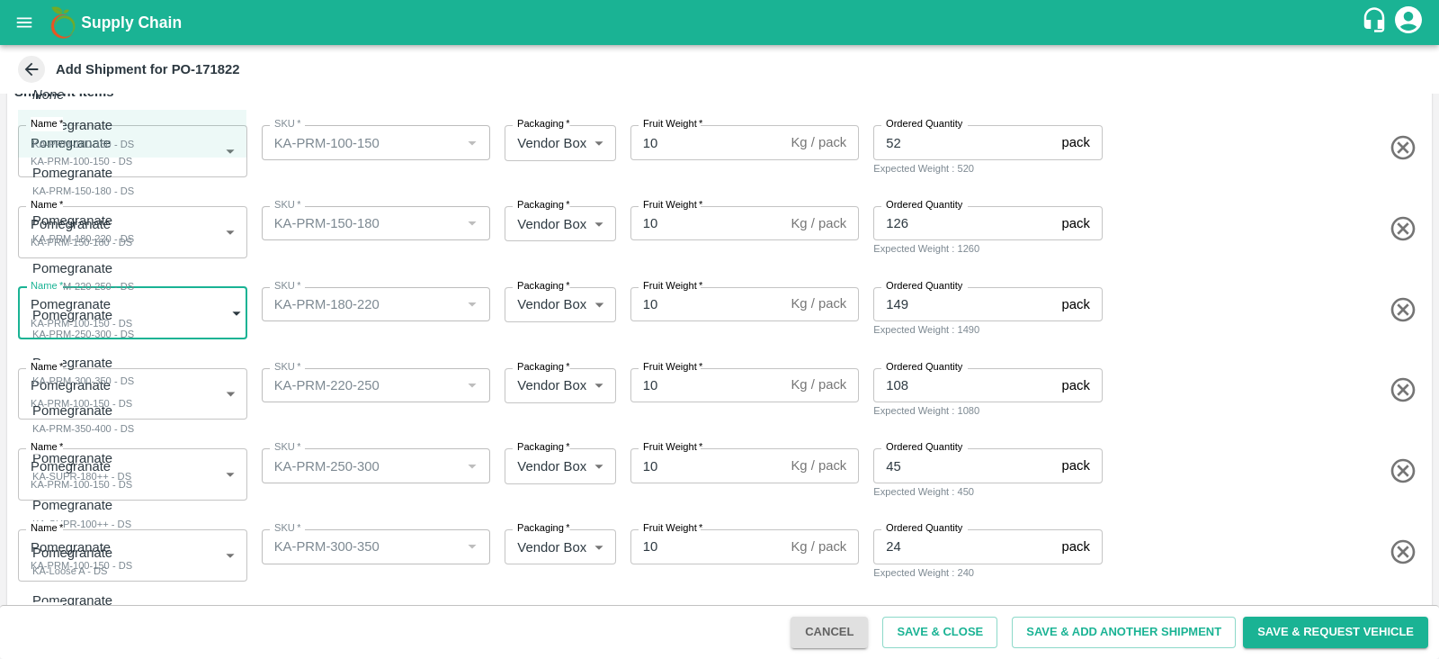
click at [134, 245] on div "Pomegranate KA-PRM-180-220 - DS" at bounding box center [83, 229] width 102 height 37
type input "1949788"
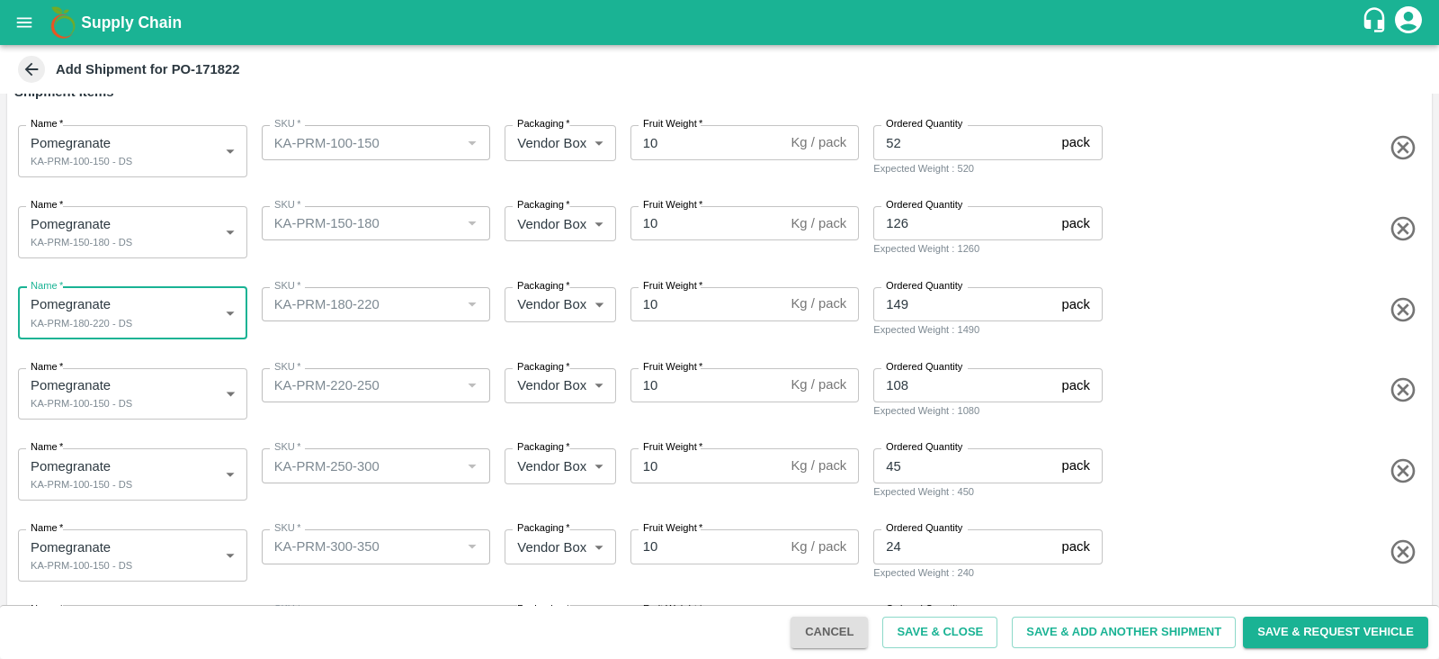
click at [138, 406] on body "Supply Chain Add Shipment for PO-171822 Type DC DC MO's Customer Customer (Mate…" at bounding box center [719, 329] width 1439 height 659
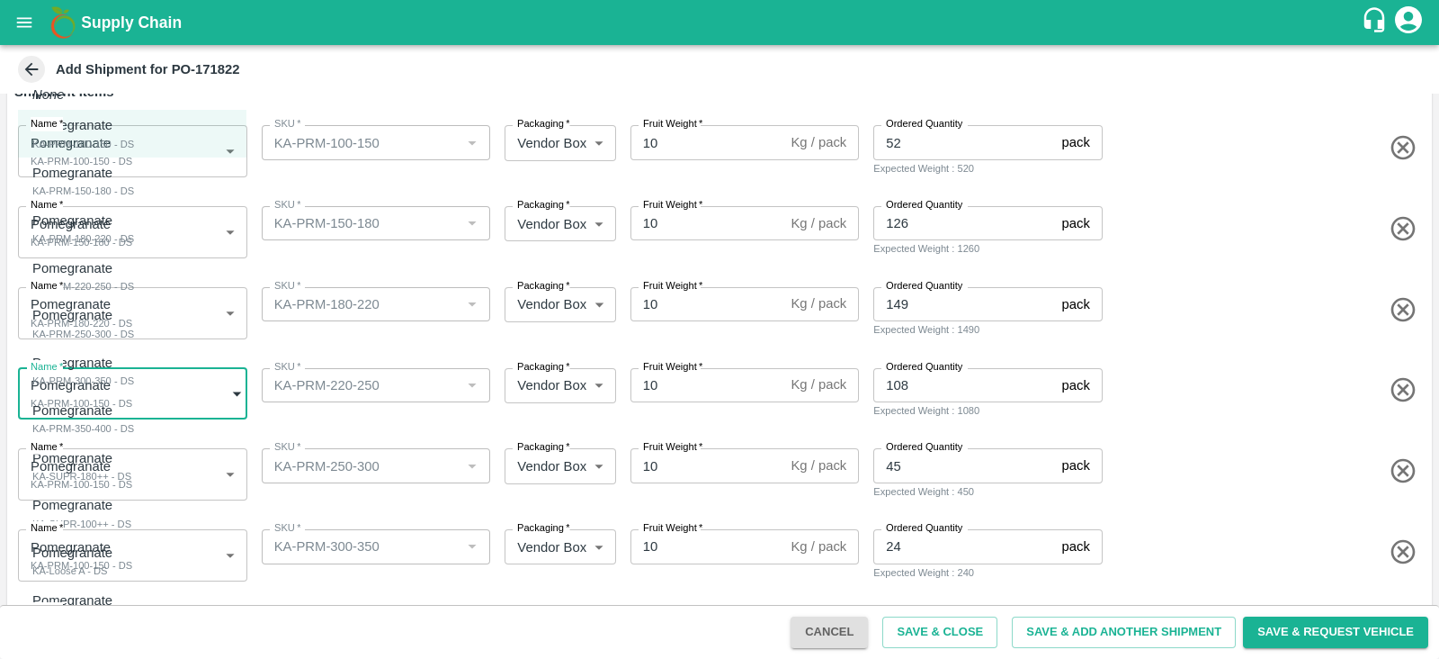
click at [134, 276] on div "Pomegranate KA-PRM-220-250 - DS" at bounding box center [83, 276] width 102 height 37
type input "1949789"
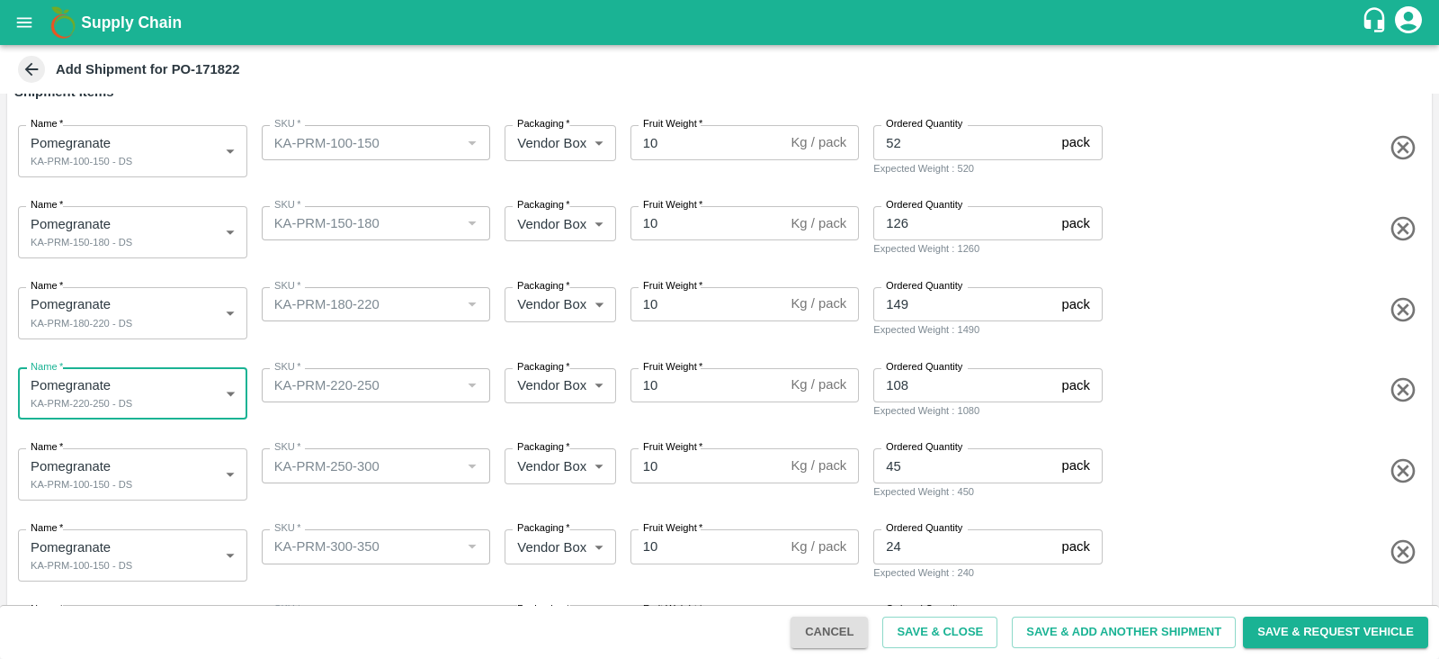
click at [146, 485] on body "Supply Chain Add Shipment for PO-171822 Type DC DC MO's Customer Customer (Mate…" at bounding box center [719, 329] width 1439 height 659
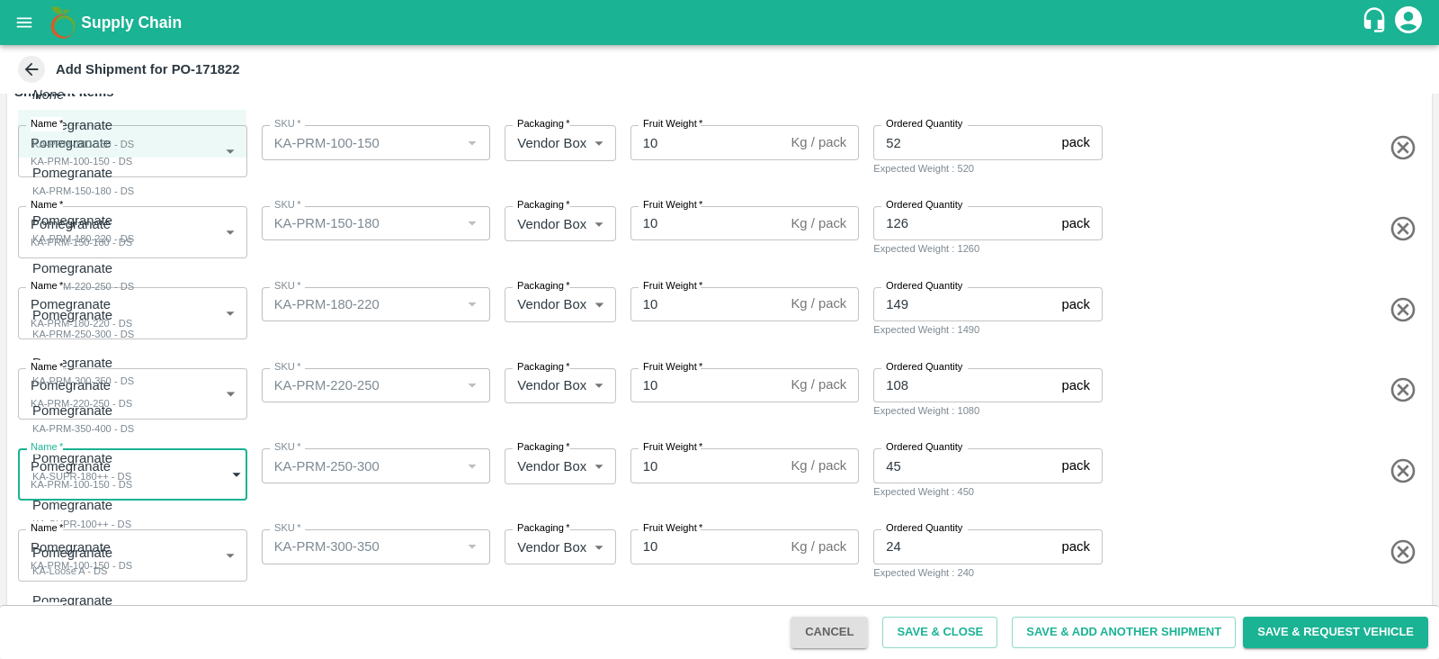
click at [132, 334] on div "KA-PRM-250-300 - DS" at bounding box center [83, 334] width 102 height 16
type input "1949790"
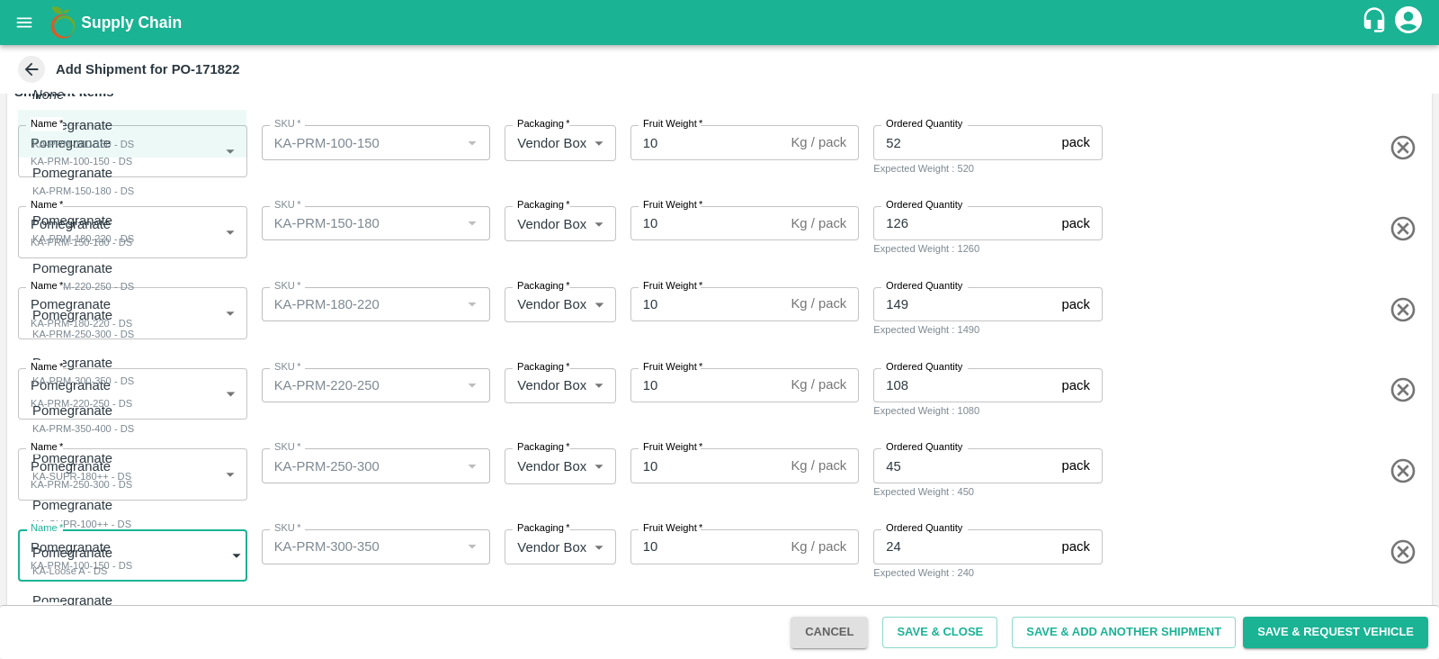
click at [166, 547] on body "Supply Chain Add Shipment for PO-171822 Type DC DC MO's Customer Customer (Mate…" at bounding box center [719, 329] width 1439 height 659
click at [134, 373] on div "Pomegranate KA-PRM-300-350 - DS" at bounding box center [83, 371] width 102 height 37
type input "1949791"
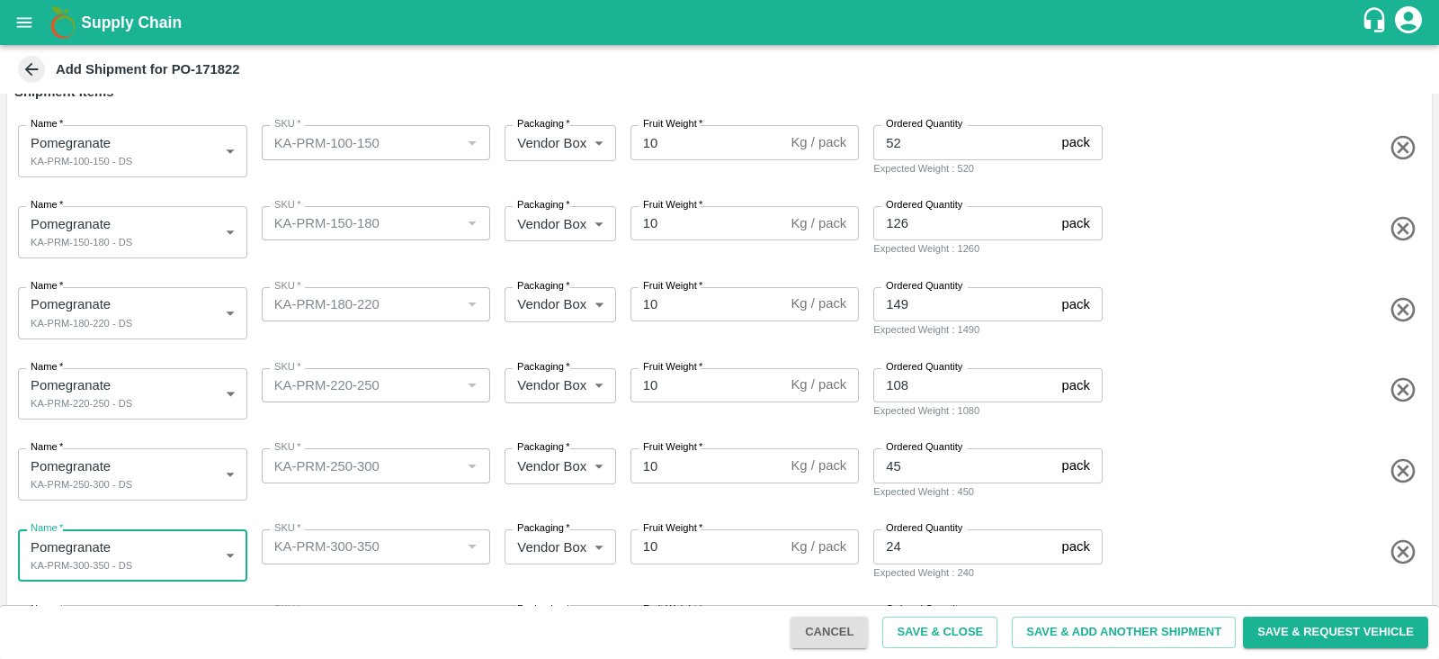
scroll to position [337, 0]
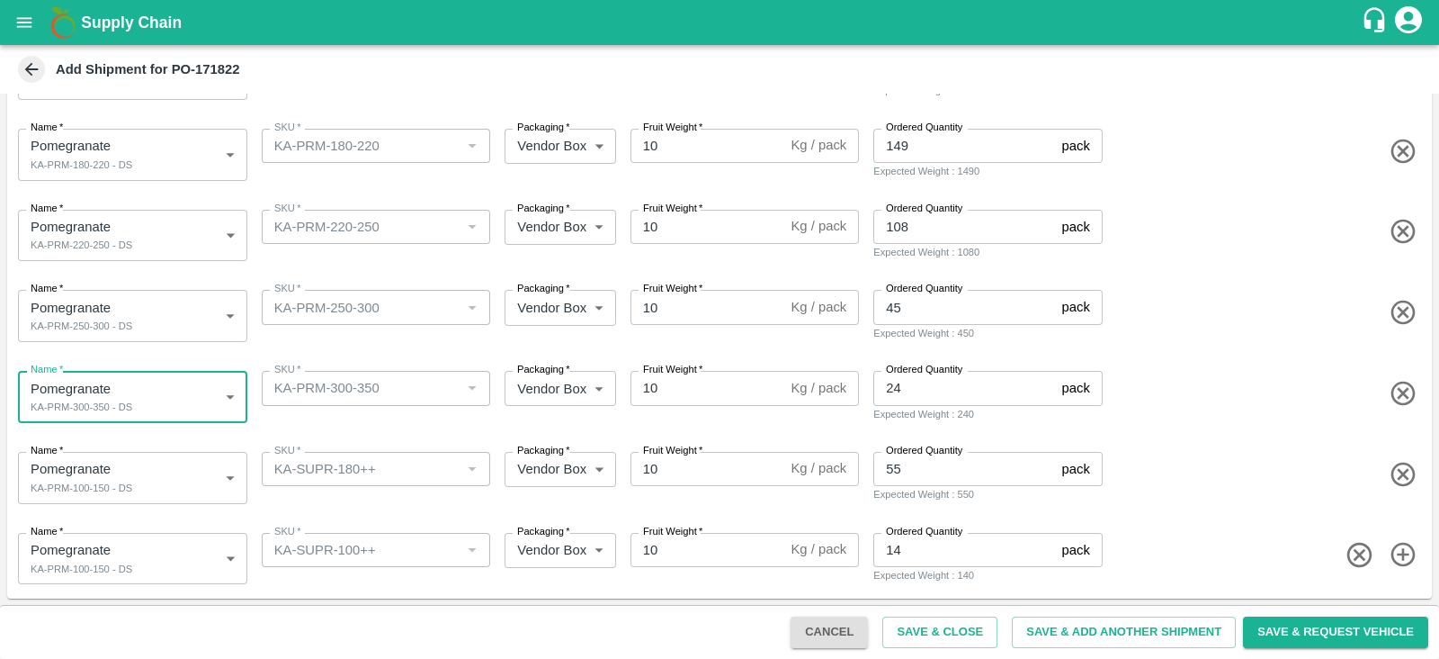
click at [193, 469] on body "Supply Chain Add Shipment for PO-171822 Type DC DC MO's Customer Customer (Mate…" at bounding box center [719, 329] width 1439 height 659
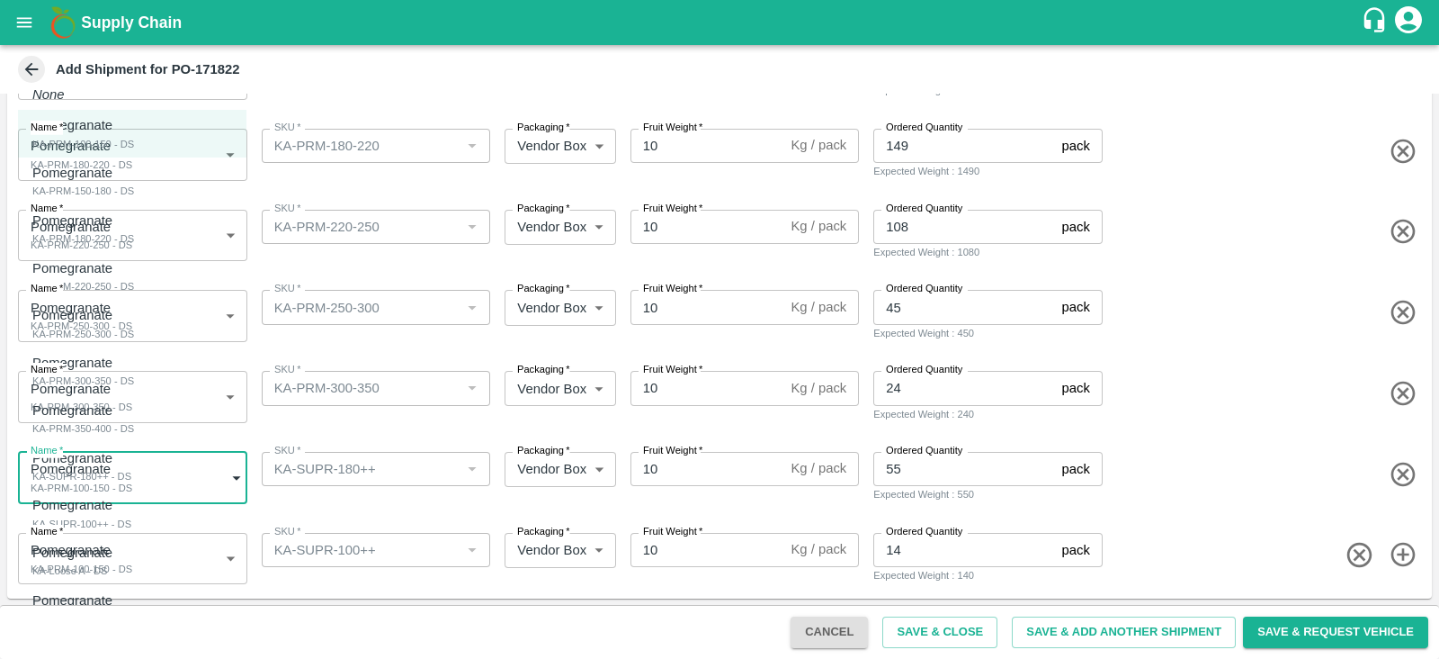
click at [131, 470] on div "Pomegranate KA-SUPR-180++ - DS" at bounding box center [81, 466] width 99 height 37
type input "1949793"
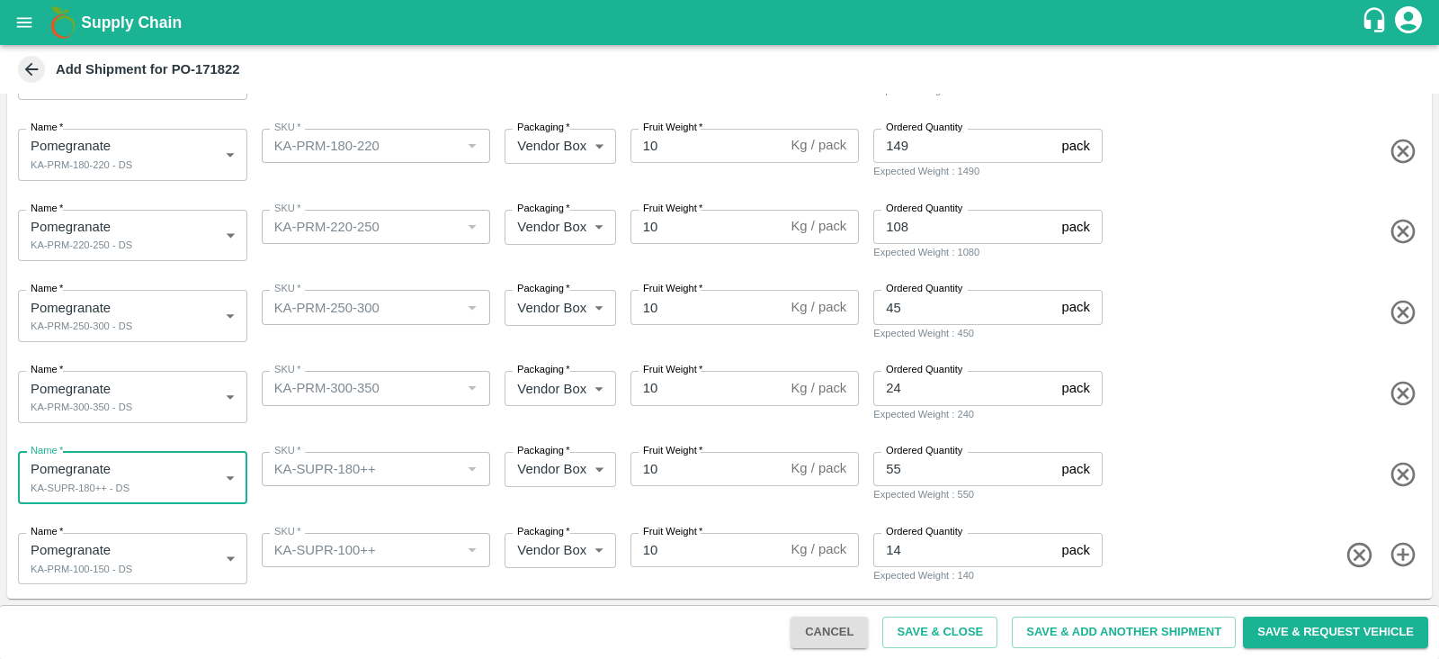
click at [156, 578] on body "Supply Chain Add Shipment for PO-171822 Type DC DC MO's Customer Customer (Mate…" at bounding box center [719, 329] width 1439 height 659
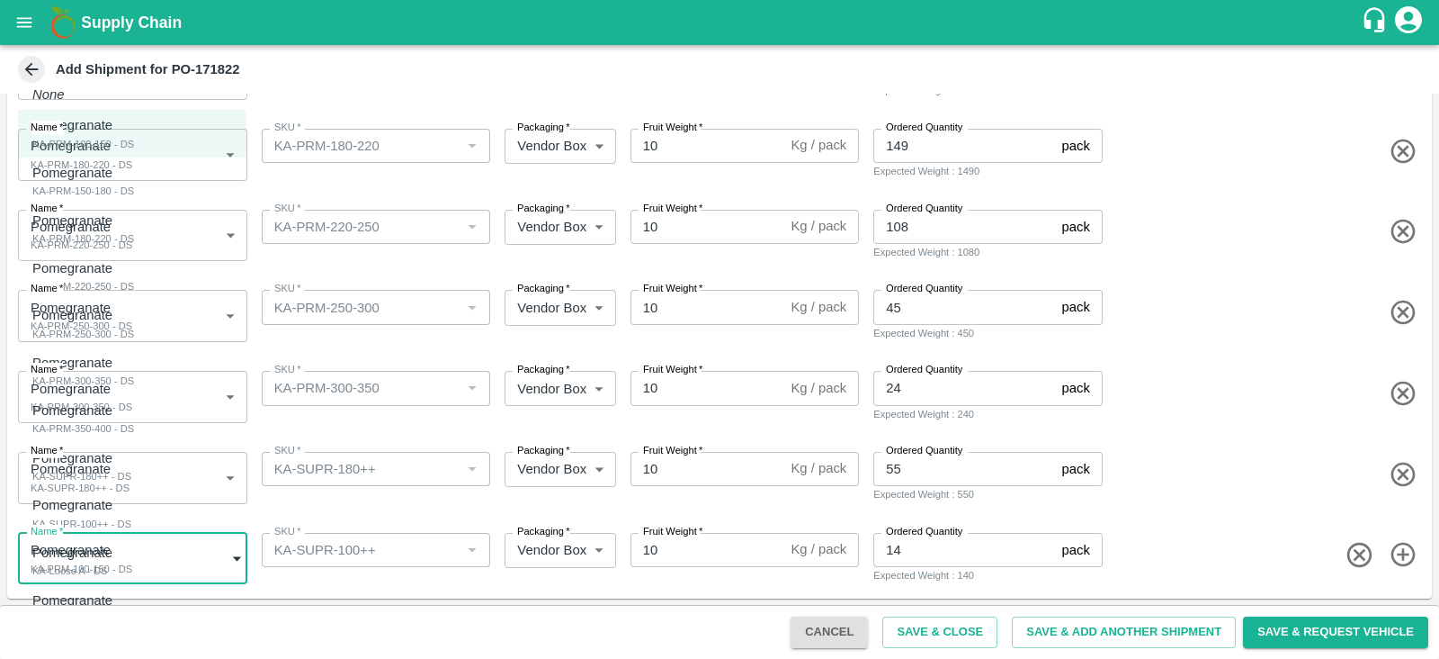
click at [131, 521] on div "Pomegranate KA-SUPR-100++ - DS" at bounding box center [81, 513] width 99 height 37
type input "1949794"
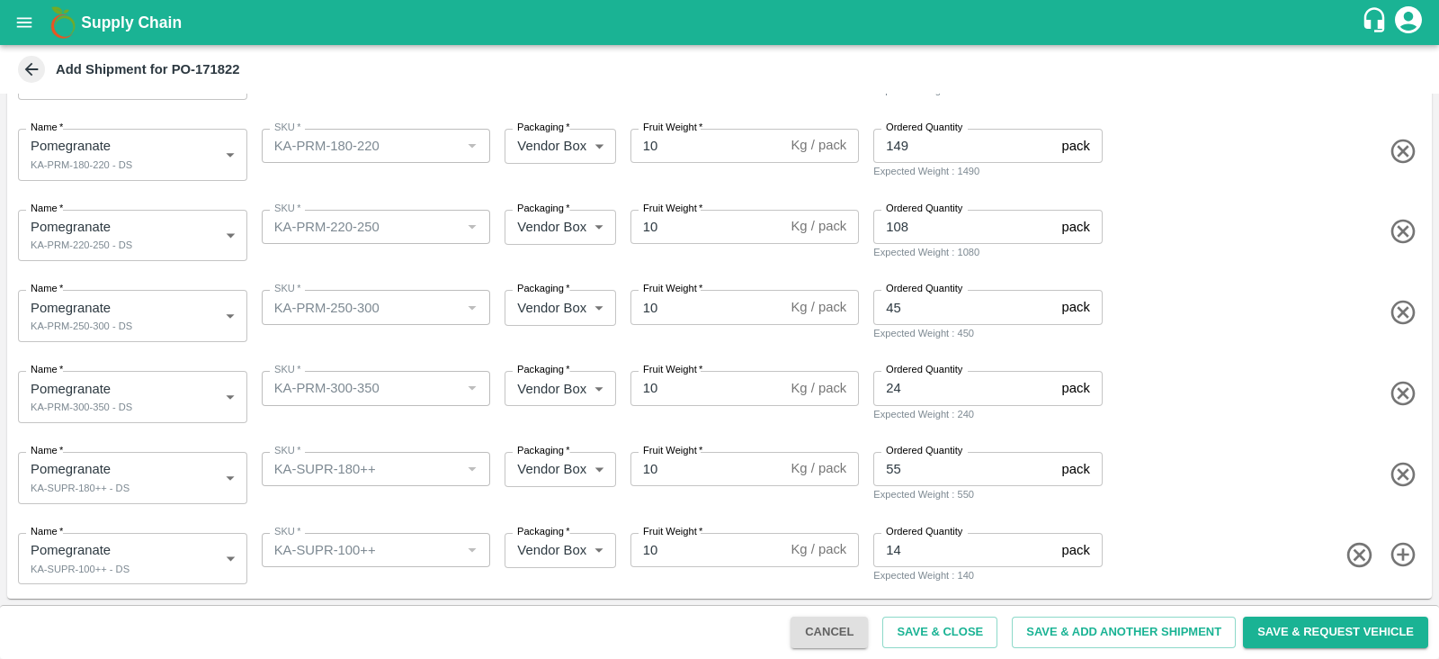
click at [495, 497] on div "Name   * Pomegranate KA-SUPR-180++ - DS 1949793 Name SKU   * SKU   * Packaging …" at bounding box center [716, 474] width 1432 height 88
click at [907, 624] on button "Save & Close" at bounding box center [939, 631] width 115 height 31
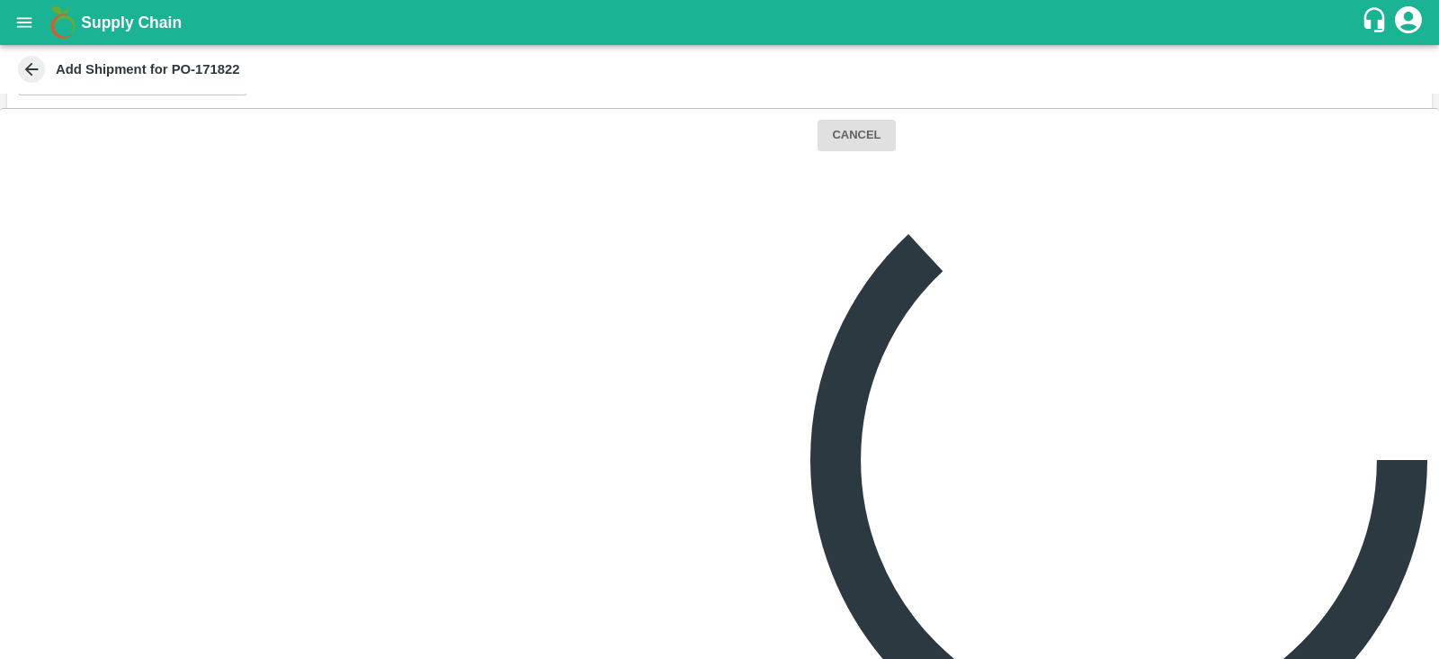
scroll to position [263, 0]
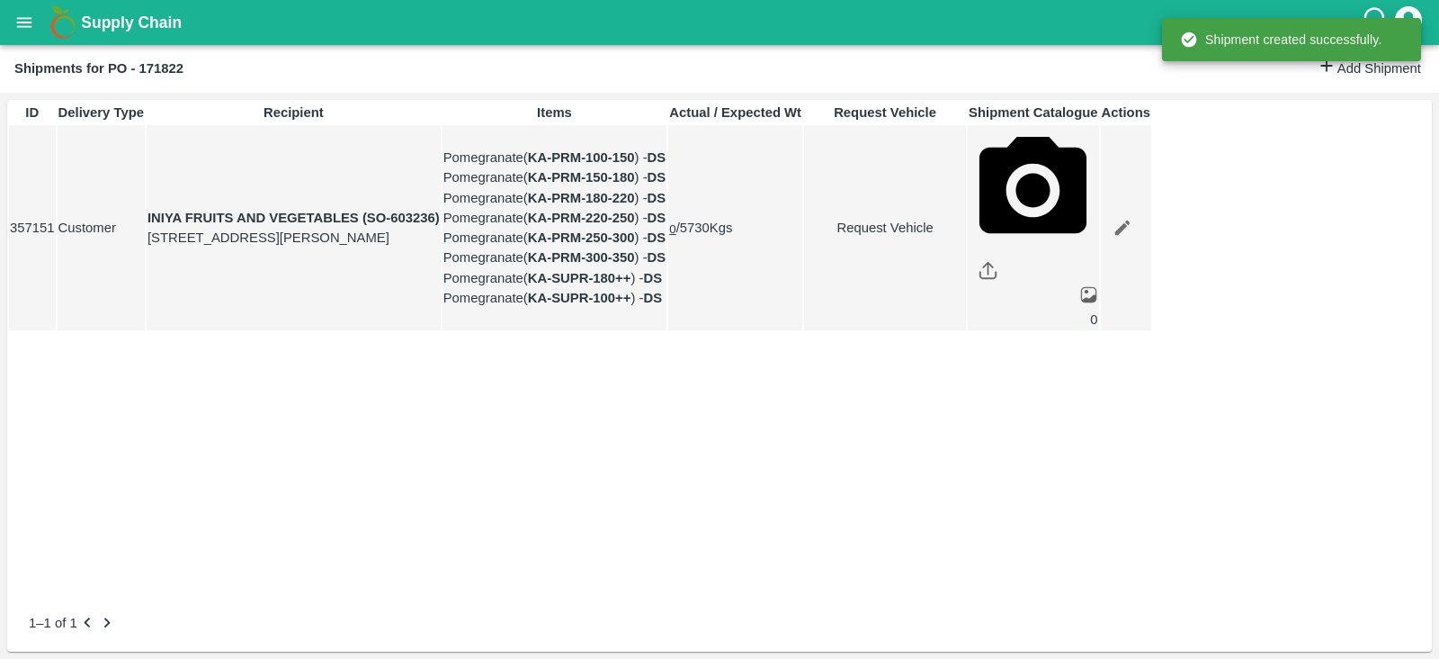
click at [965, 237] on link "Request Vehicle" at bounding box center [885, 228] width 160 height 20
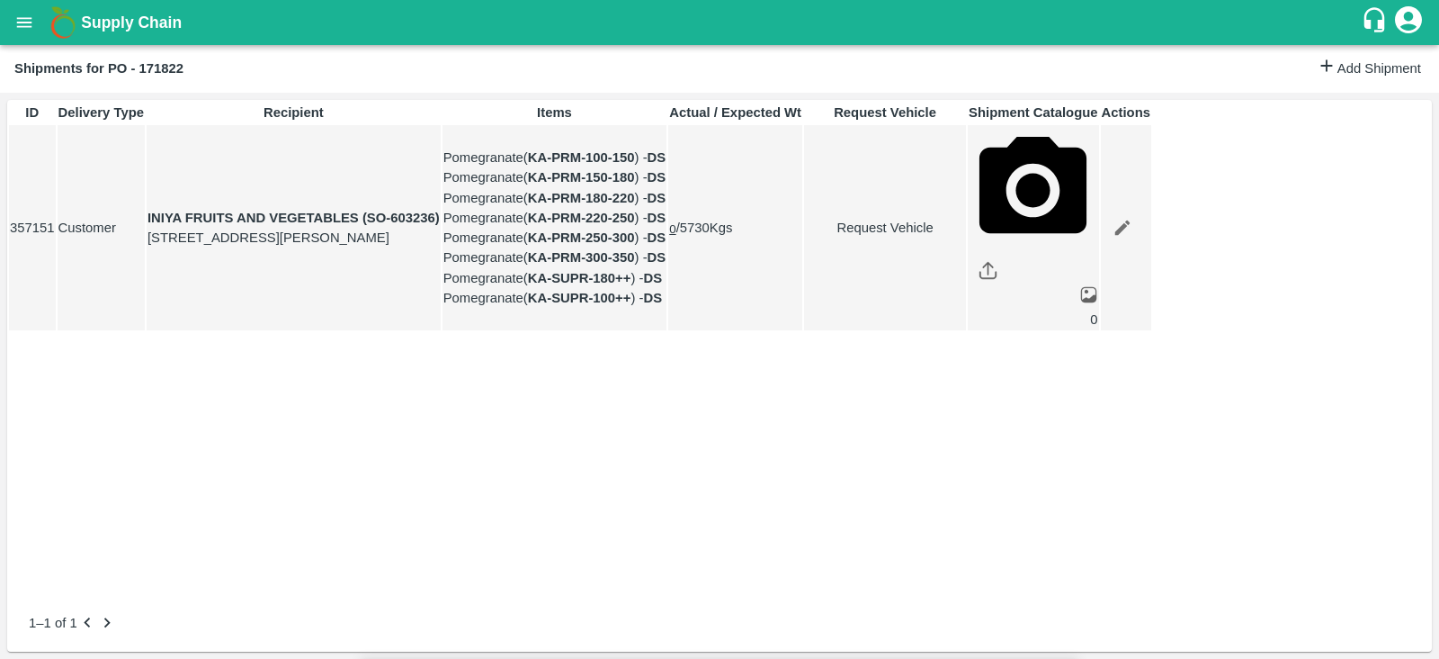
type input "[DATE] 08:06 AM"
type input "DD/MM/YYYY hh:mm aa"
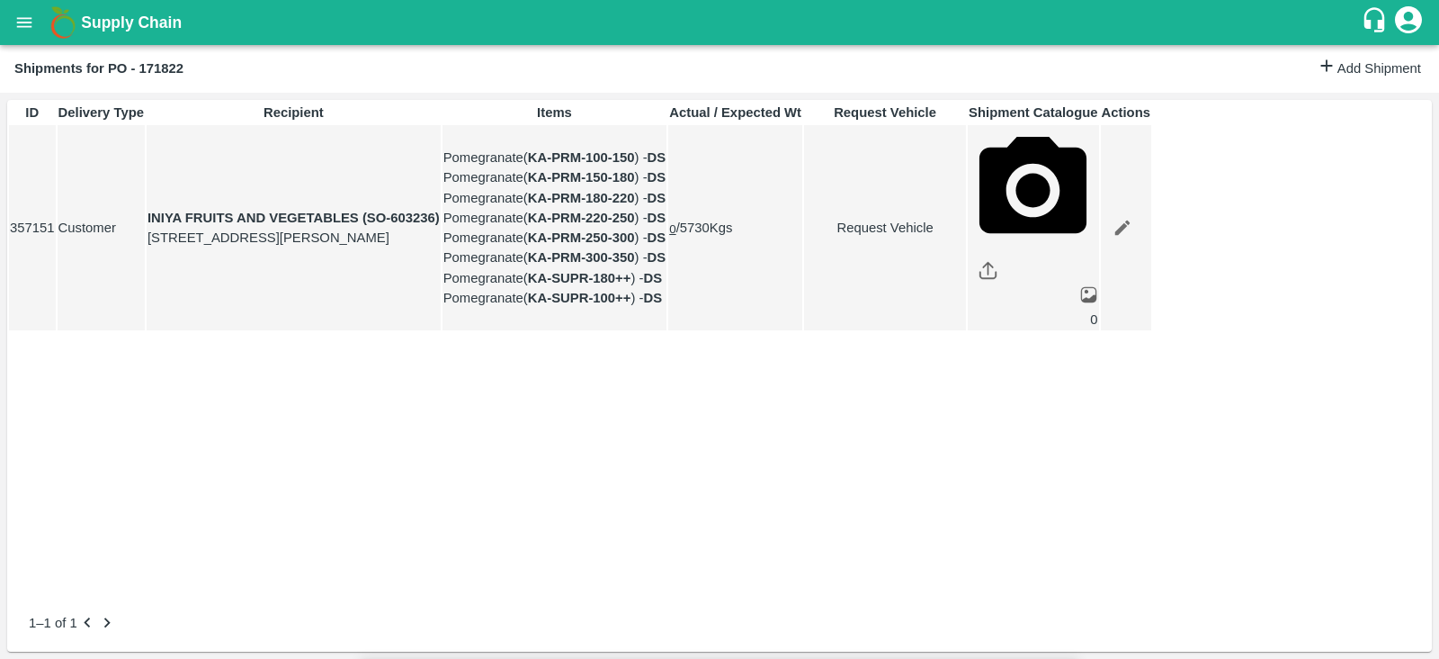
type input "[DATE] 01:00 PM"
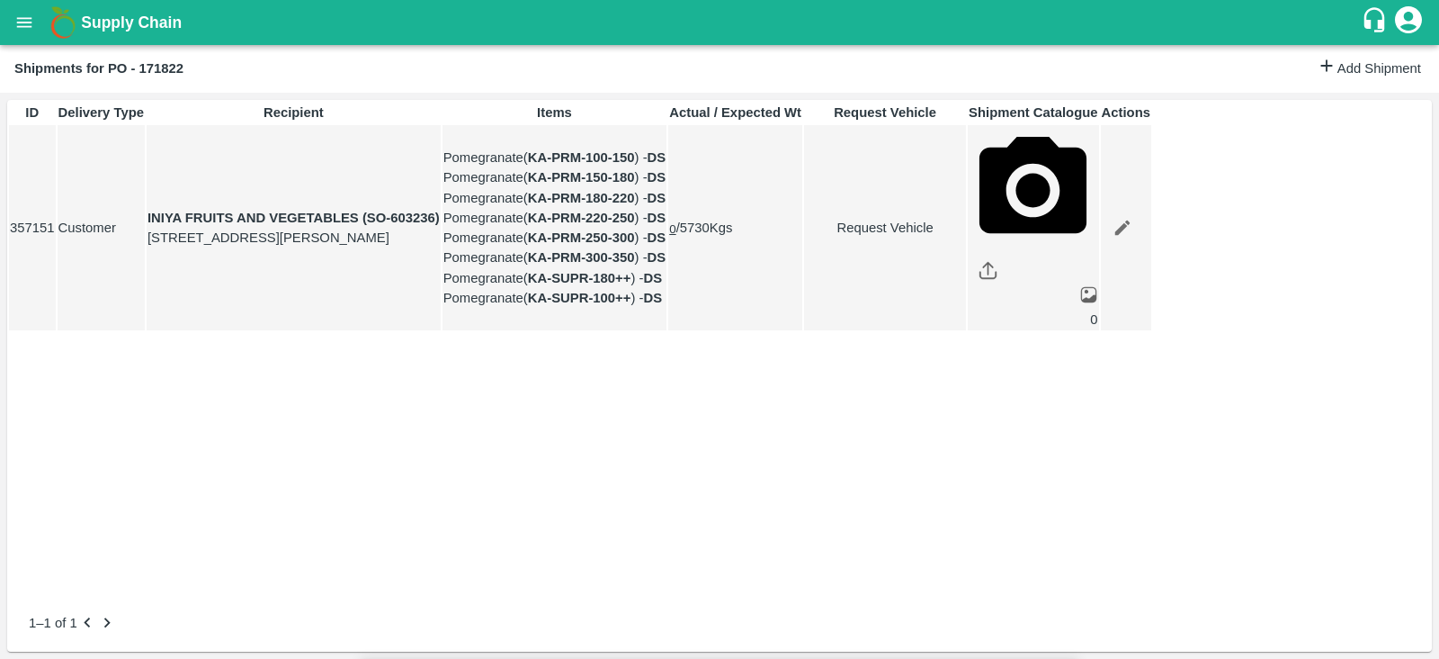
type input "[DATE] 05:06 AM"
click at [933, 112] on body "Supply Chain Shipments for PO - 171822 Add Shipment ID Delivery Type Recipient …" at bounding box center [719, 329] width 1439 height 659
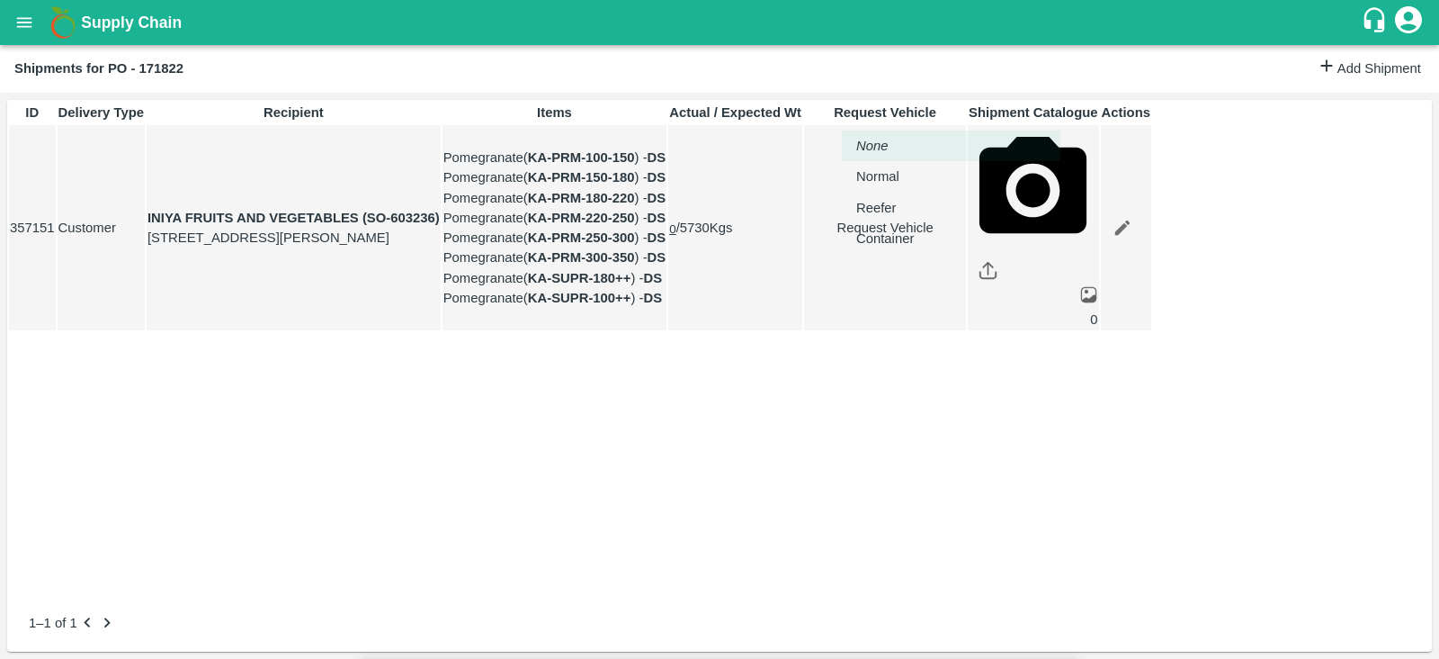
click at [909, 176] on div "Normal" at bounding box center [882, 176] width 52 height 20
type input "1"
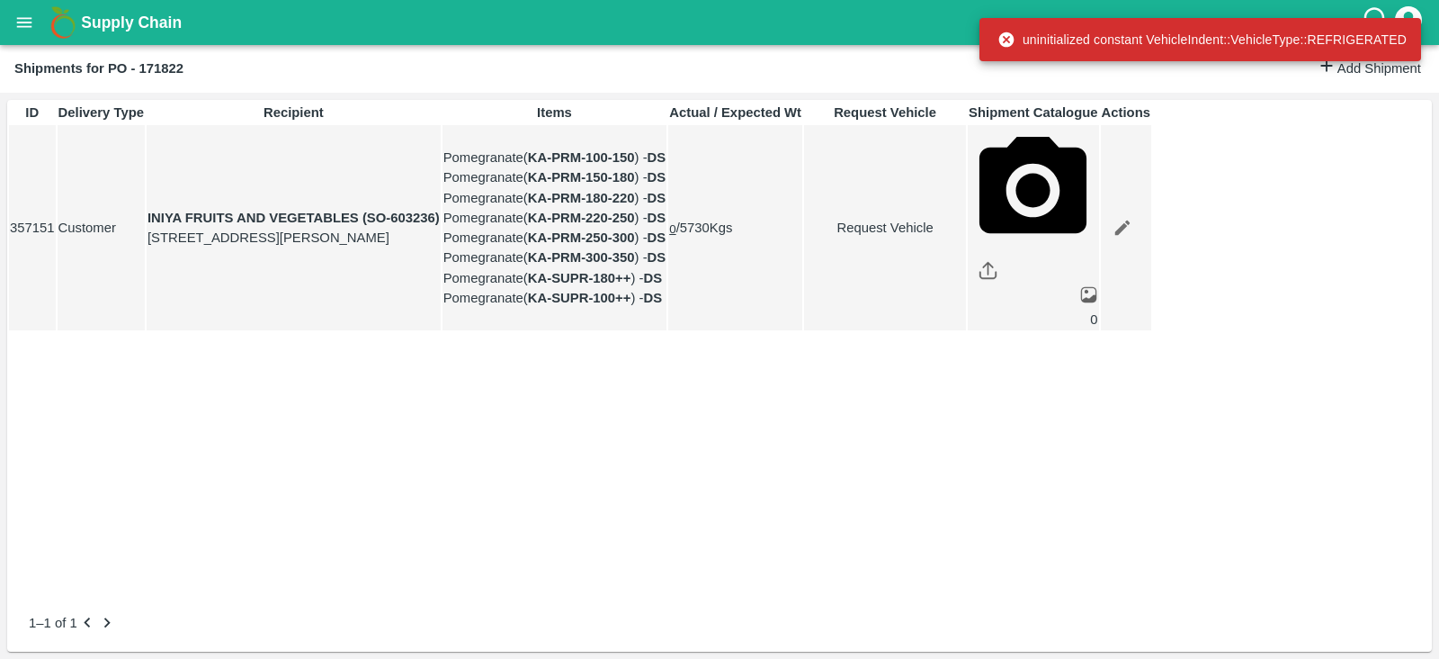
click at [965, 237] on link "Request Vehicle" at bounding box center [885, 228] width 160 height 20
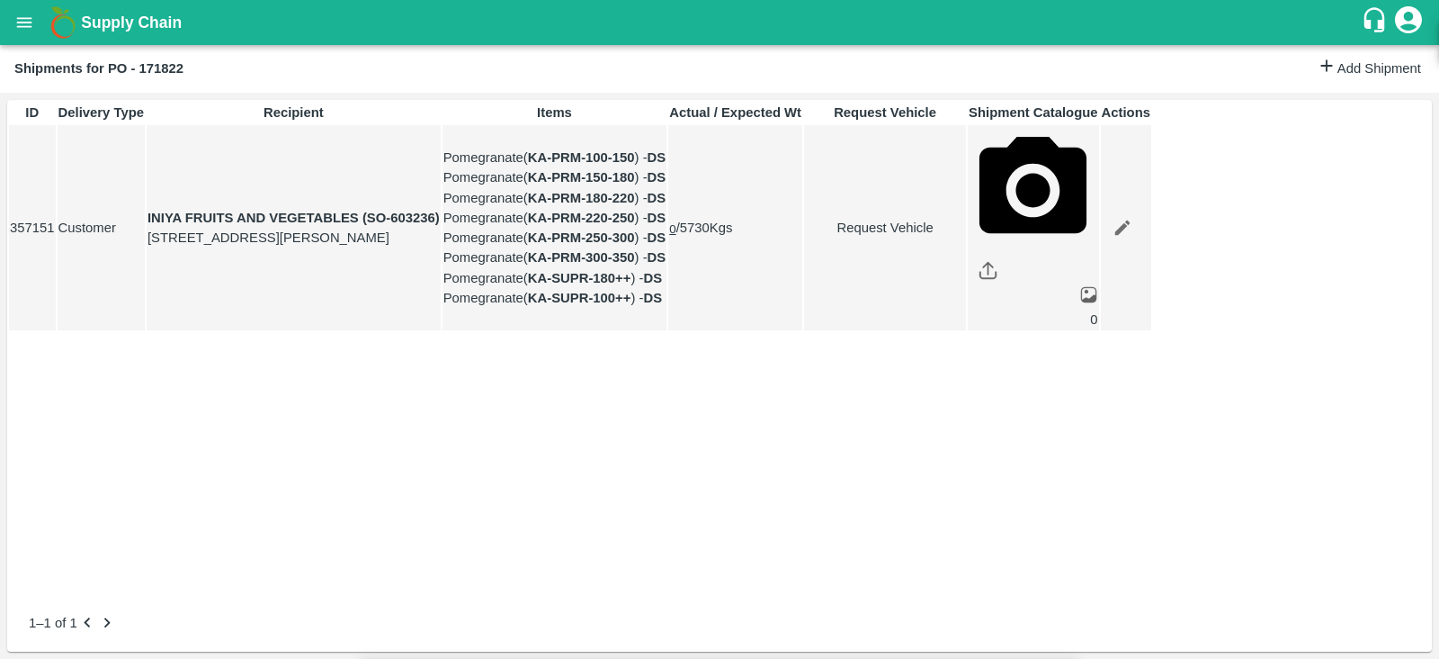
type input "1"
type input "[DATE] 01:00 PM"
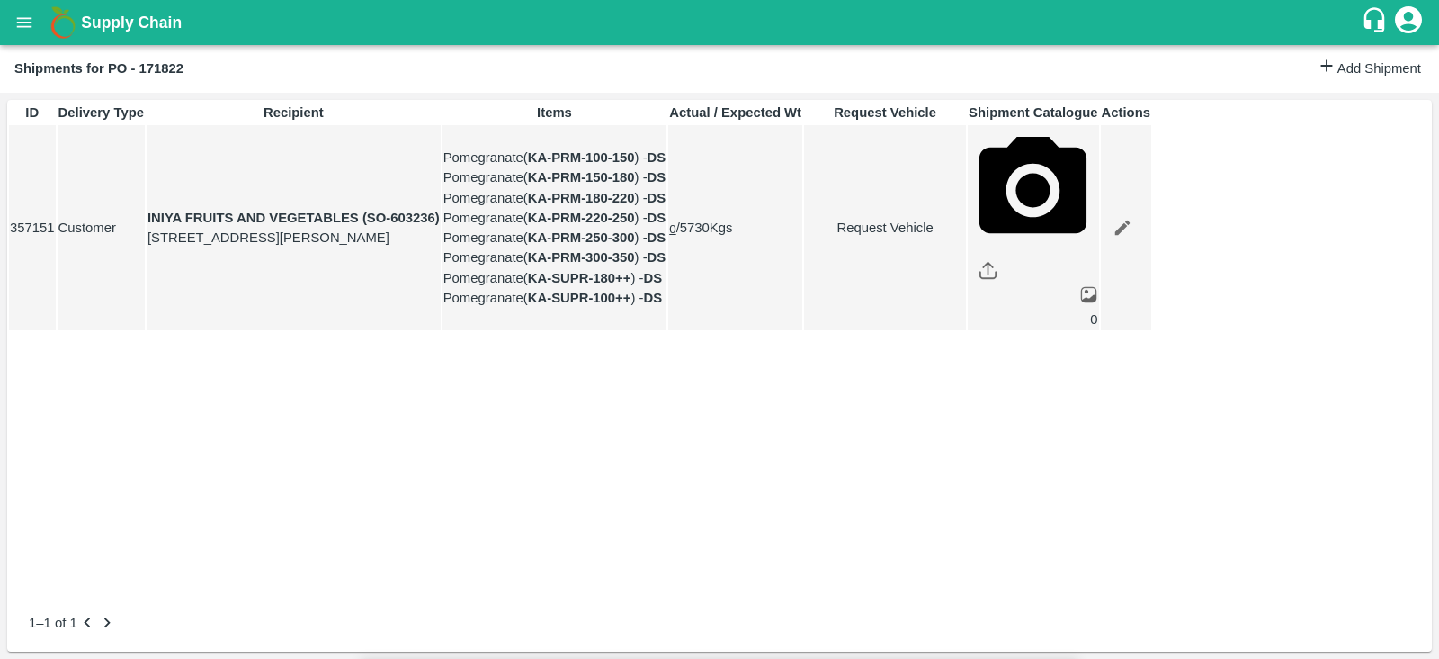
type input "[DATE] 04:06 AM"
